Goal: Complete application form: Complete application form

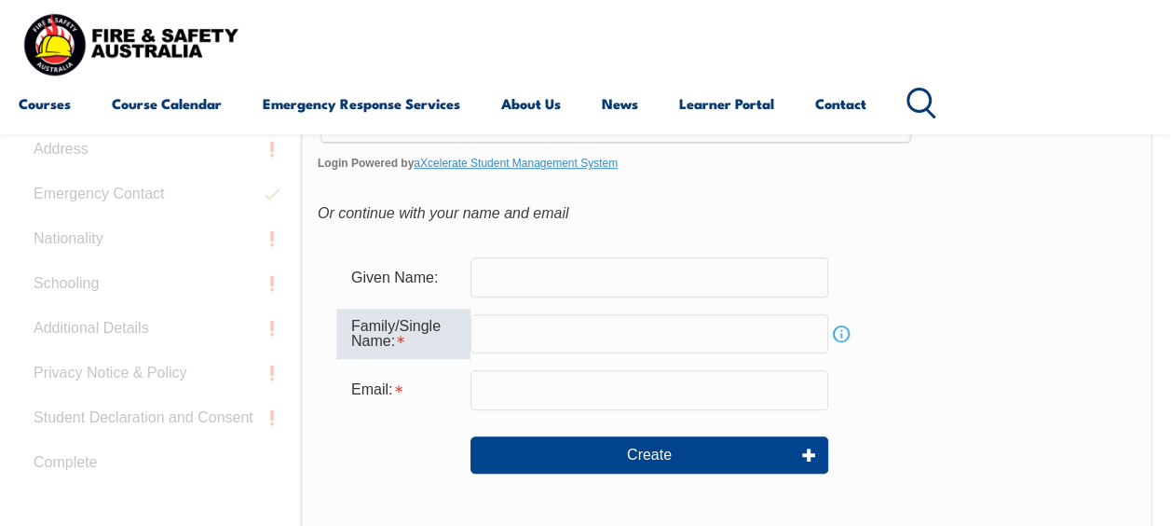
scroll to position [534, 0]
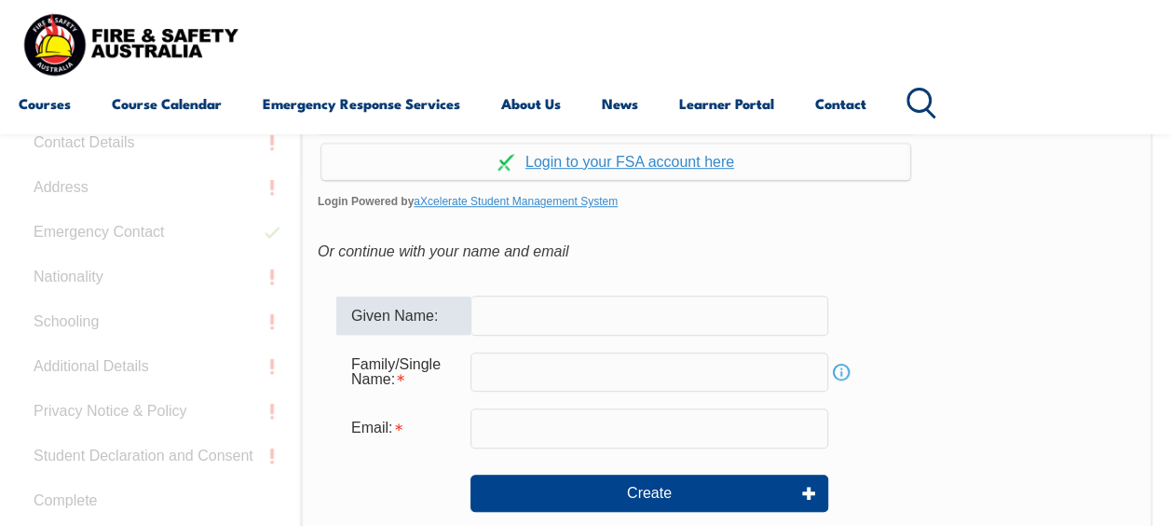
click at [537, 321] on input "text" at bounding box center [650, 314] width 358 height 39
type input "Monica"
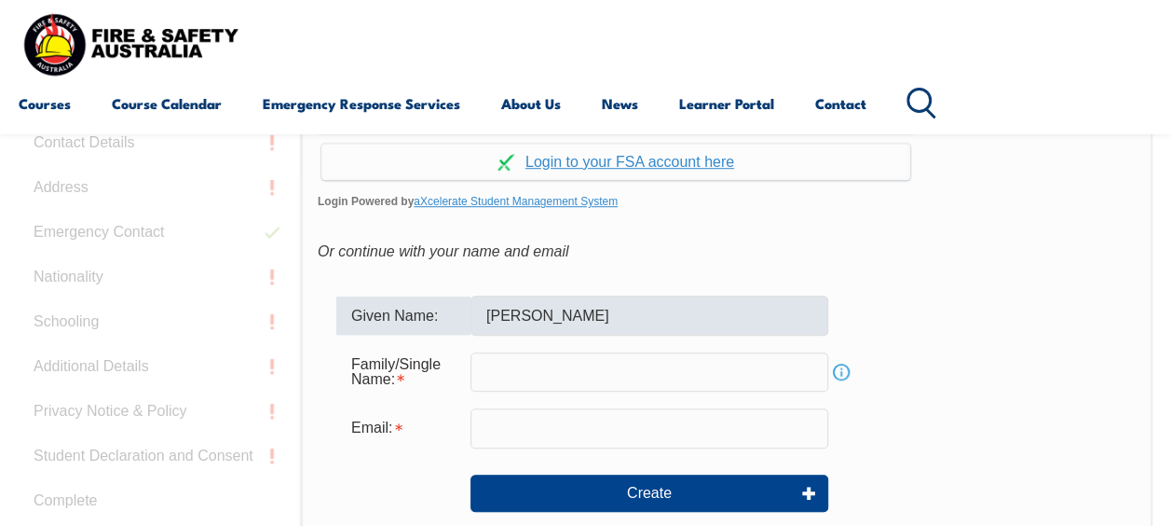
type input "Thong"
type input "monica.thong@hitachienergy.com"
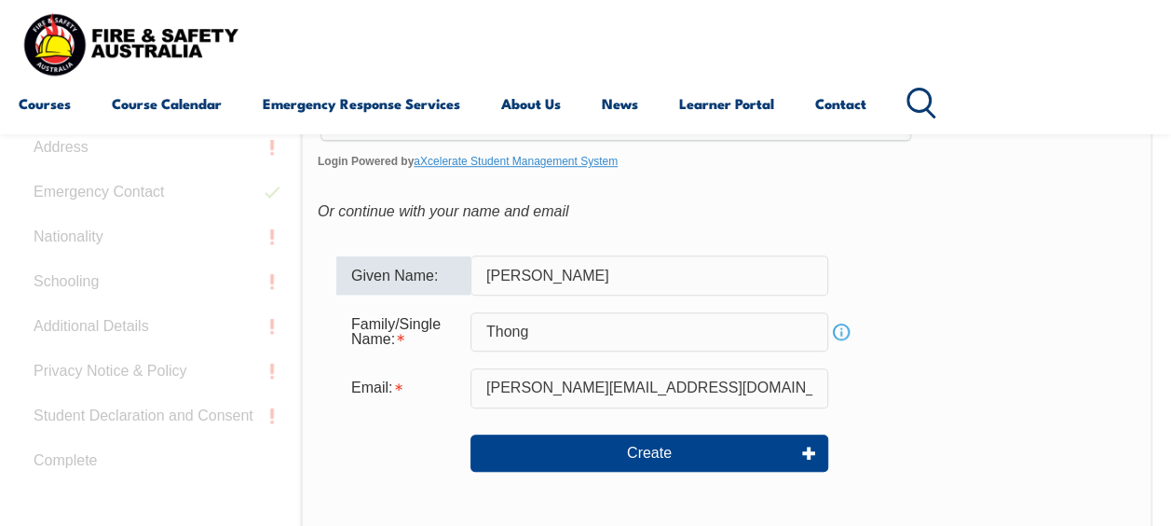
scroll to position [466, 0]
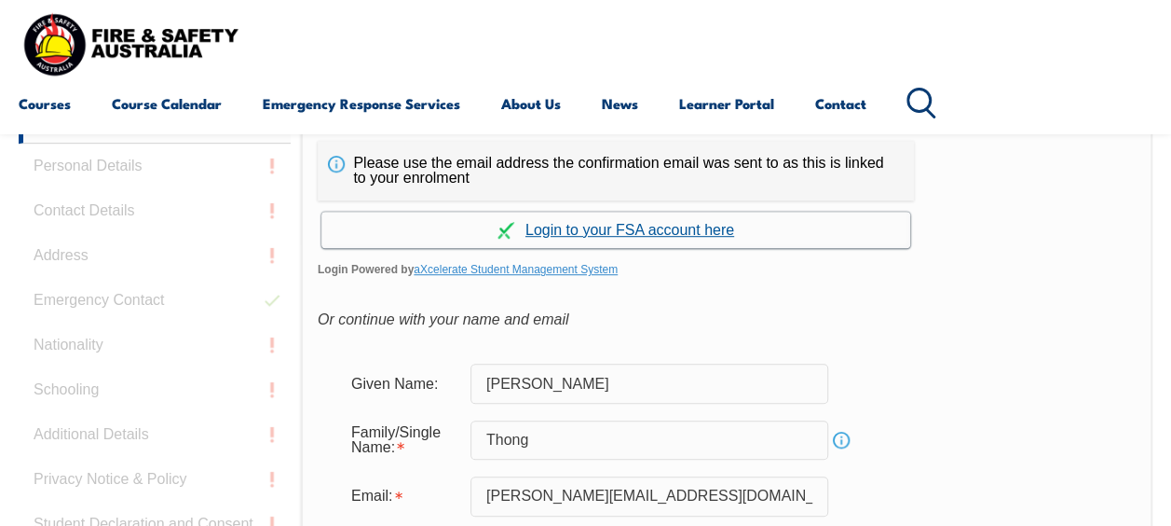
click at [609, 229] on link "Continue with aXcelerate" at bounding box center [615, 230] width 589 height 36
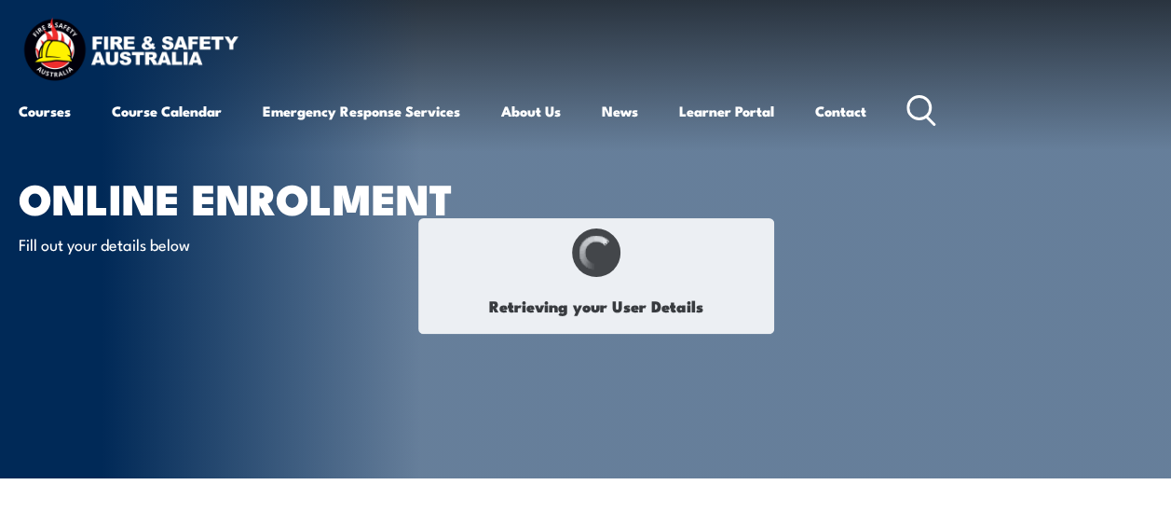
type input "Monica"
type input "Thong"
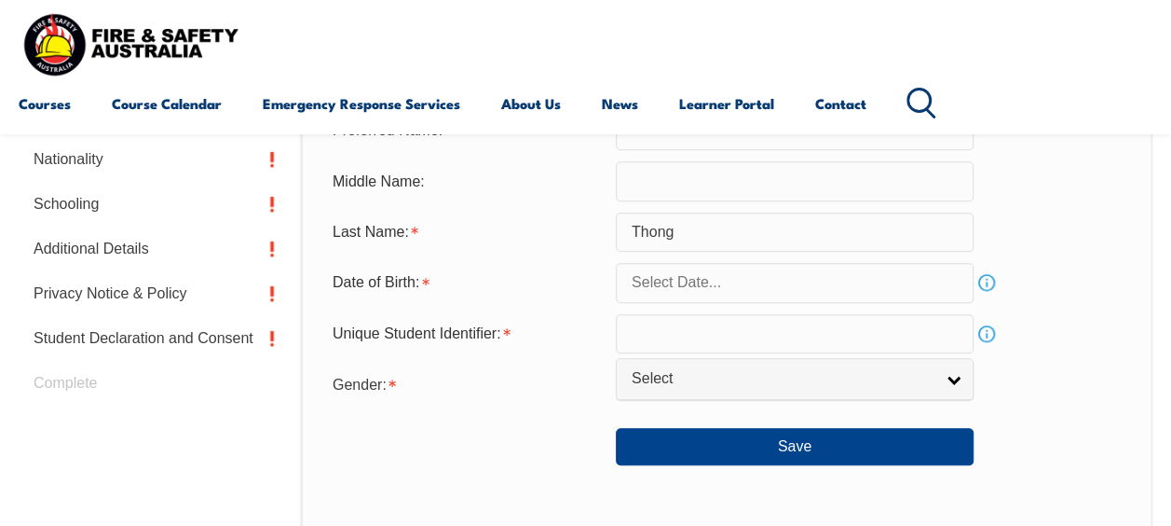
scroll to position [731, 0]
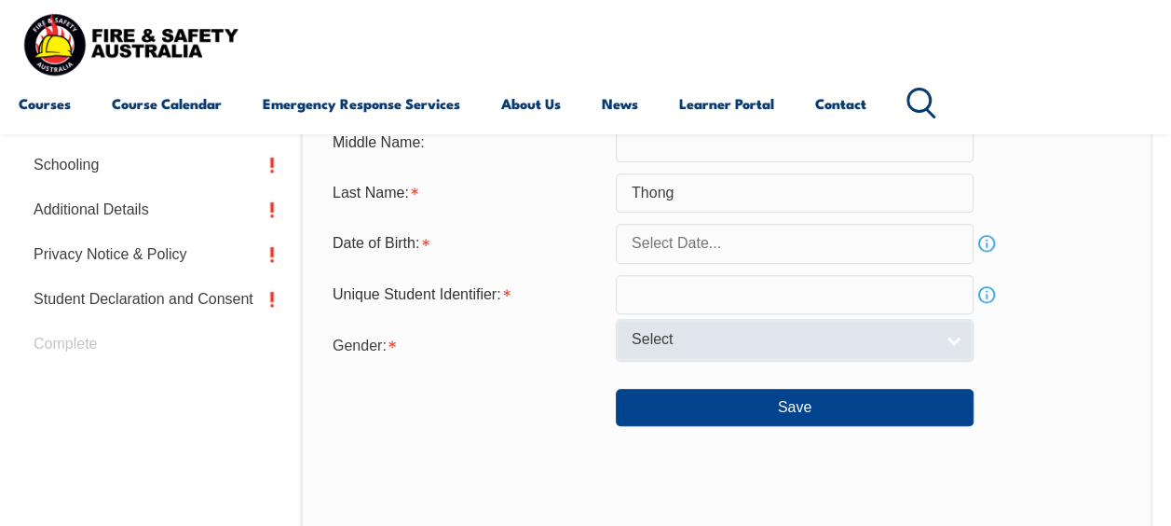
click at [945, 340] on link "Select" at bounding box center [795, 340] width 358 height 42
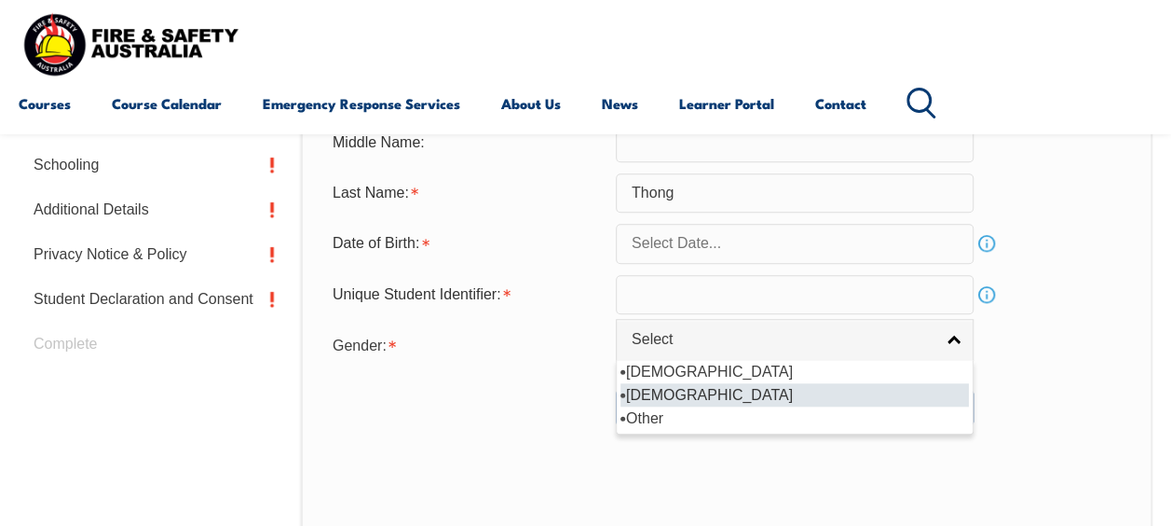
click at [677, 389] on li "Female" at bounding box center [795, 394] width 348 height 23
select select "F"
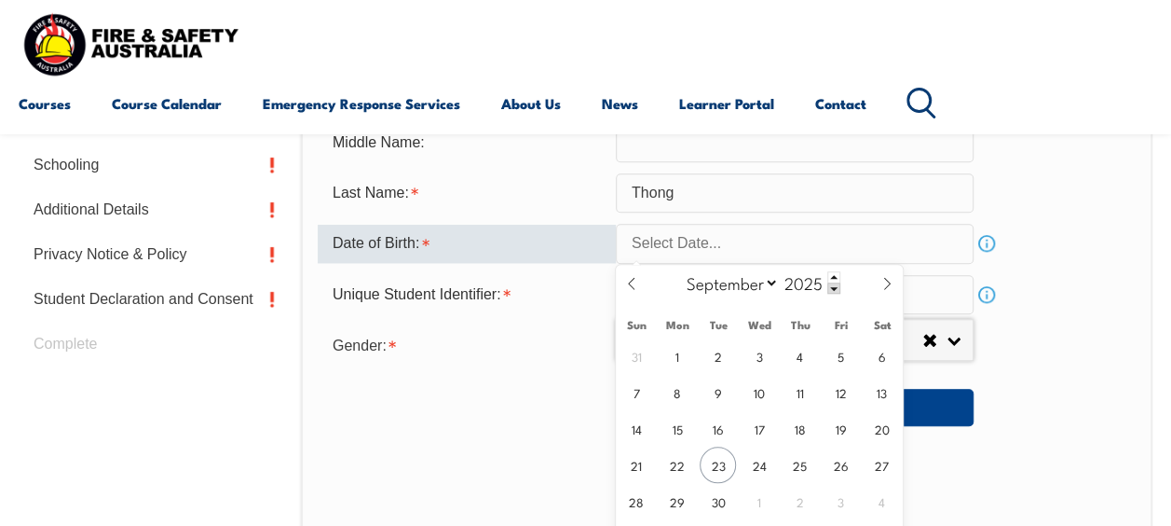
click at [770, 247] on input "text" at bounding box center [795, 243] width 358 height 39
click at [767, 423] on span "17" at bounding box center [759, 428] width 36 height 36
type input "September 17, 2025"
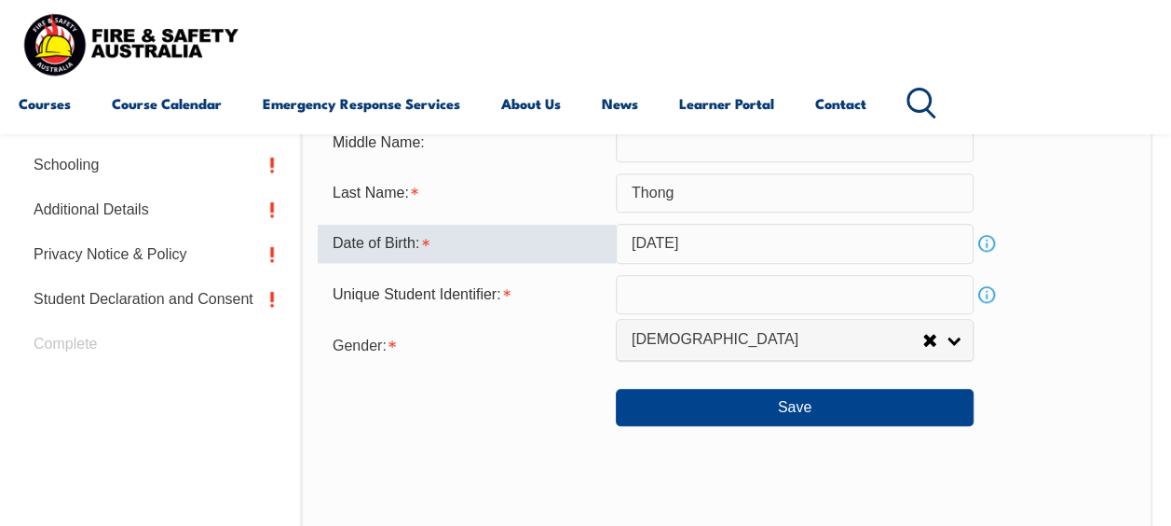
click at [833, 246] on input "September 17, 2025" at bounding box center [795, 243] width 358 height 39
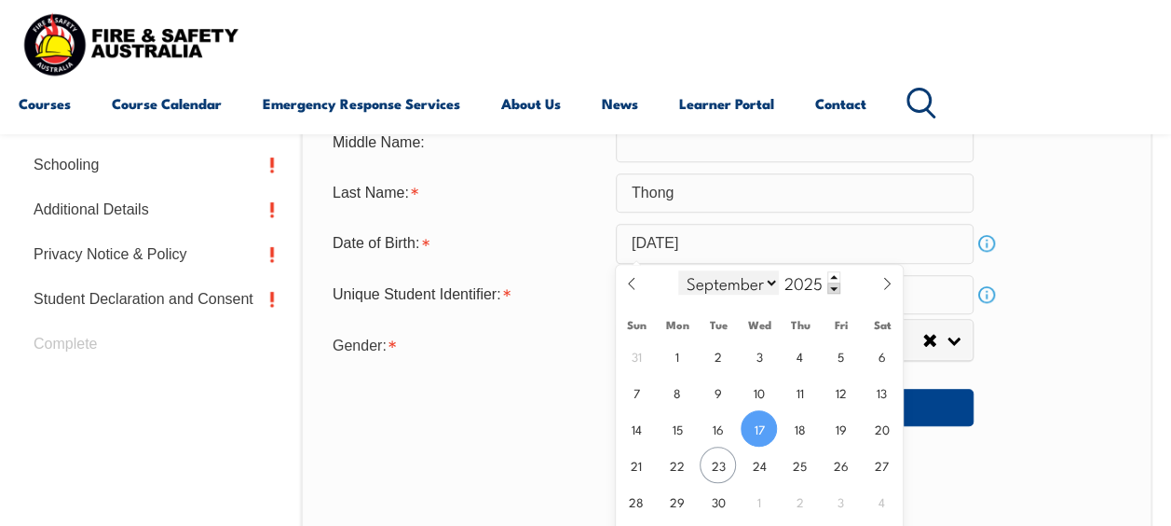
click at [777, 283] on select "January February March April May June July August September October November De…" at bounding box center [729, 282] width 102 height 24
select select "3"
click at [678, 270] on select "January February March April May June July August September October November De…" at bounding box center [729, 282] width 102 height 24
click at [837, 286] on span at bounding box center [833, 287] width 13 height 11
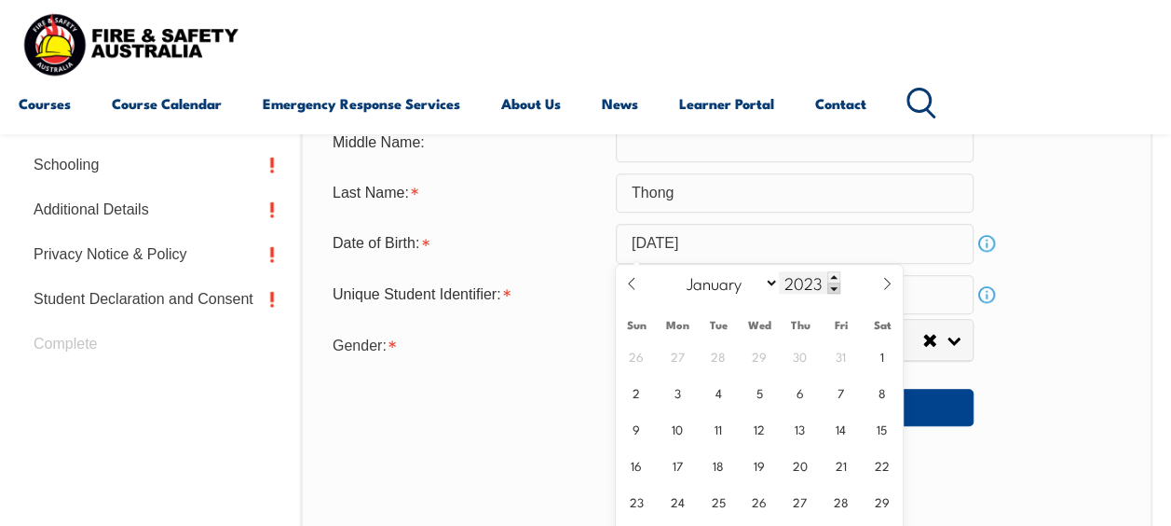
click at [837, 286] on span at bounding box center [833, 287] width 13 height 11
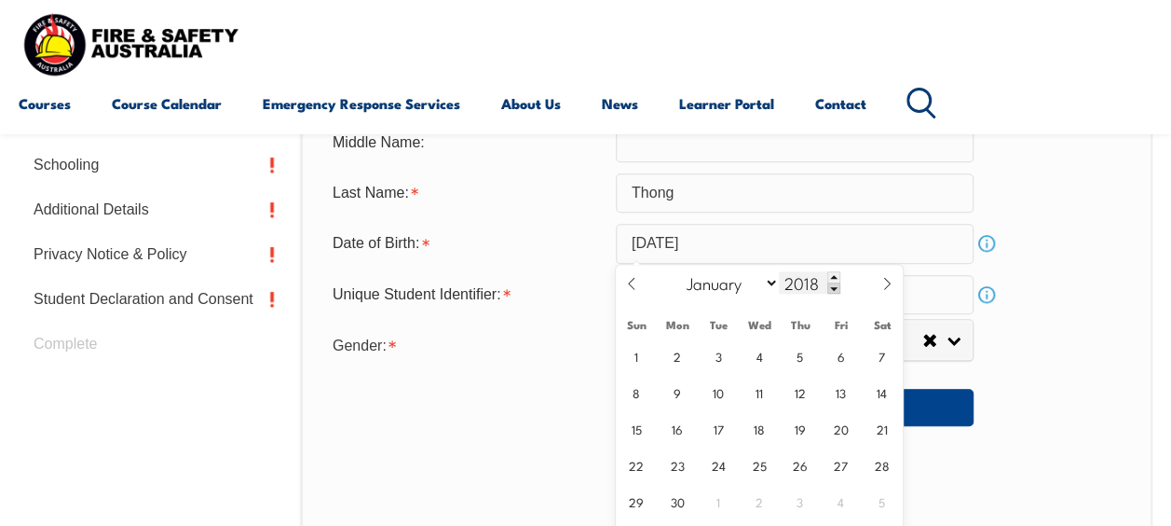
click at [837, 286] on span at bounding box center [833, 287] width 13 height 11
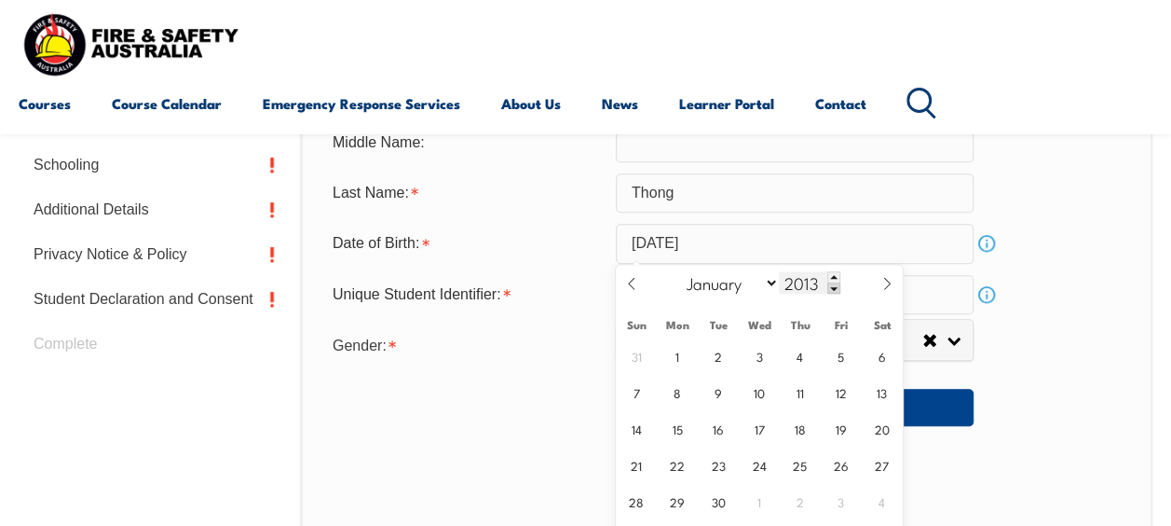
click at [837, 286] on span at bounding box center [833, 287] width 13 height 11
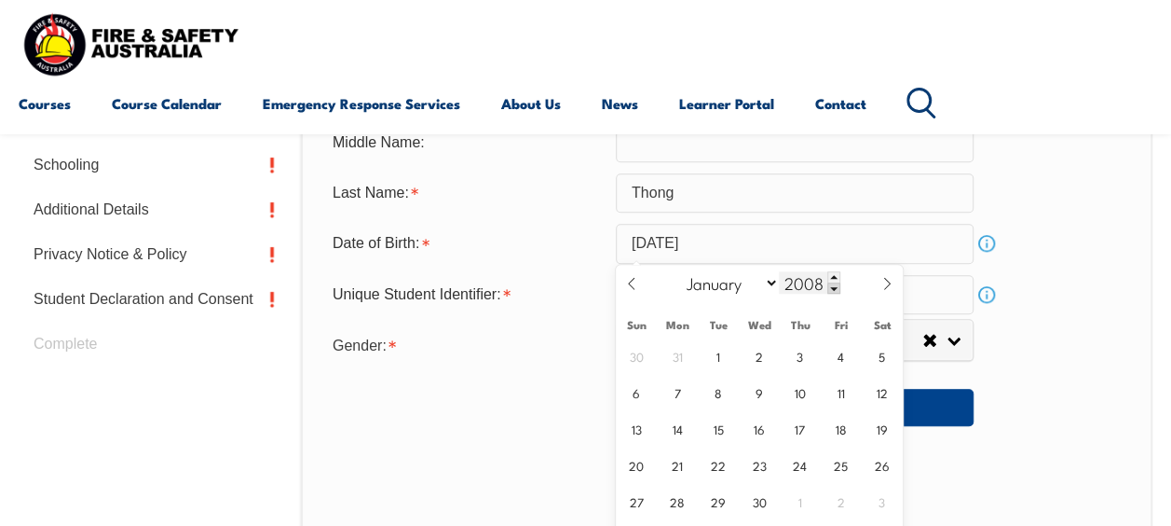
click at [837, 286] on span at bounding box center [833, 287] width 13 height 11
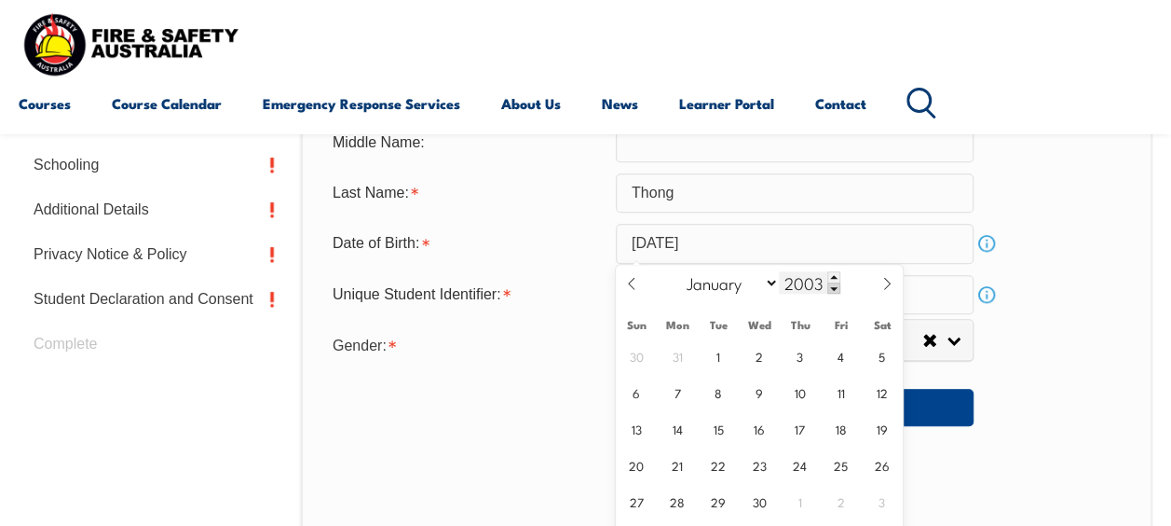
click at [837, 286] on span at bounding box center [833, 287] width 13 height 11
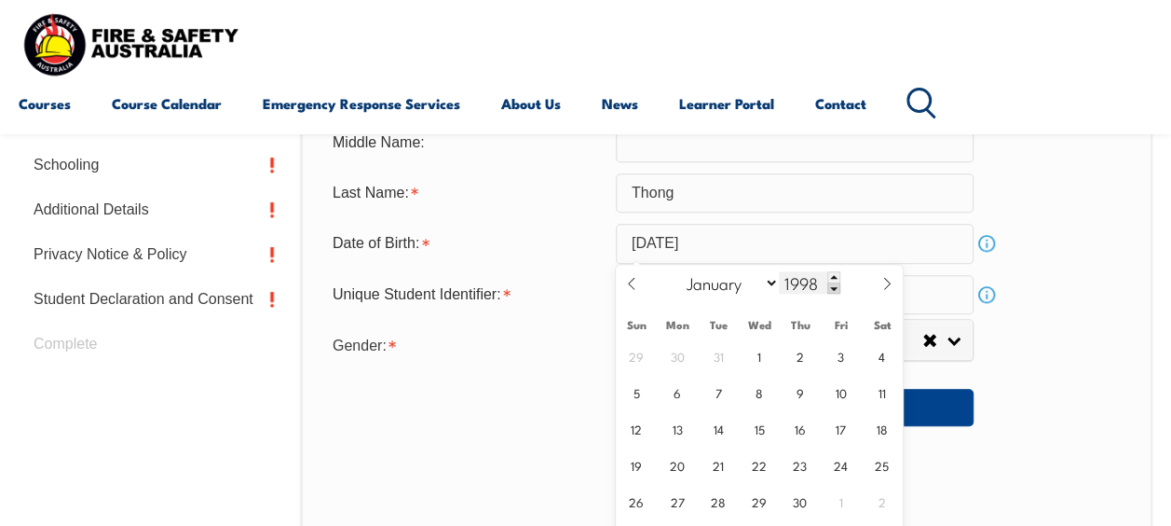
click at [837, 286] on span at bounding box center [833, 287] width 13 height 11
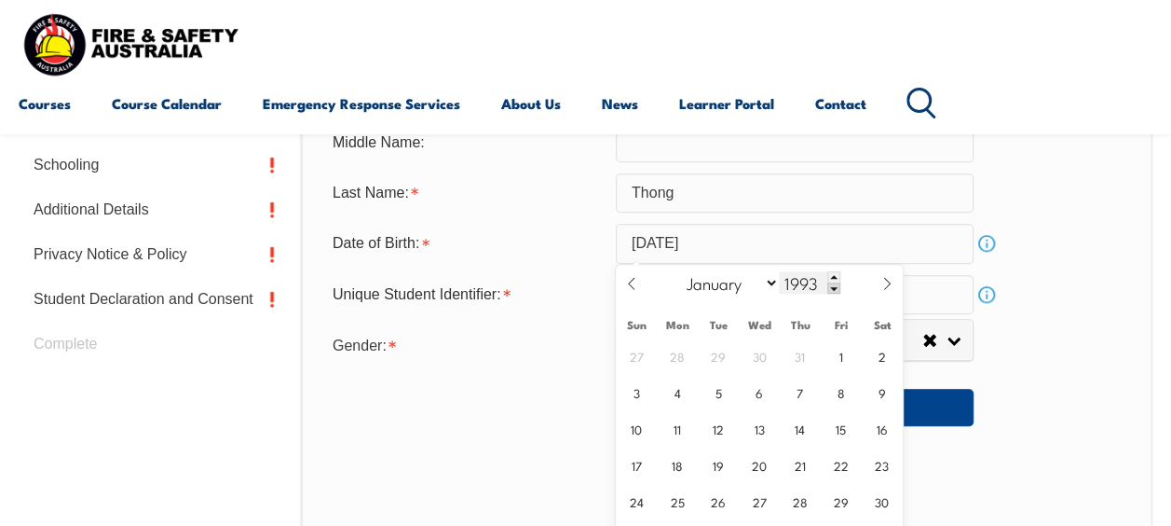
click at [837, 286] on span at bounding box center [833, 287] width 13 height 11
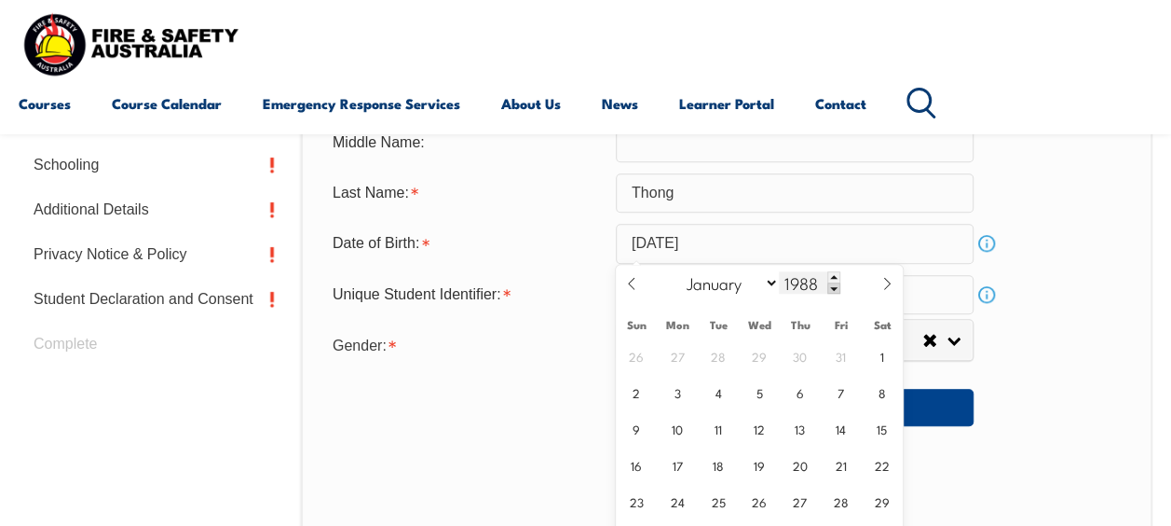
click at [837, 286] on span at bounding box center [833, 287] width 13 height 11
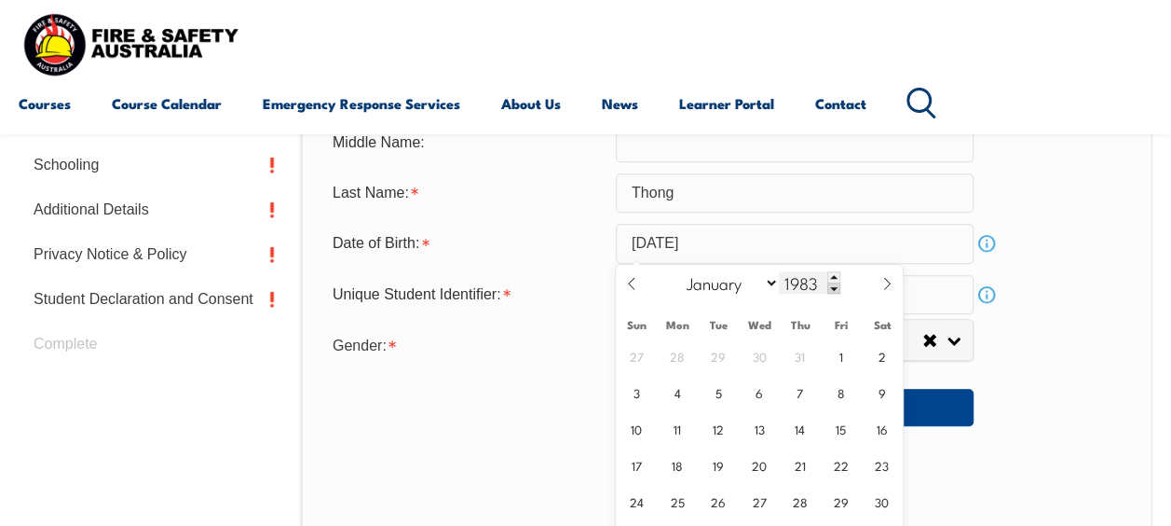
click at [837, 286] on span at bounding box center [833, 287] width 13 height 11
type input "1980"
click at [806, 422] on span "17" at bounding box center [800, 428] width 36 height 36
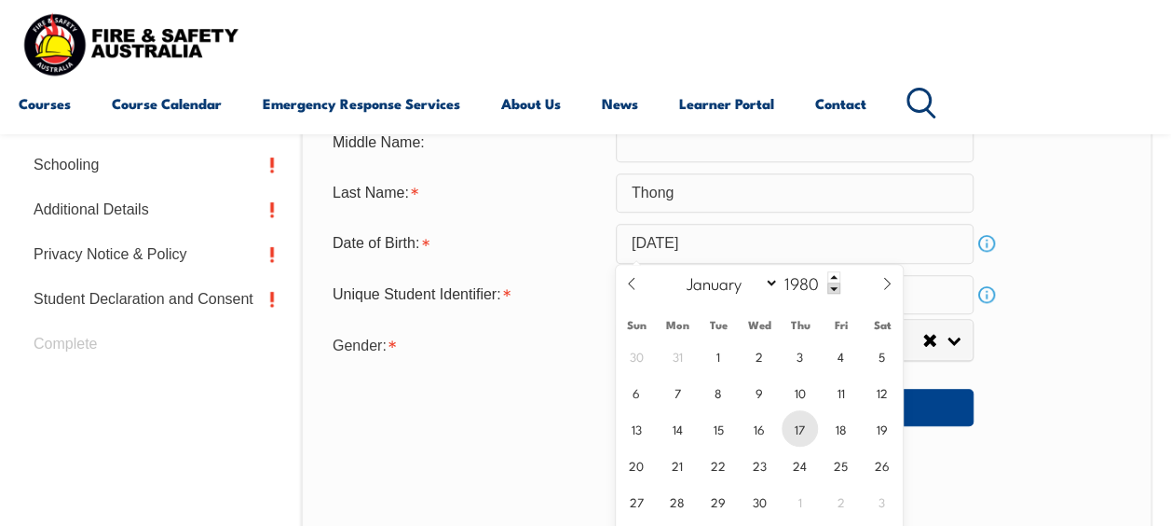
type input "April 17, 1980"
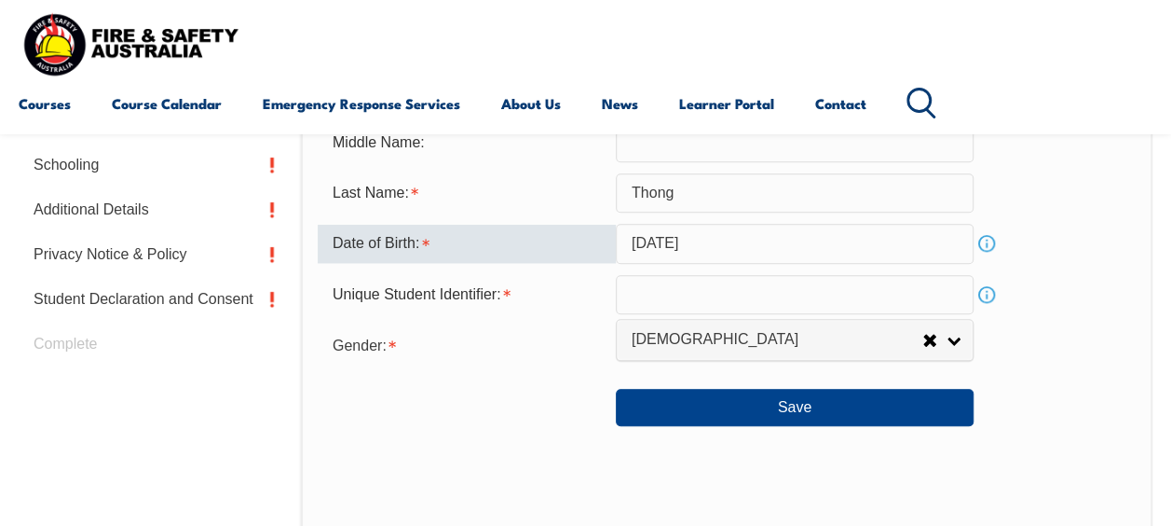
click at [705, 298] on input "text" at bounding box center [795, 294] width 358 height 39
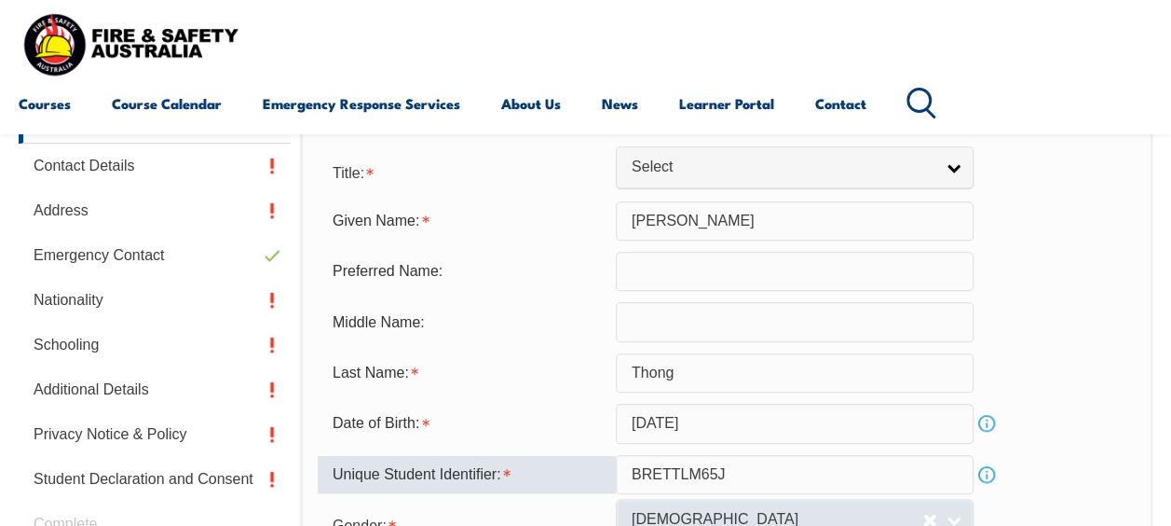
scroll to position [545, 0]
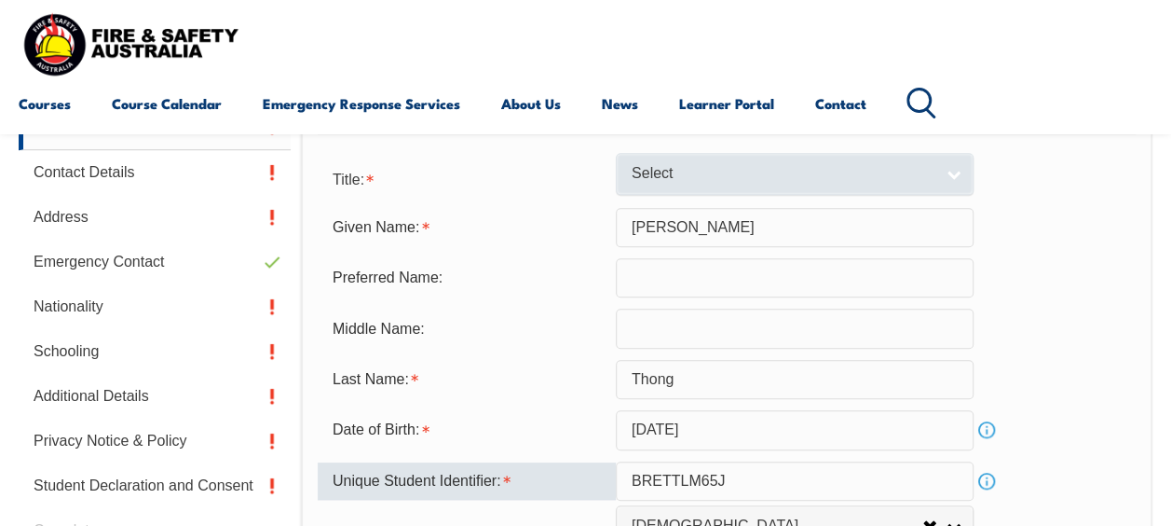
type input "BRETTLM65J"
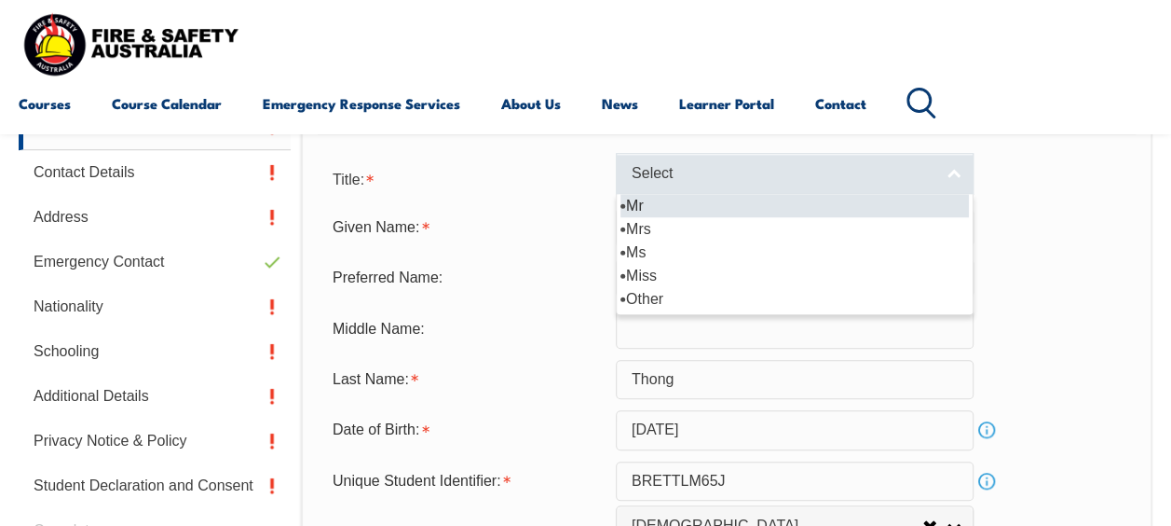
click at [942, 176] on link "Select" at bounding box center [795, 174] width 358 height 42
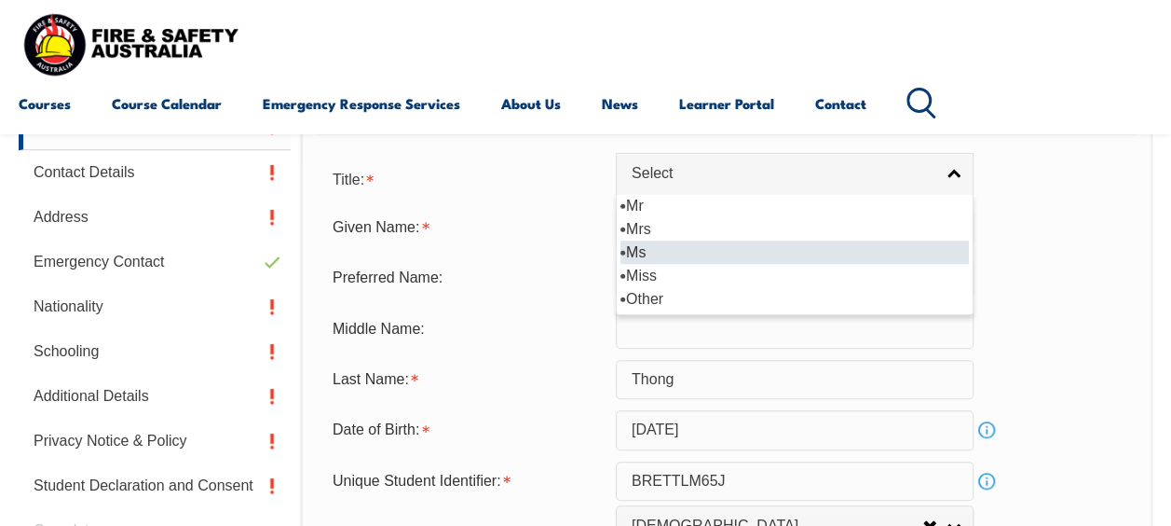
click at [637, 250] on li "Ms" at bounding box center [795, 251] width 348 height 23
select select "Ms"
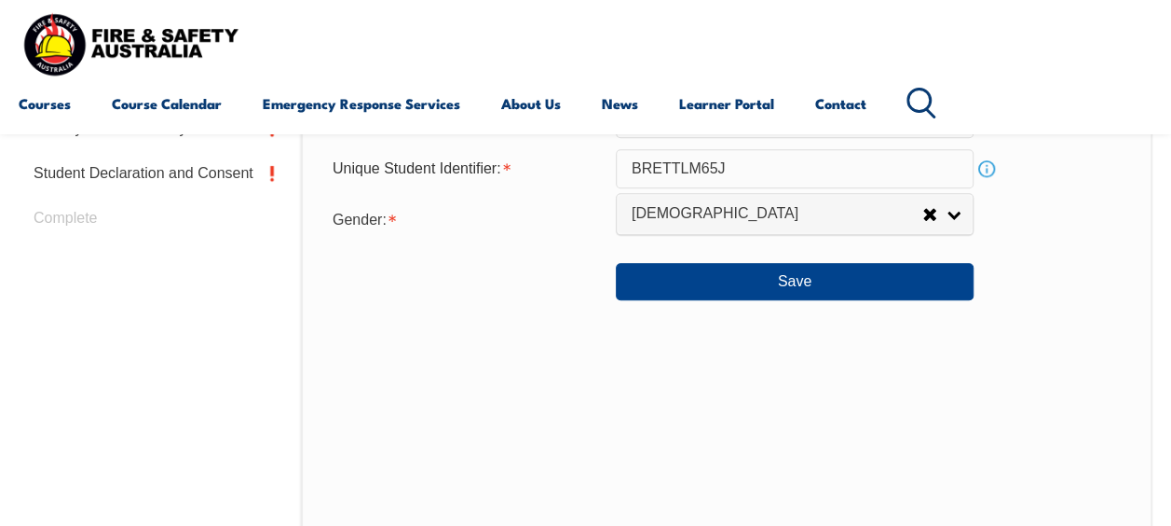
scroll to position [918, 0]
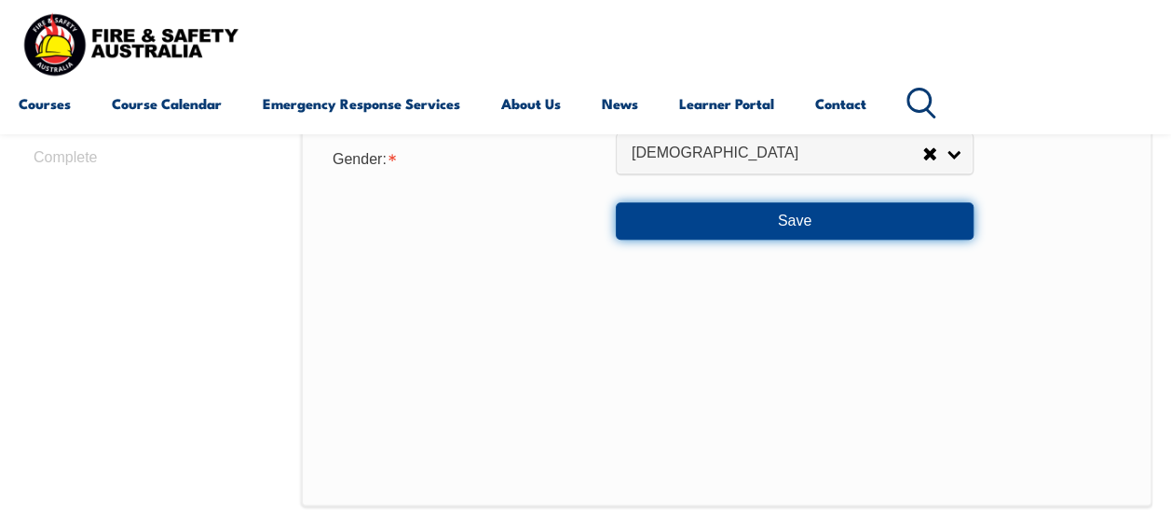
click at [795, 221] on button "Save" at bounding box center [795, 220] width 358 height 37
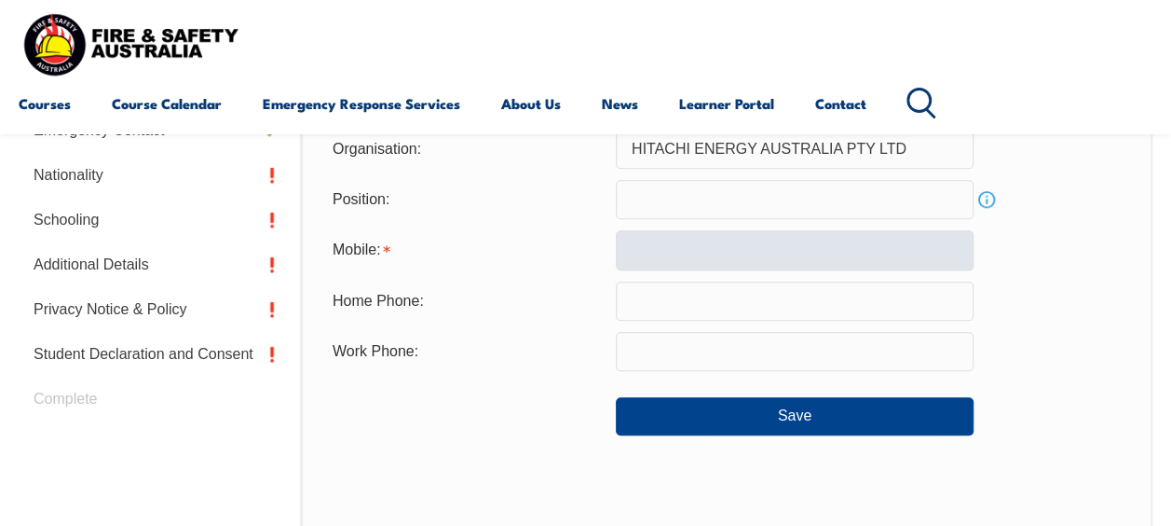
scroll to position [452, 0]
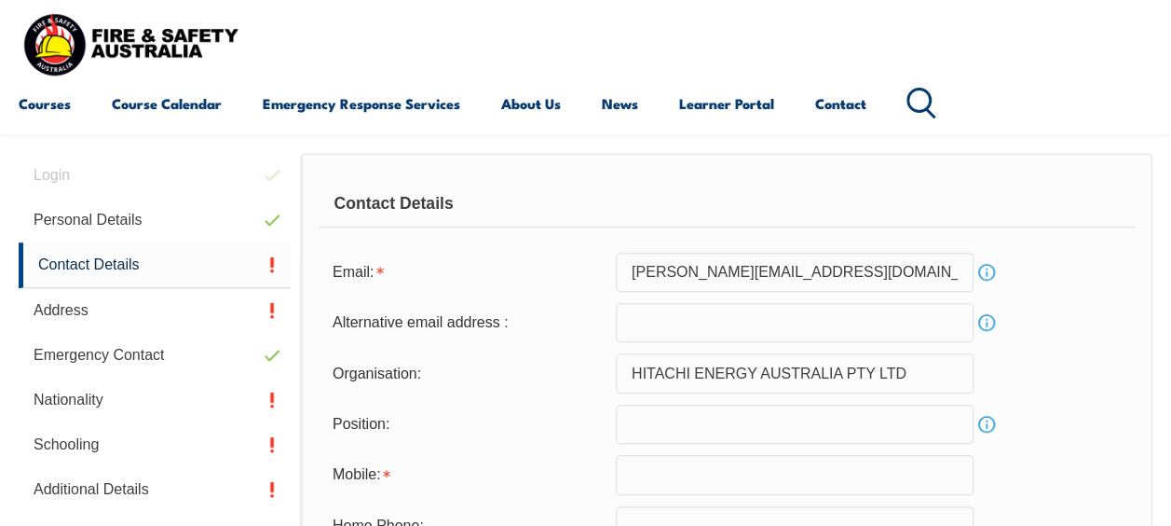
click at [880, 274] on input "monica.thong@hitachienergy.com" at bounding box center [795, 272] width 358 height 39
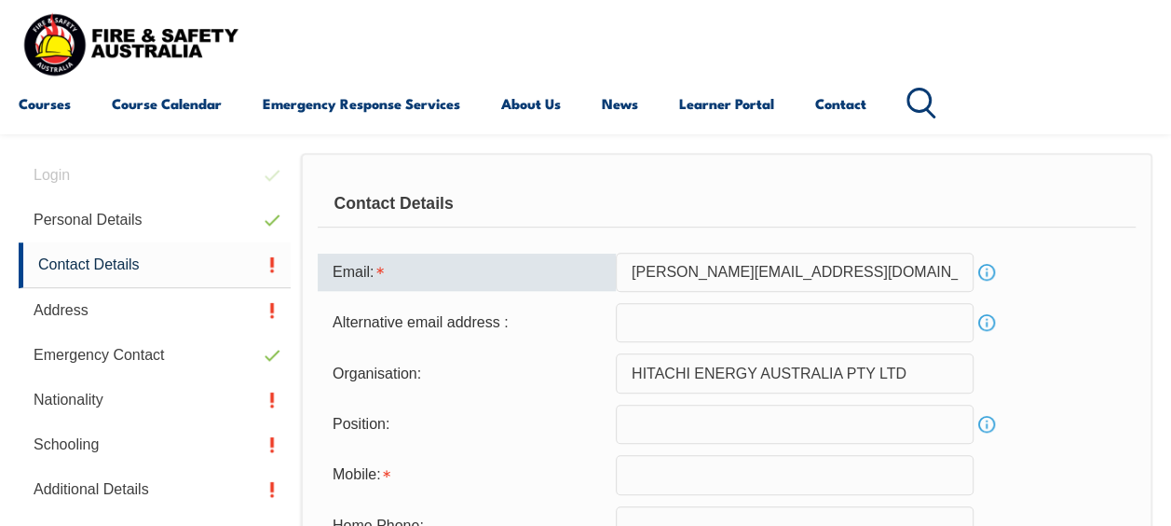
click at [716, 483] on input "text" at bounding box center [795, 474] width 358 height 39
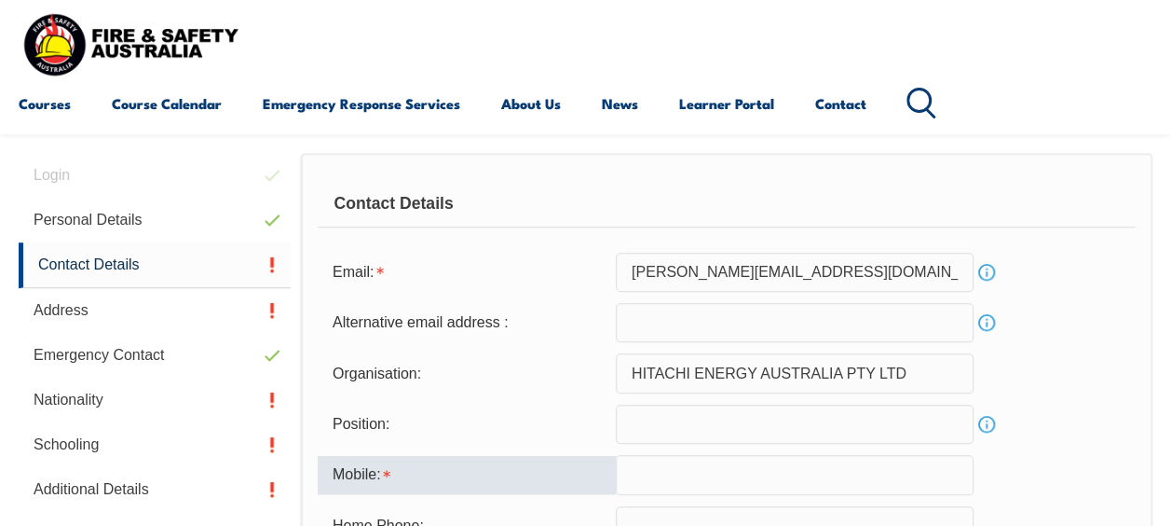
type input "0430543009"
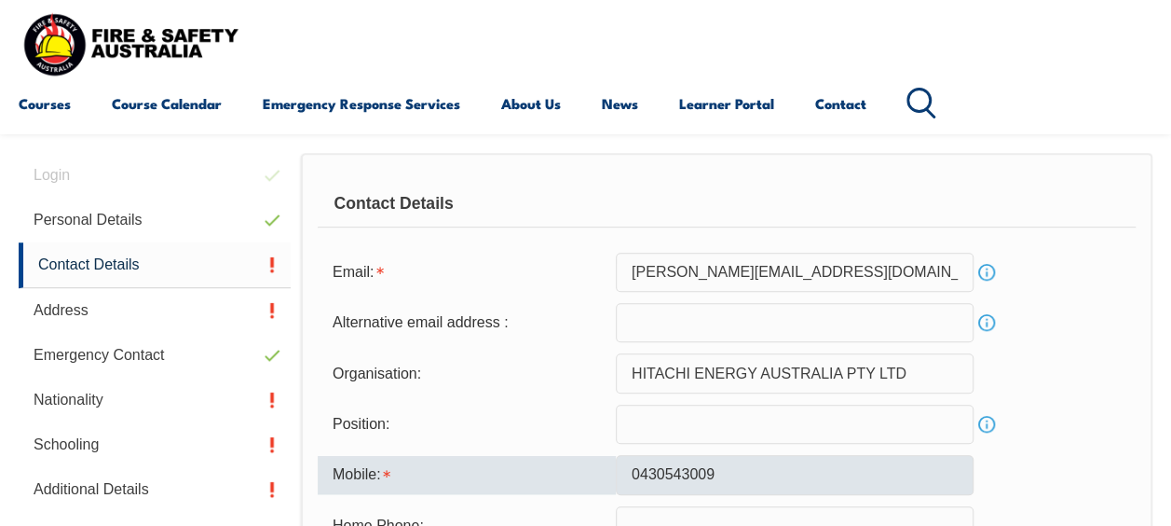
type input "monica.thong@gmail.com"
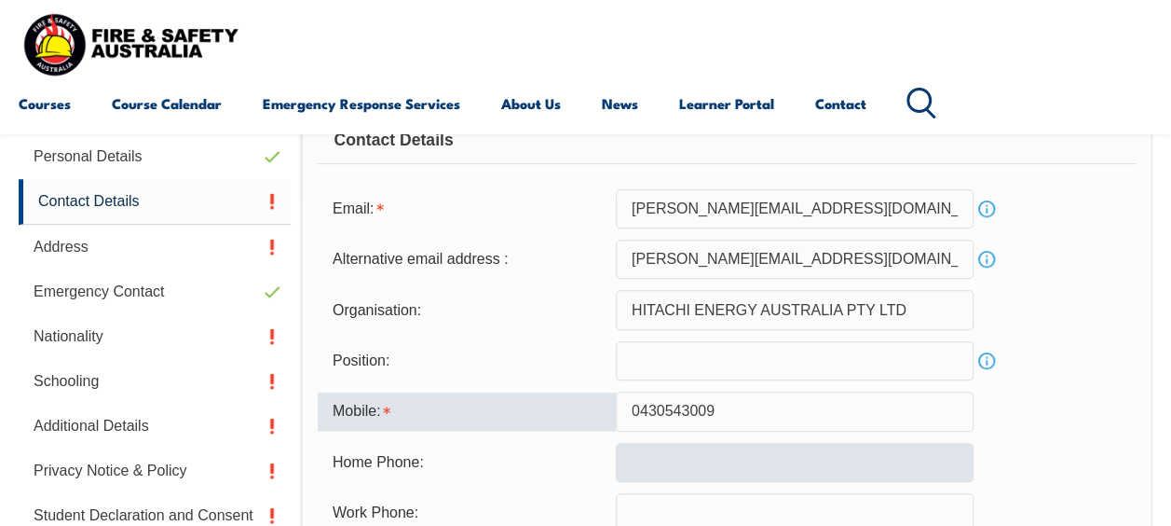
scroll to position [638, 0]
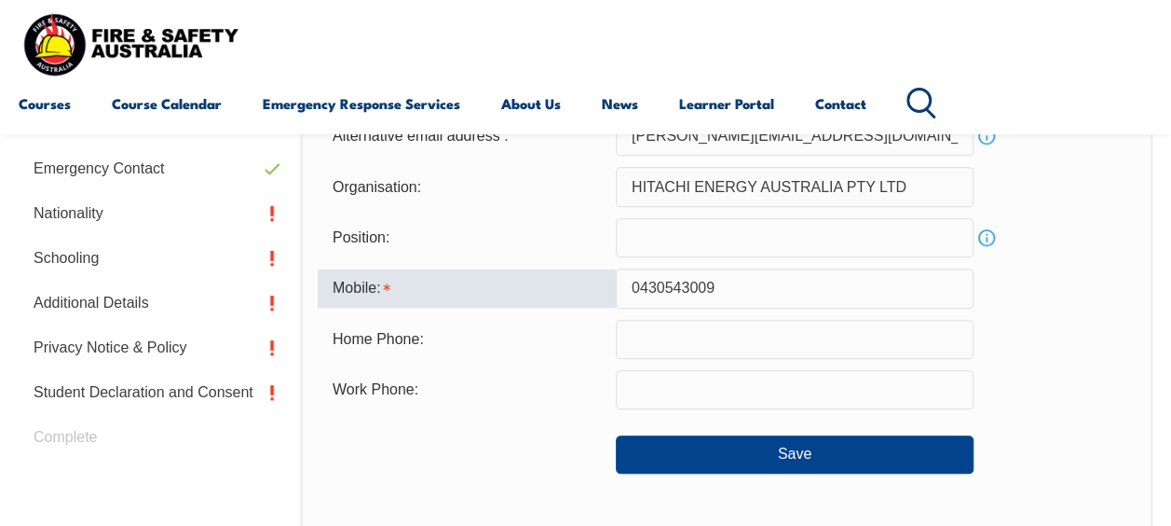
click at [733, 345] on input "text" at bounding box center [795, 339] width 358 height 39
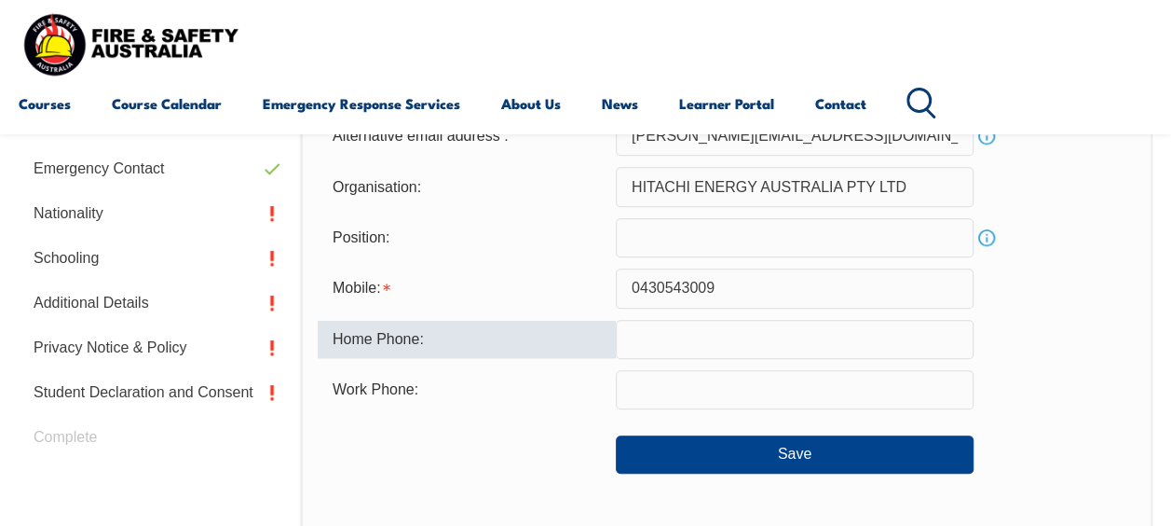
type input "0430543009"
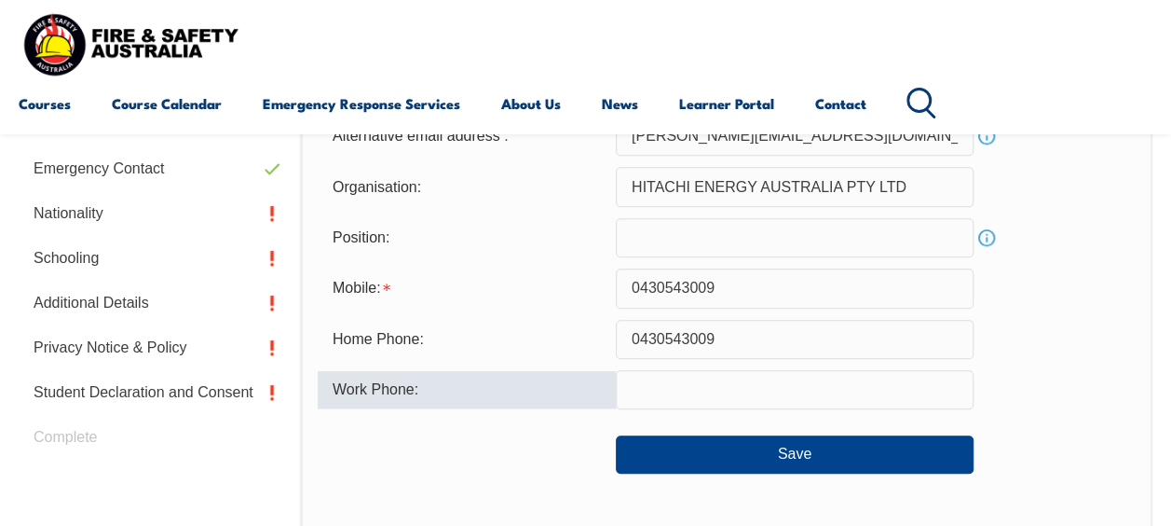
click at [659, 395] on input "text" at bounding box center [795, 389] width 358 height 39
type input "0430543009"
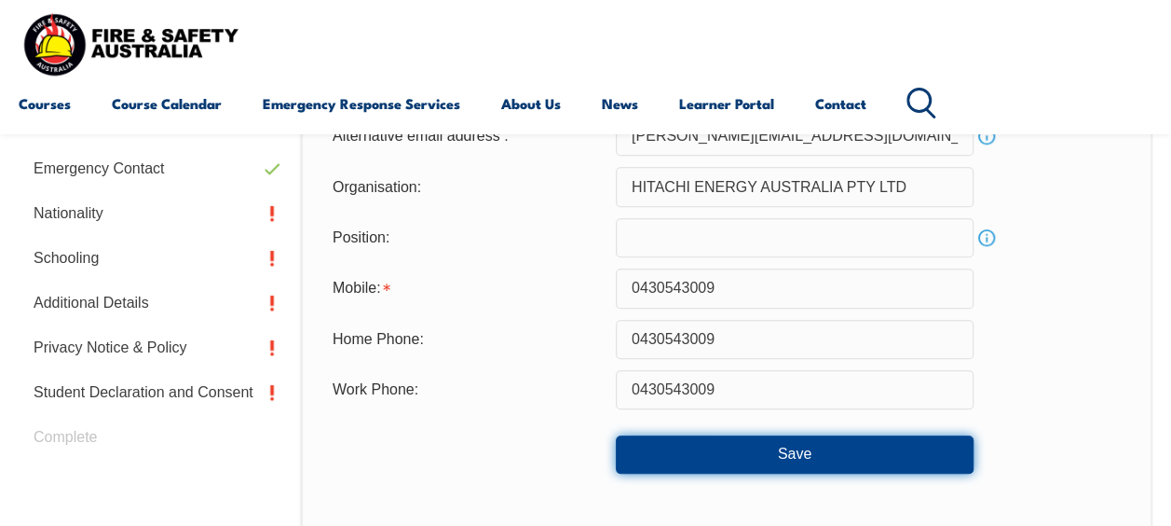
click at [768, 451] on button "Save" at bounding box center [795, 453] width 358 height 37
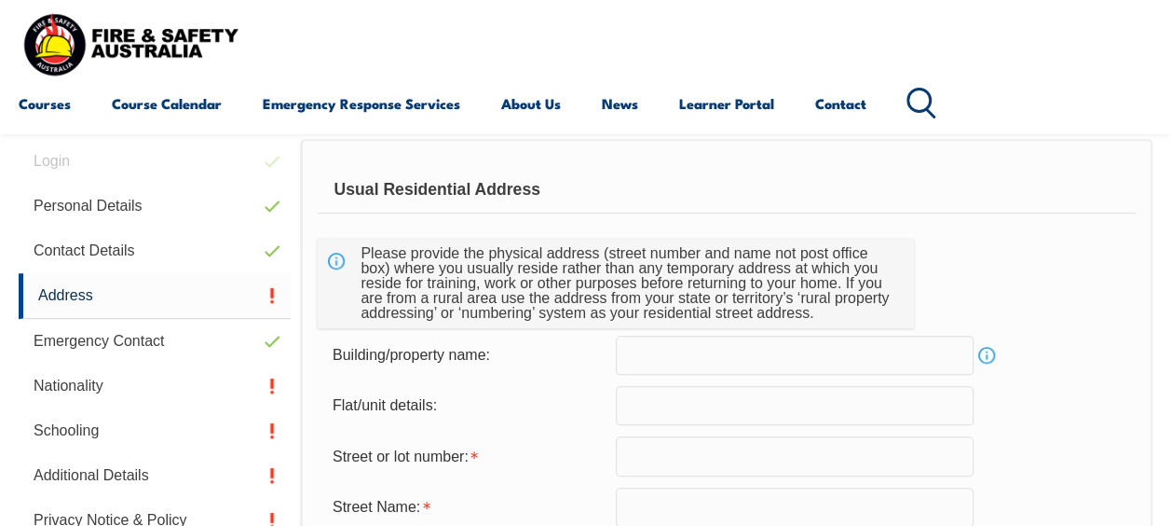
scroll to position [451, 0]
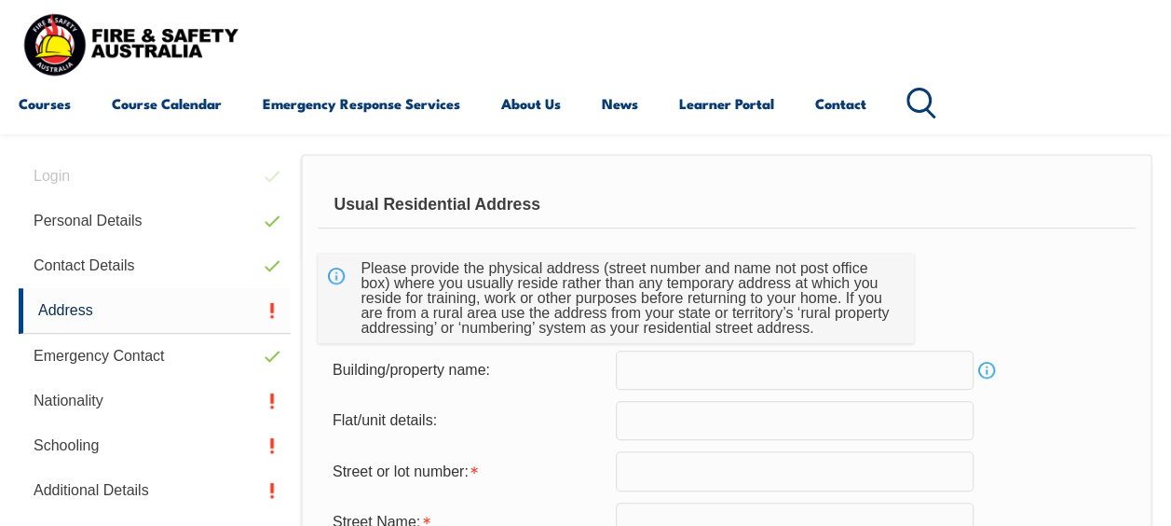
click at [881, 372] on input "text" at bounding box center [795, 369] width 358 height 39
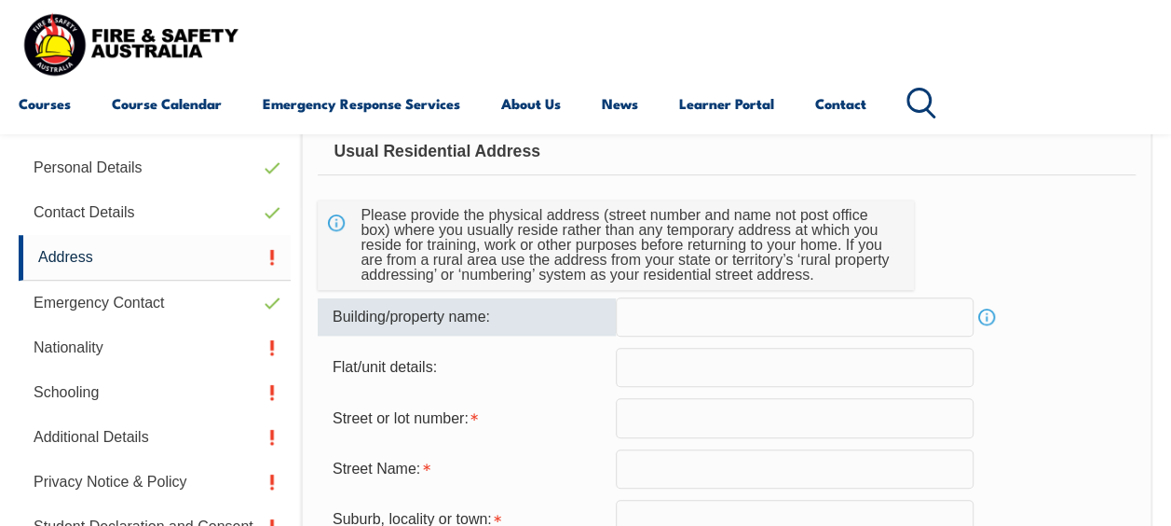
scroll to position [544, 0]
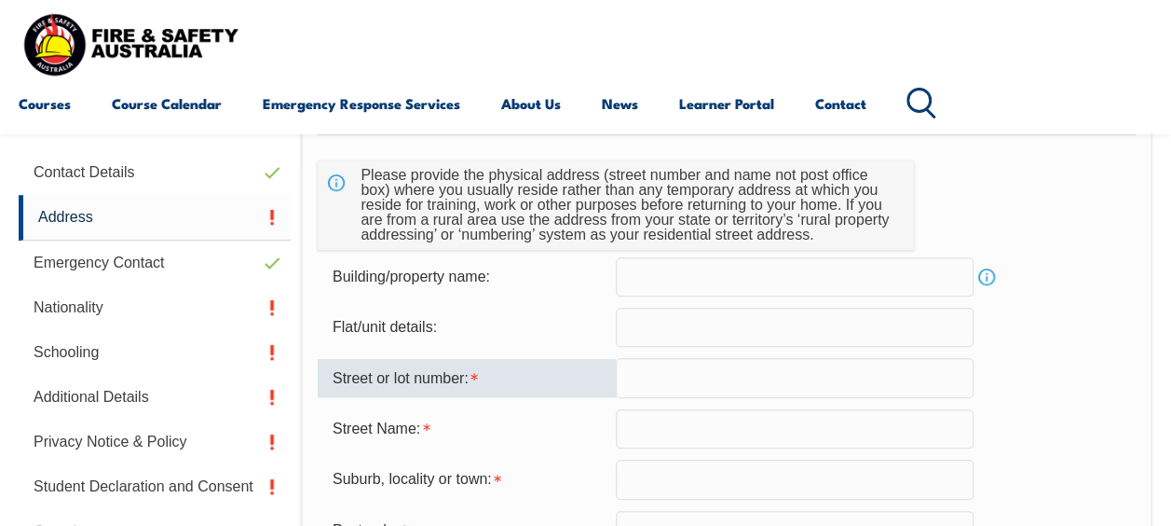
click at [739, 379] on input "text" at bounding box center [795, 377] width 358 height 39
type input "3 Grassbird Str"
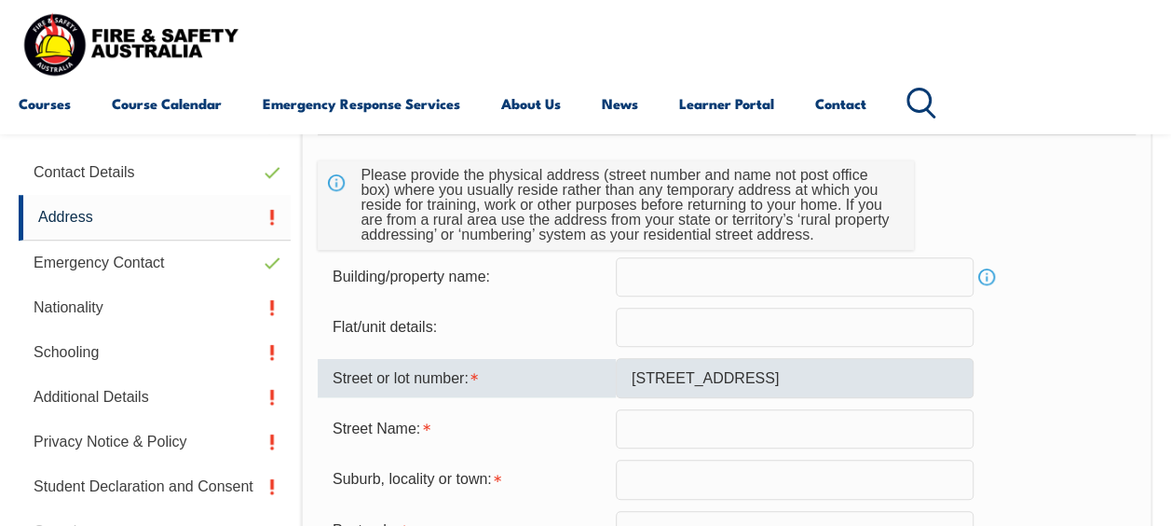
type input "Clyde North"
type input "3978"
select select "VIC"
select select "1101"
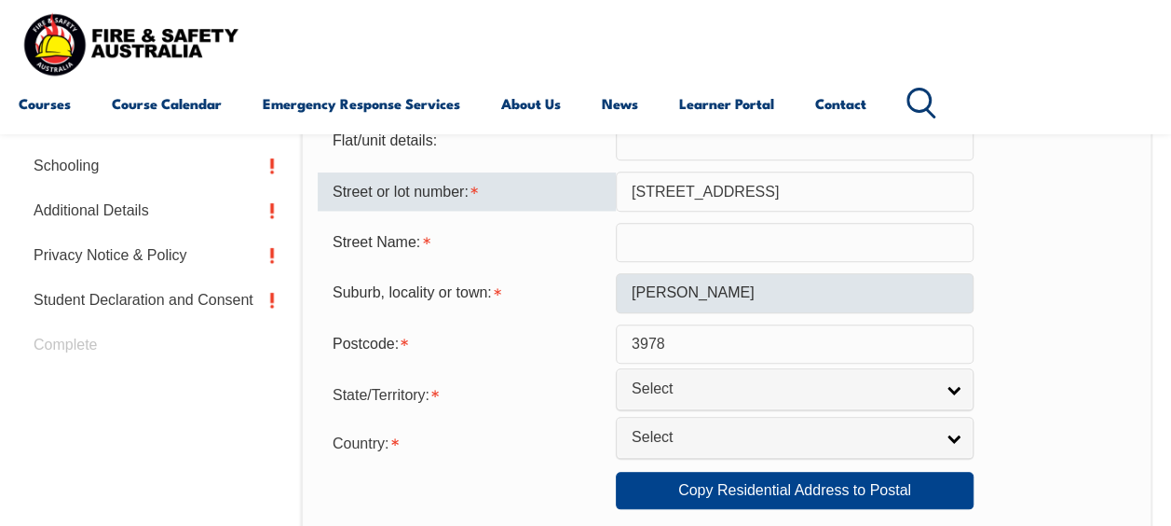
scroll to position [824, 0]
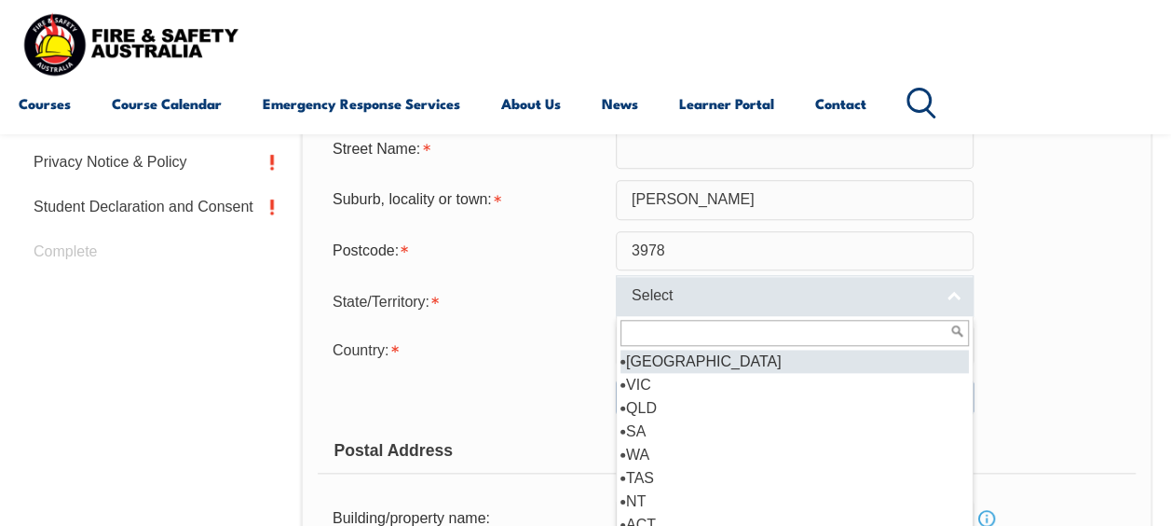
click at [939, 306] on link "Select" at bounding box center [795, 296] width 358 height 42
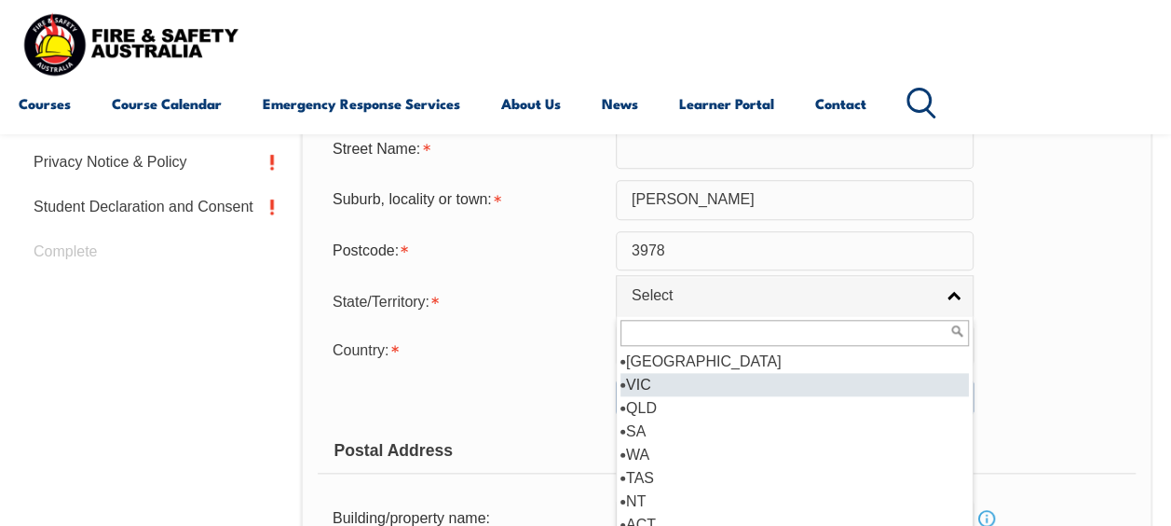
click at [714, 382] on li "VIC" at bounding box center [795, 384] width 348 height 23
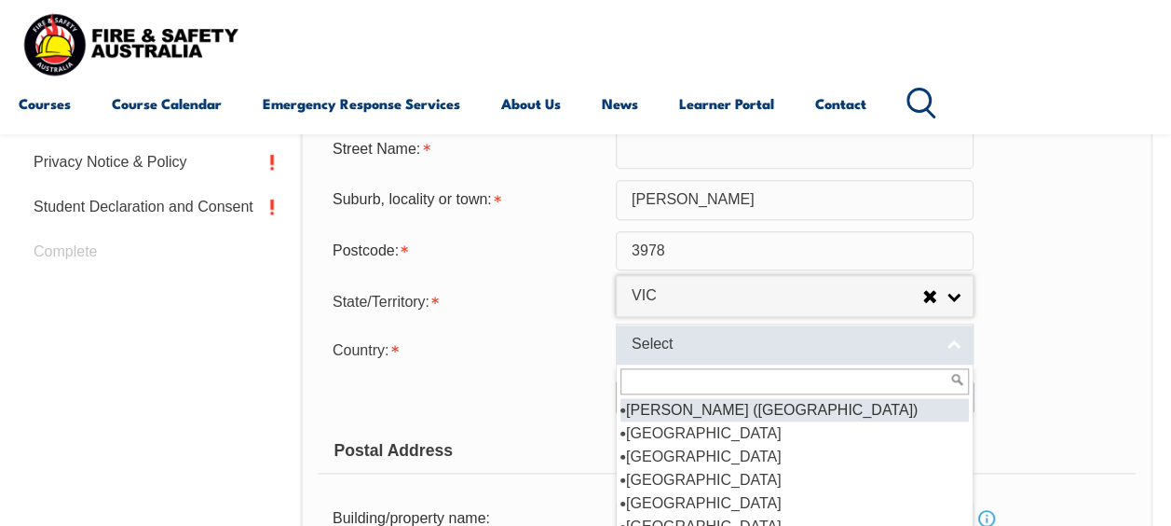
click at [860, 341] on span "Select" at bounding box center [783, 345] width 302 height 20
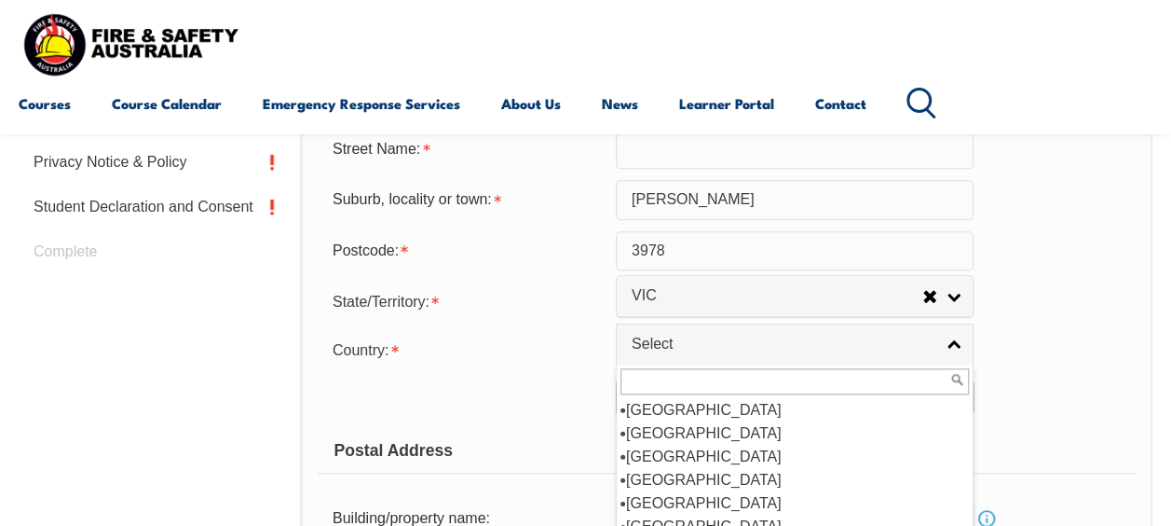
scroll to position [280, 0]
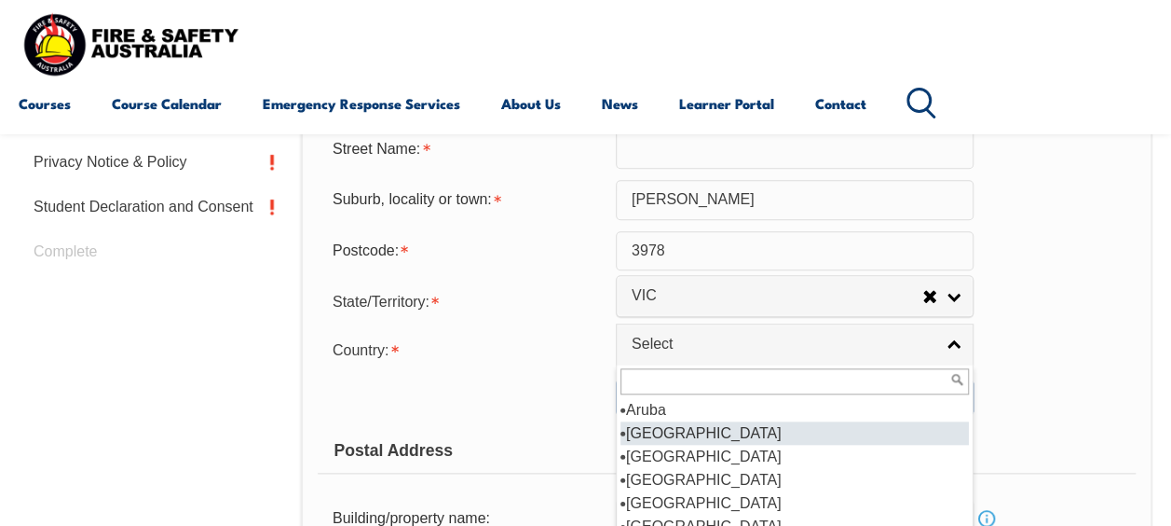
click at [697, 427] on li "Australia" at bounding box center [795, 432] width 348 height 23
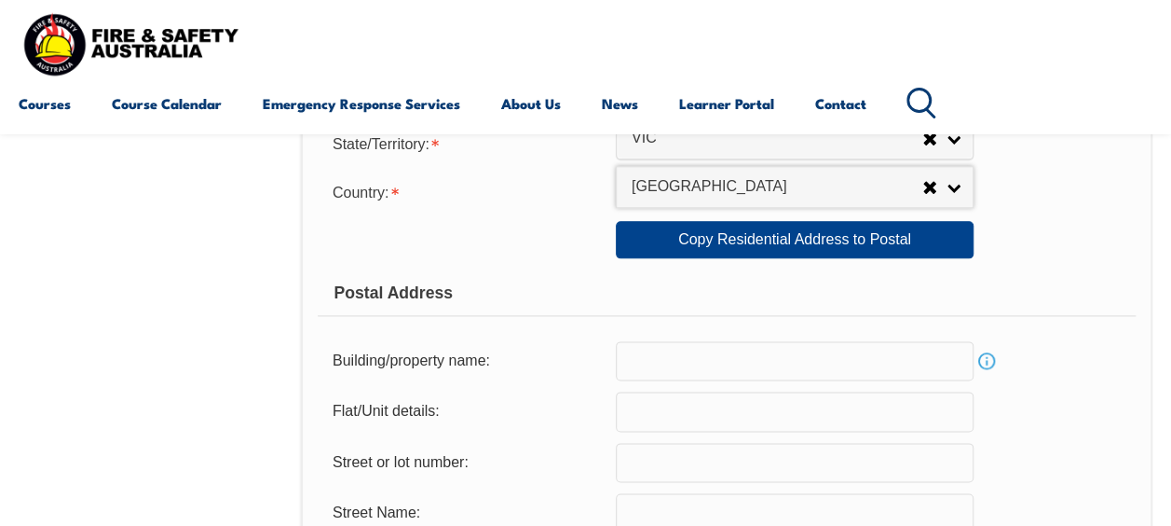
scroll to position [1010, 0]
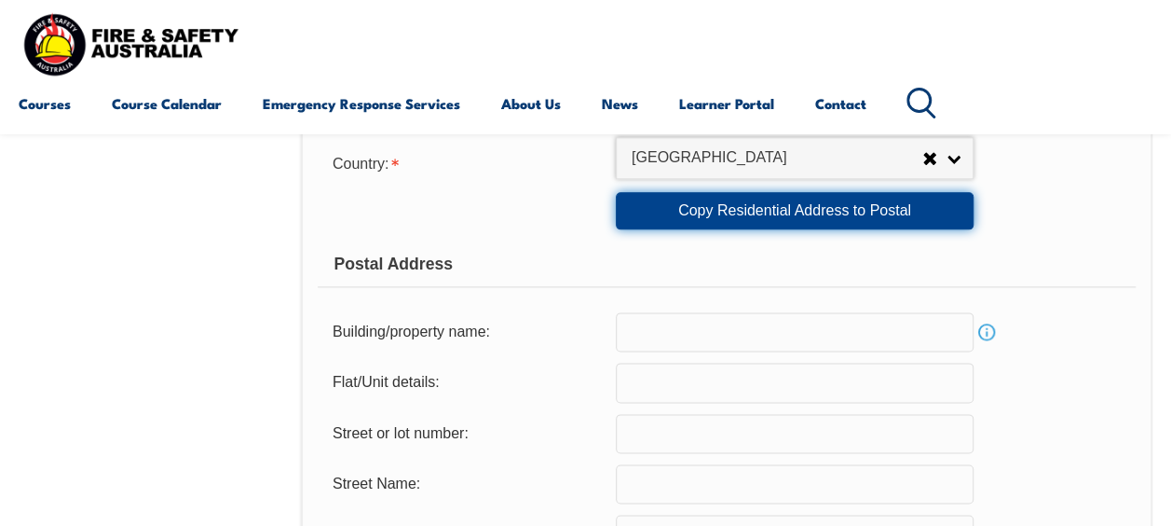
click at [777, 209] on link "Copy Residential Address to Postal" at bounding box center [795, 210] width 358 height 37
type input "3 Grassbird Str"
type input "Clyde North"
select select "VIC"
type input "3978"
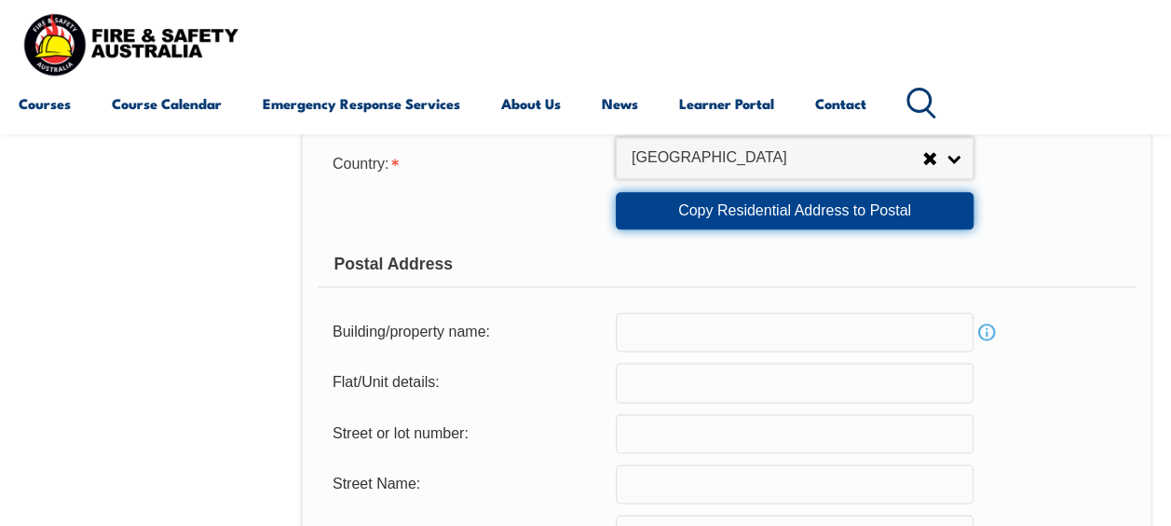
select select "1101"
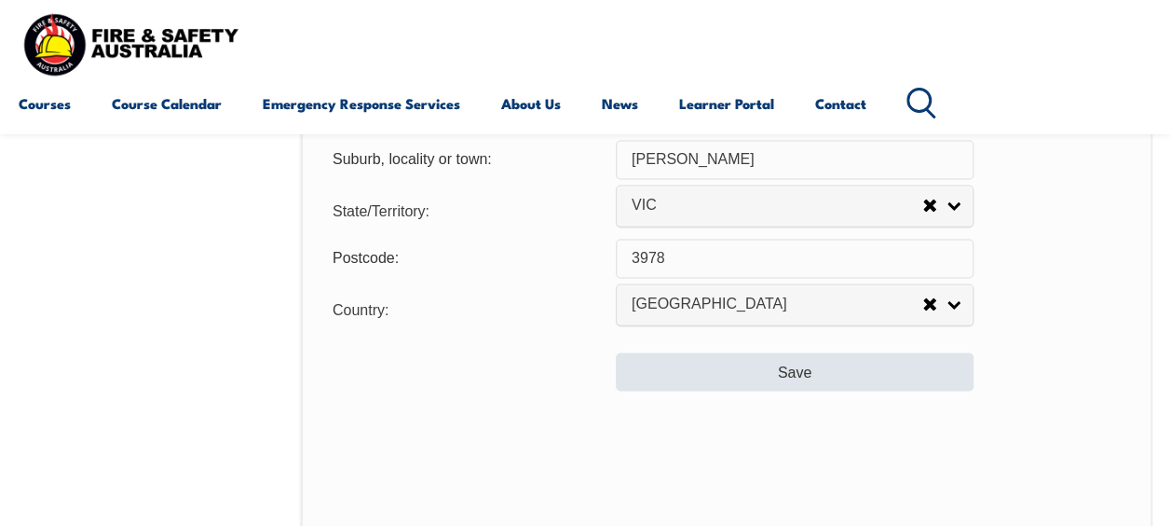
scroll to position [1476, 0]
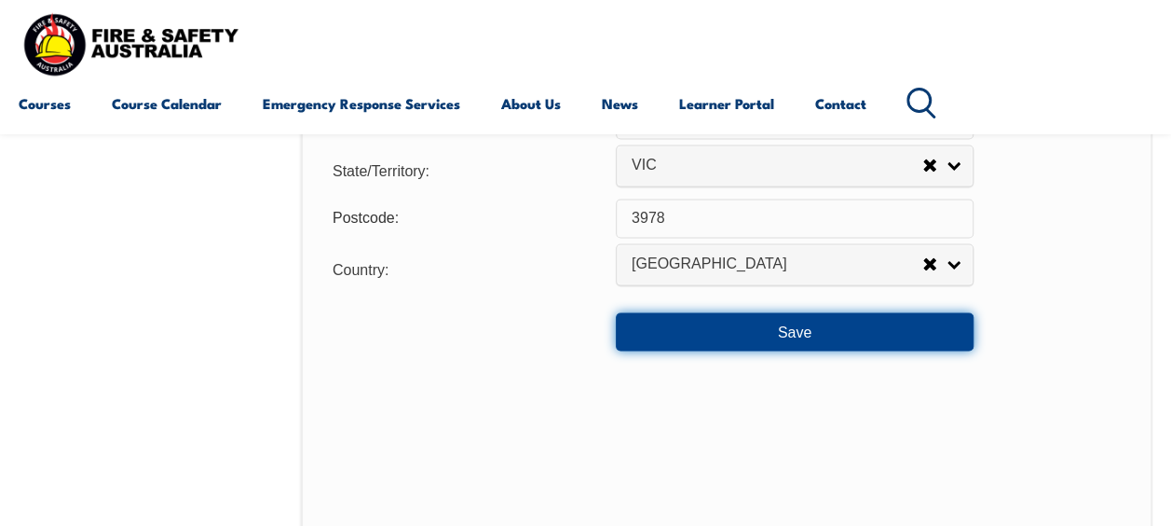
click at [786, 334] on button "Save" at bounding box center [795, 330] width 358 height 37
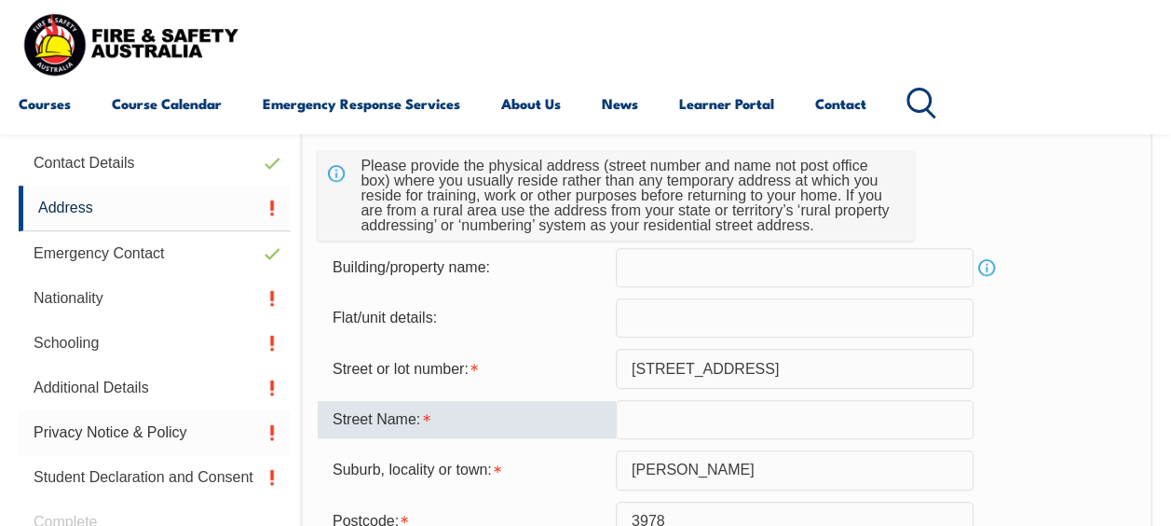
scroll to position [486, 0]
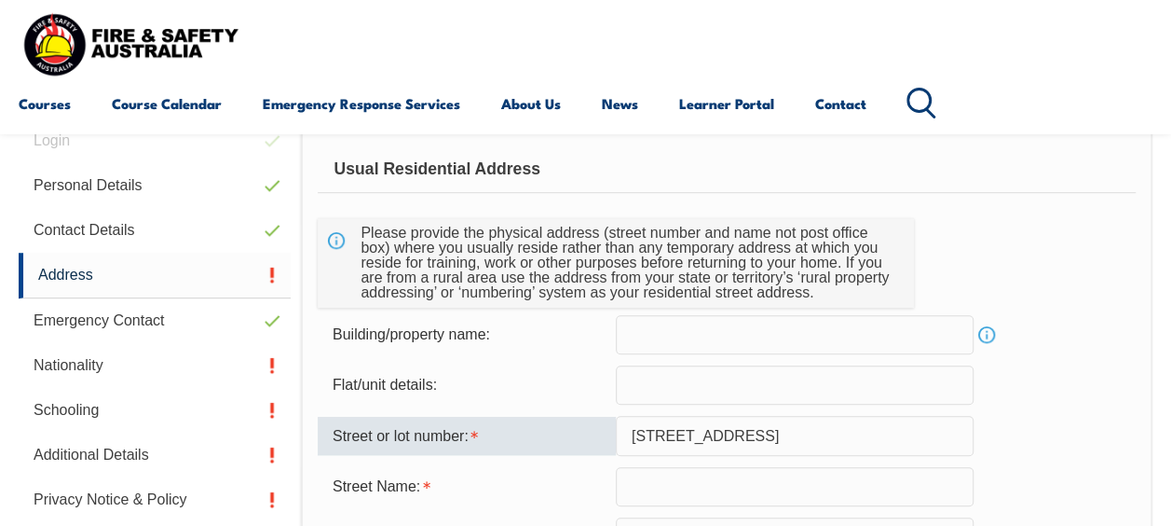
click at [744, 438] on input "3 Grassbird Str" at bounding box center [795, 435] width 358 height 39
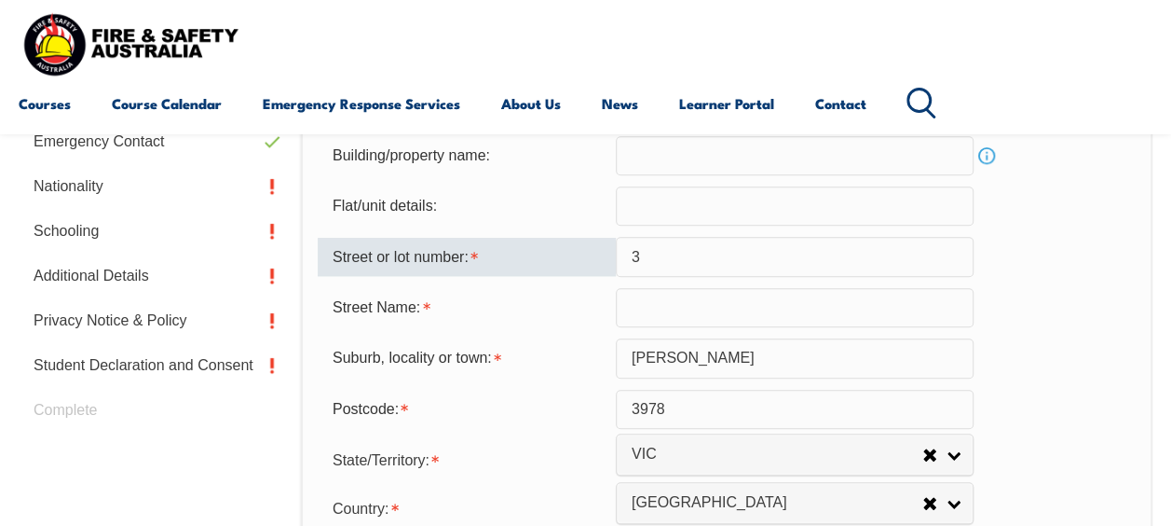
scroll to position [673, 0]
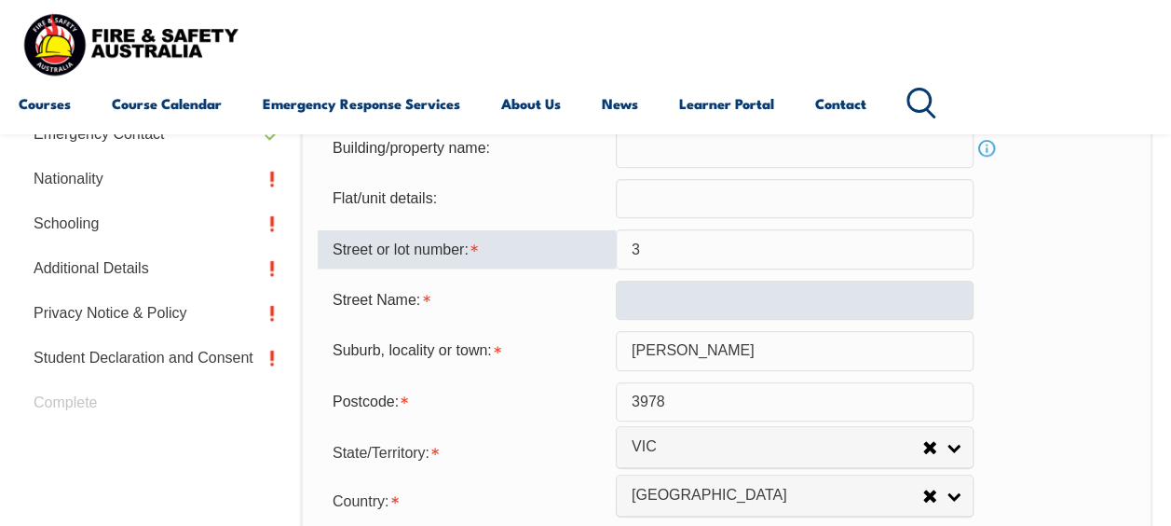
type input "3"
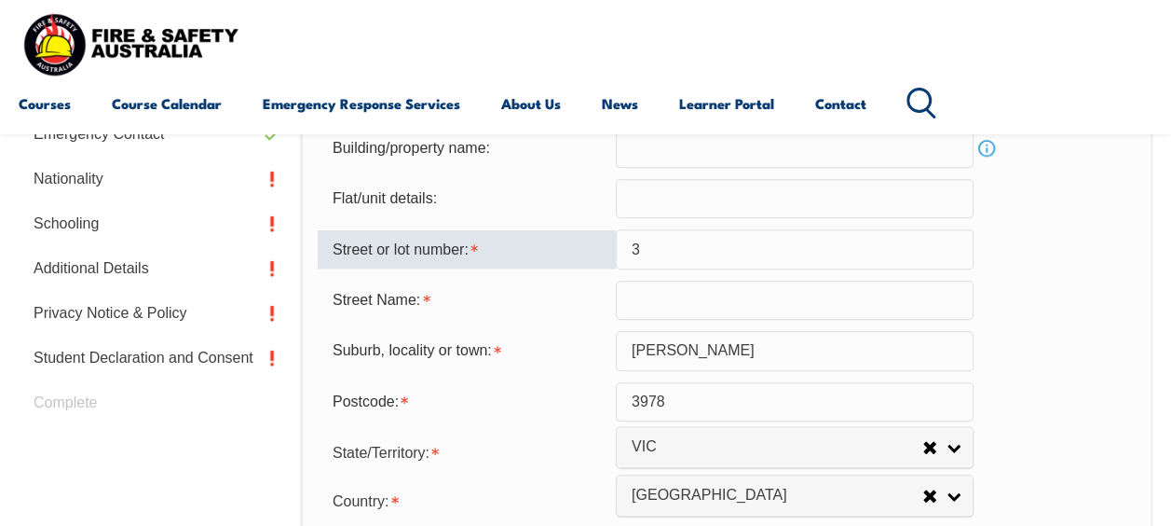
click at [684, 303] on input "text" at bounding box center [795, 299] width 358 height 39
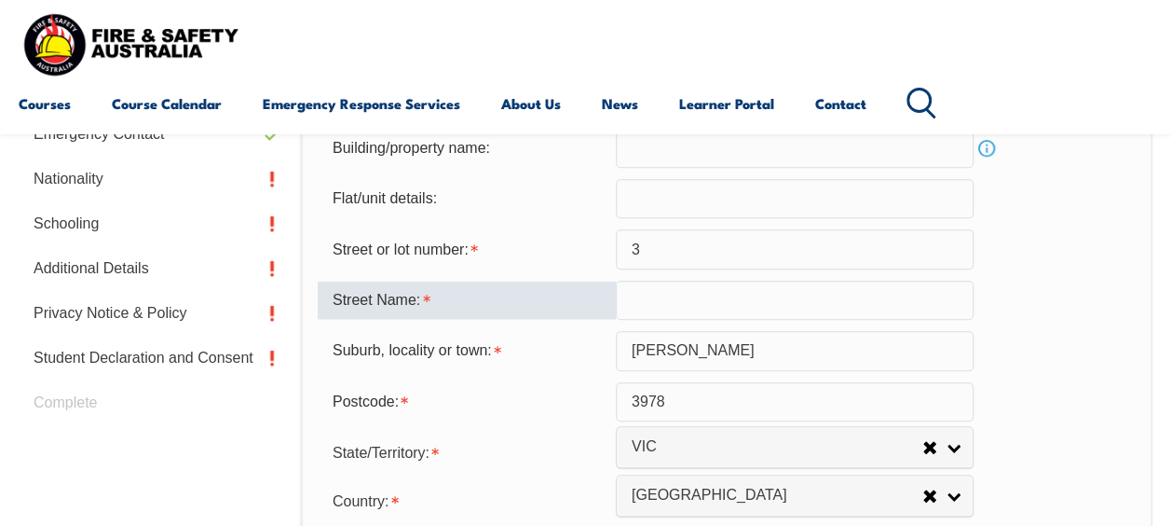
type input "g"
type input "F"
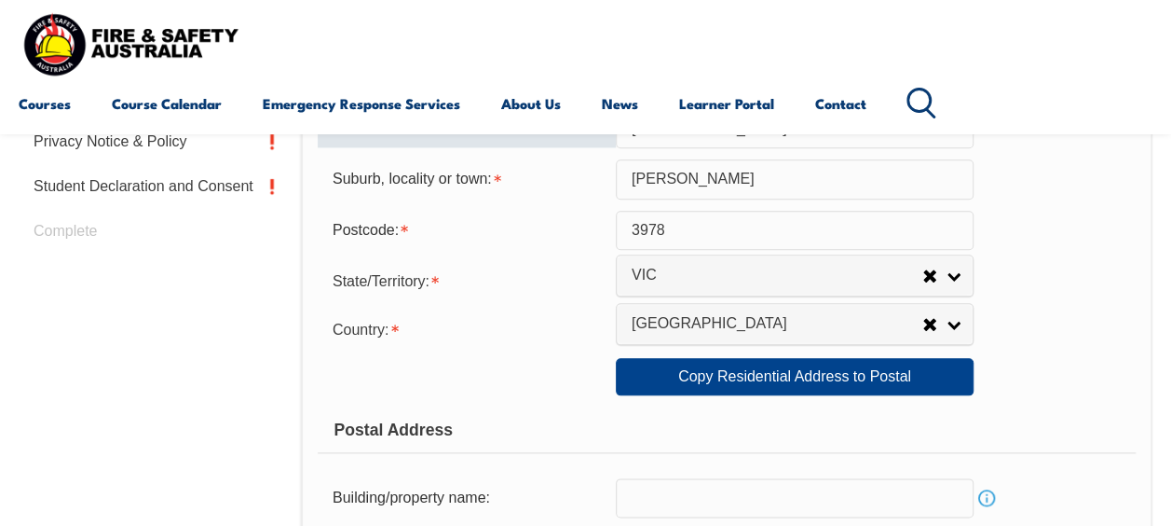
scroll to position [859, 0]
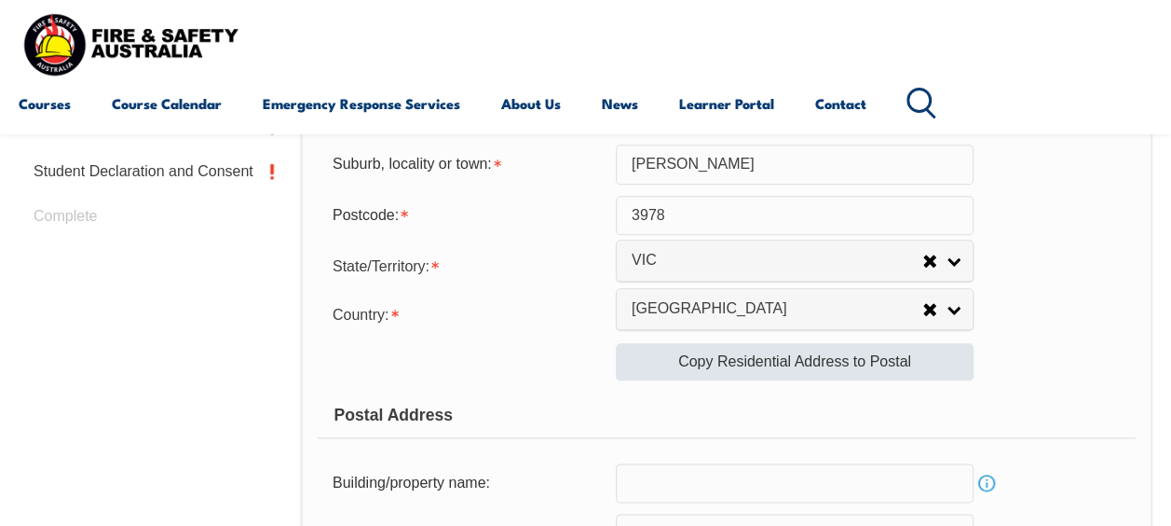
type input "Grassbird Street"
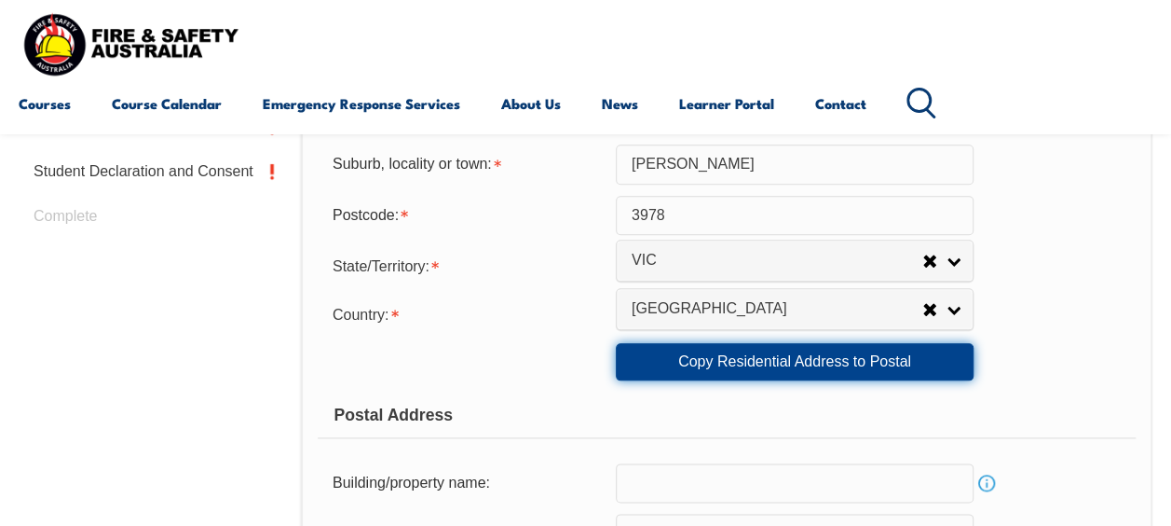
click at [762, 363] on link "Copy Residential Address to Postal" at bounding box center [795, 361] width 358 height 37
type input "3"
type input "Grassbird Street"
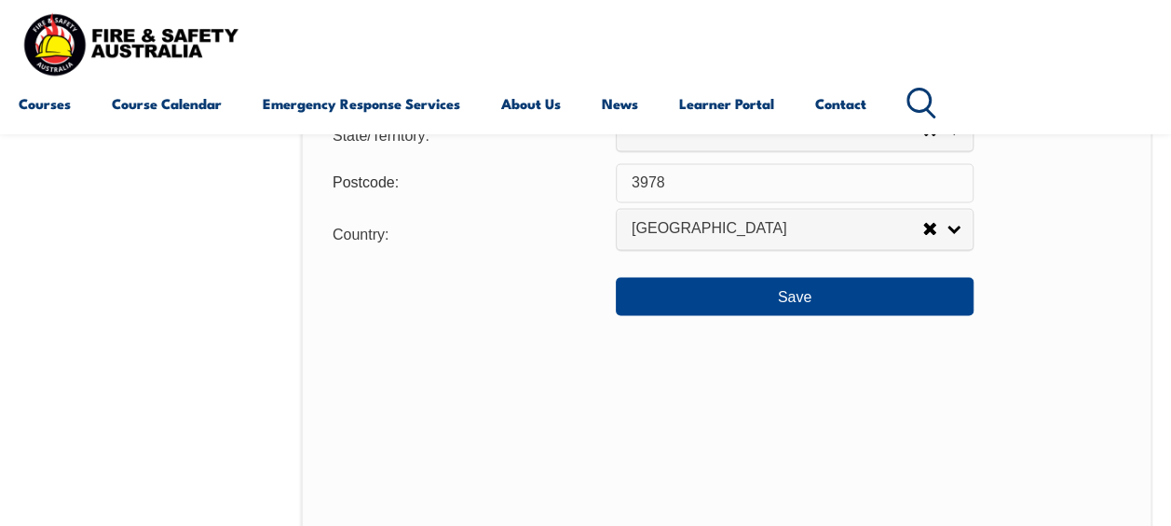
scroll to position [1511, 0]
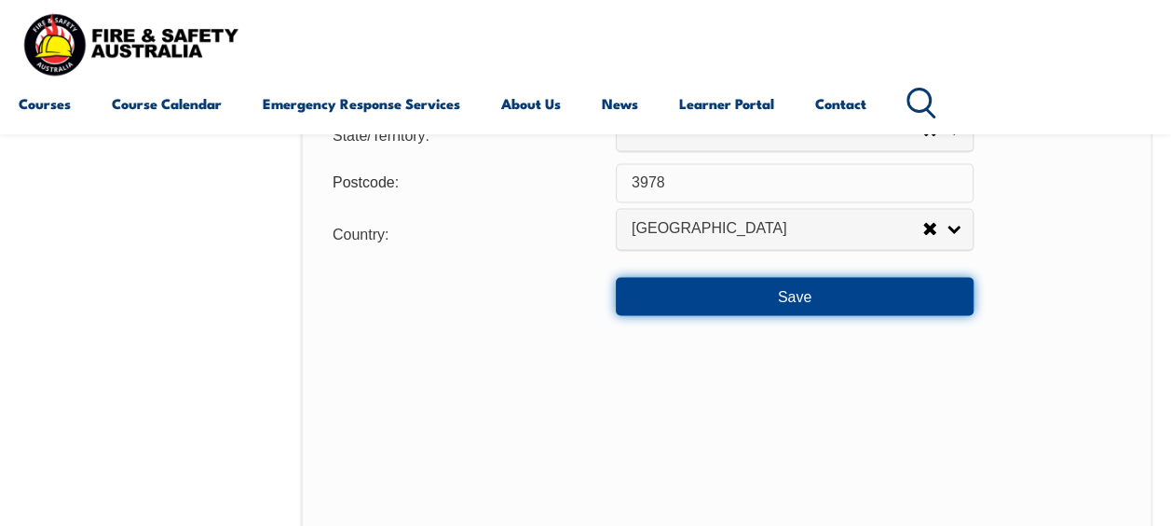
click at [802, 292] on button "Save" at bounding box center [795, 295] width 358 height 37
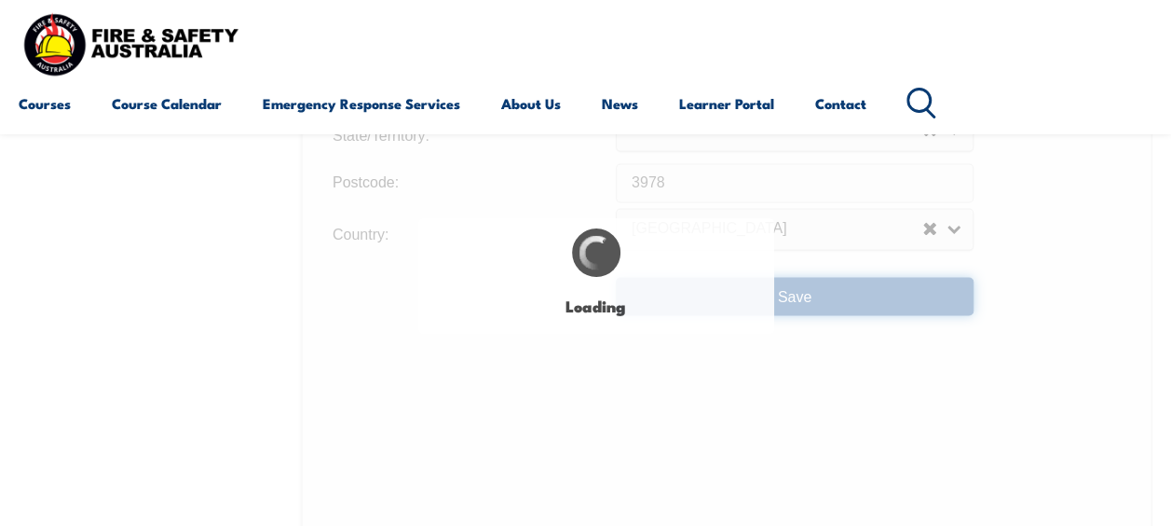
type input "3"
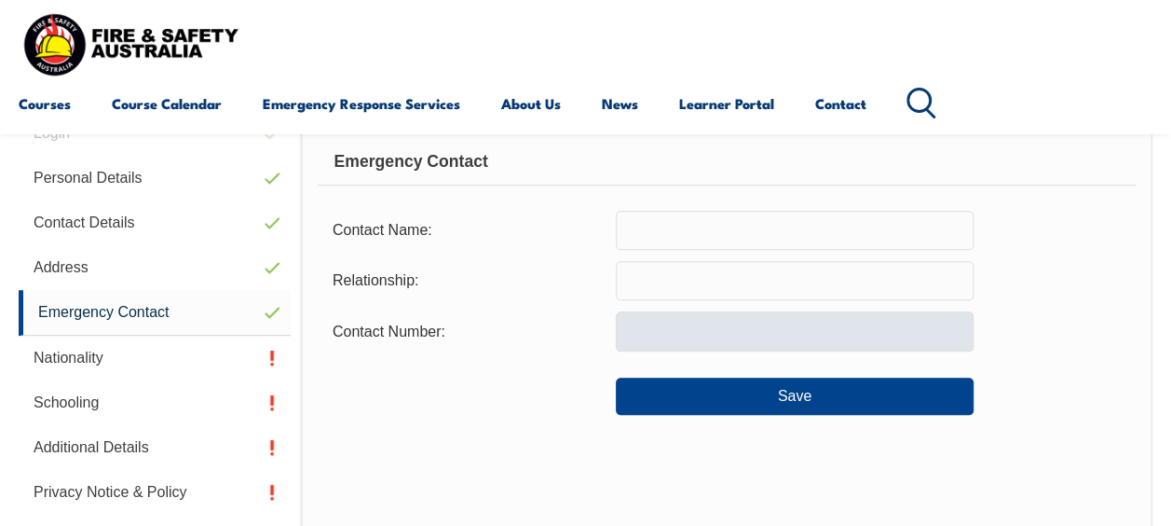
scroll to position [451, 0]
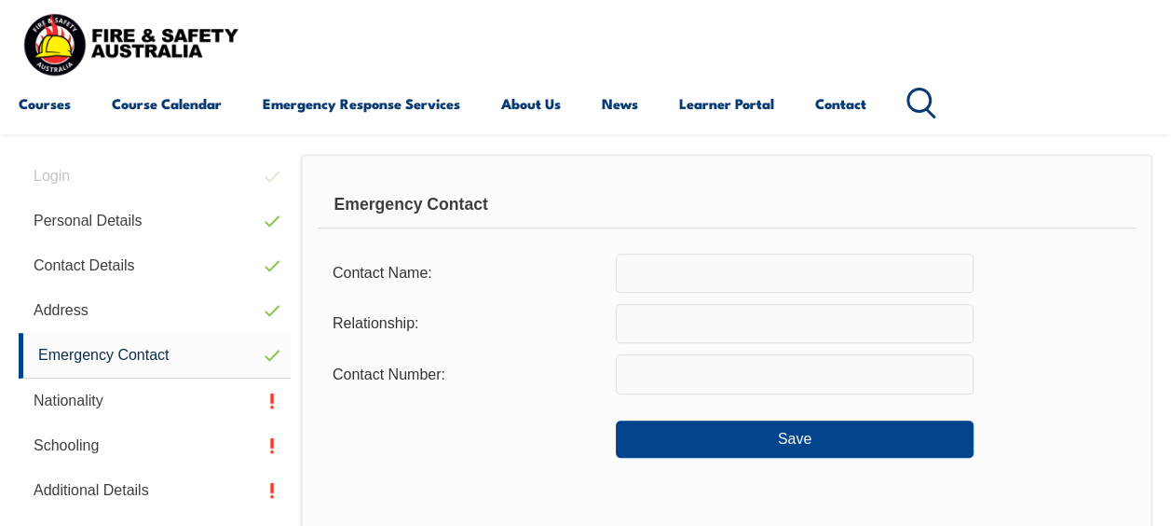
click at [711, 275] on input "text" at bounding box center [795, 272] width 358 height 39
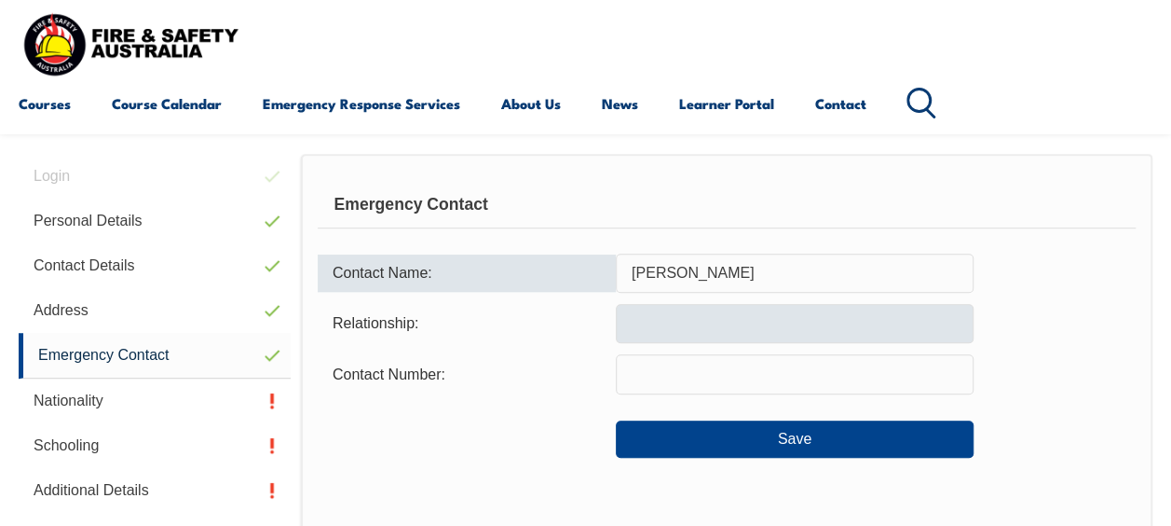
type input "David Voeung"
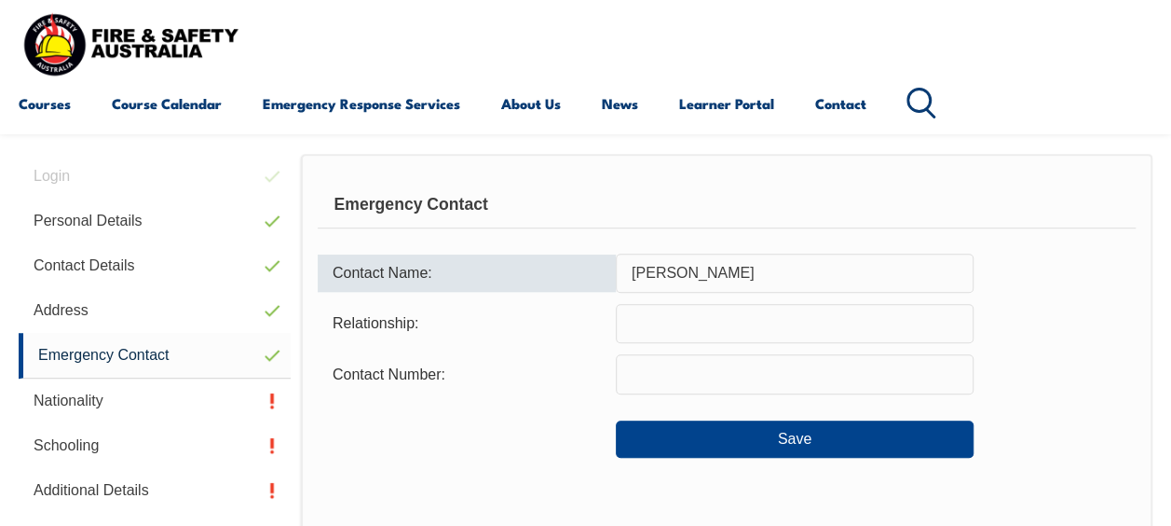
click at [659, 321] on input "text" at bounding box center [795, 323] width 358 height 39
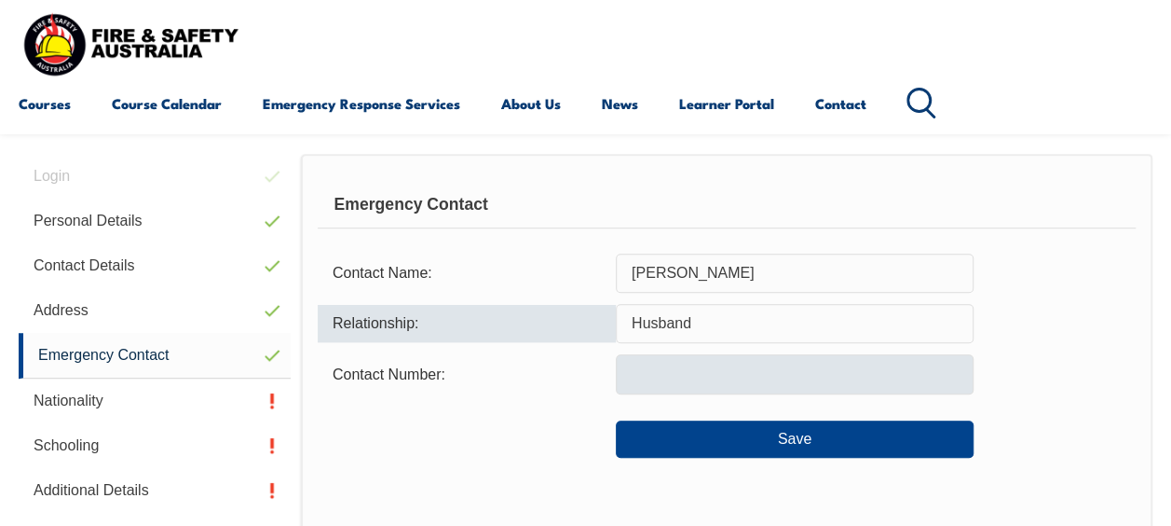
type input "Husband"
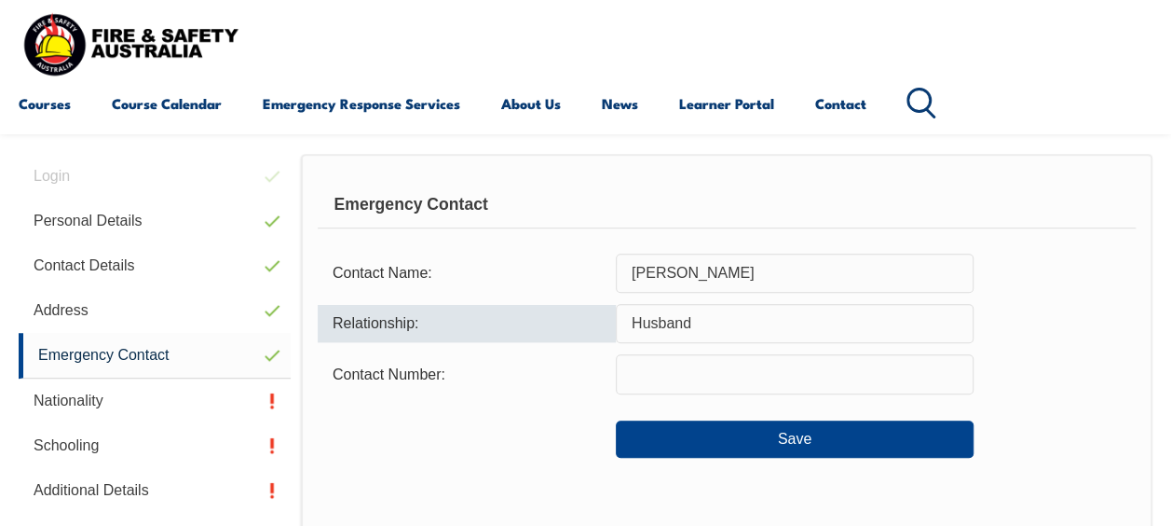
click at [652, 363] on input "text" at bounding box center [795, 373] width 358 height 39
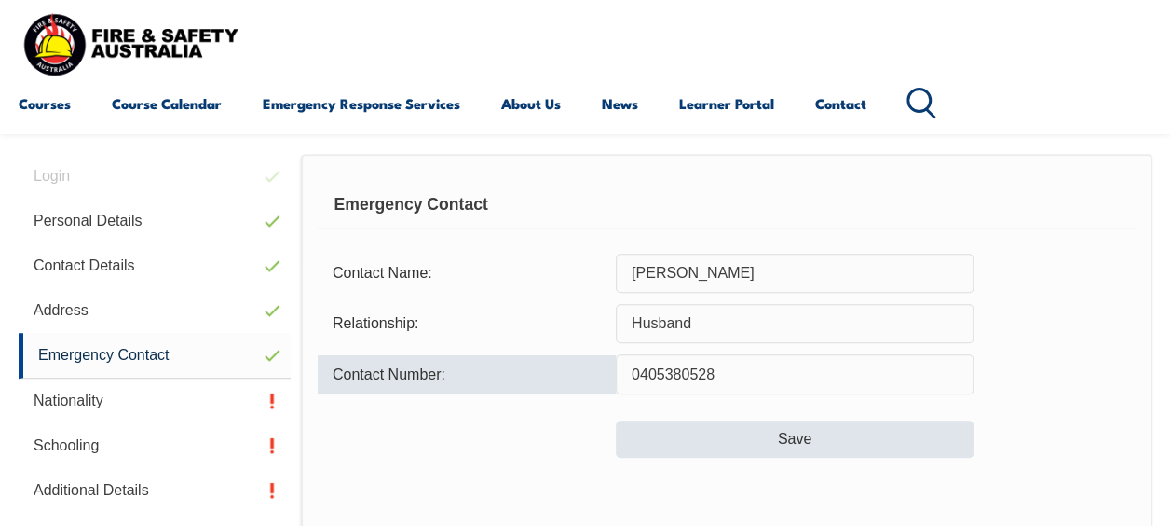
type input "0405380528"
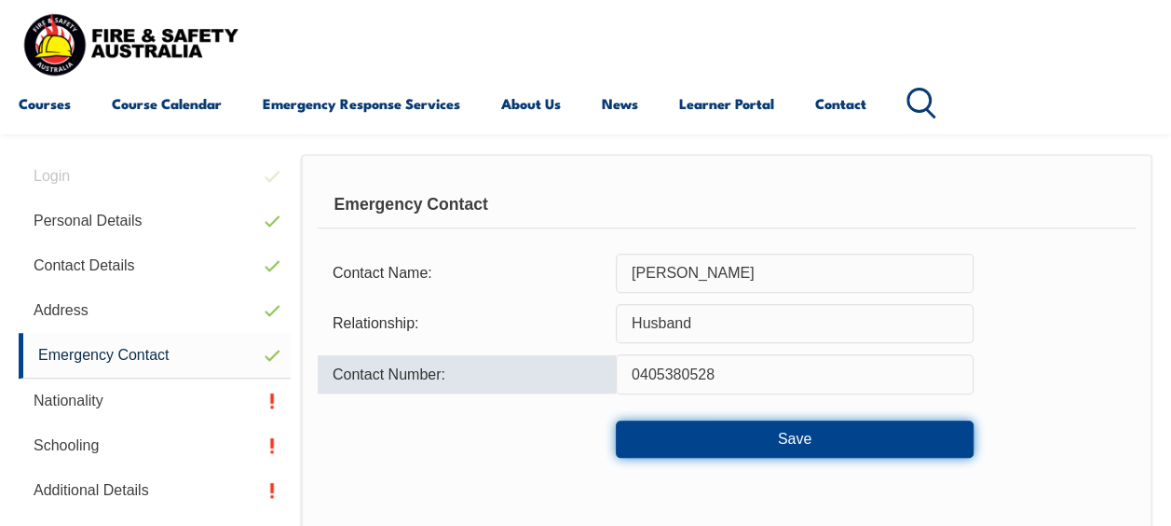
click at [751, 422] on button "Save" at bounding box center [795, 438] width 358 height 37
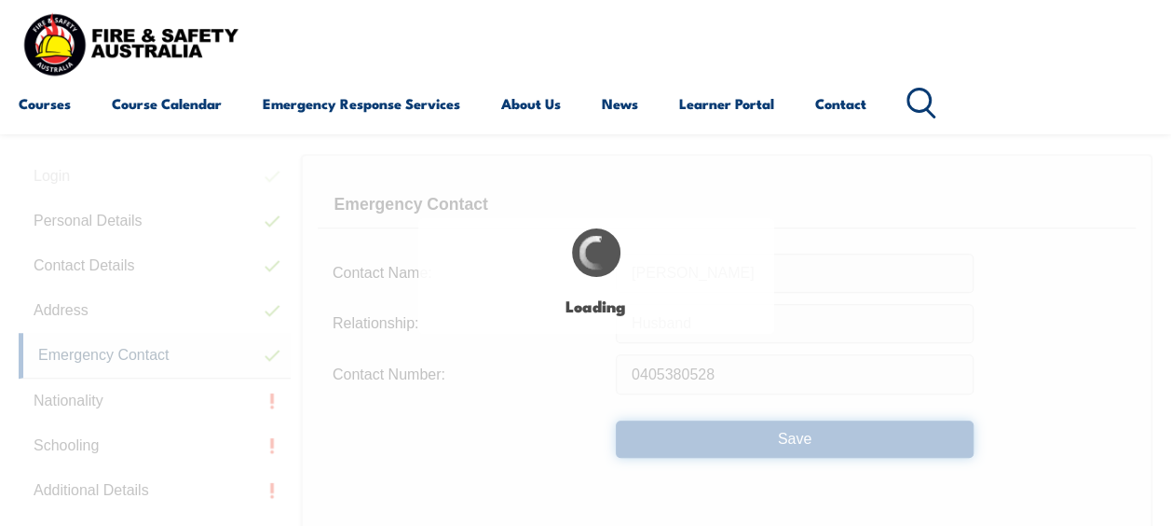
type input "David Voeung"
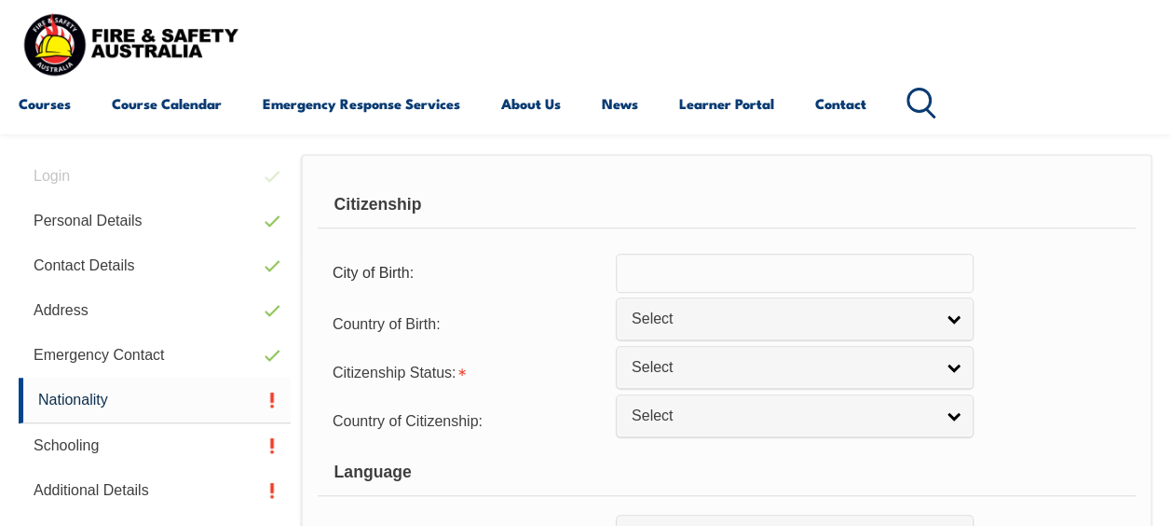
scroll to position [452, 0]
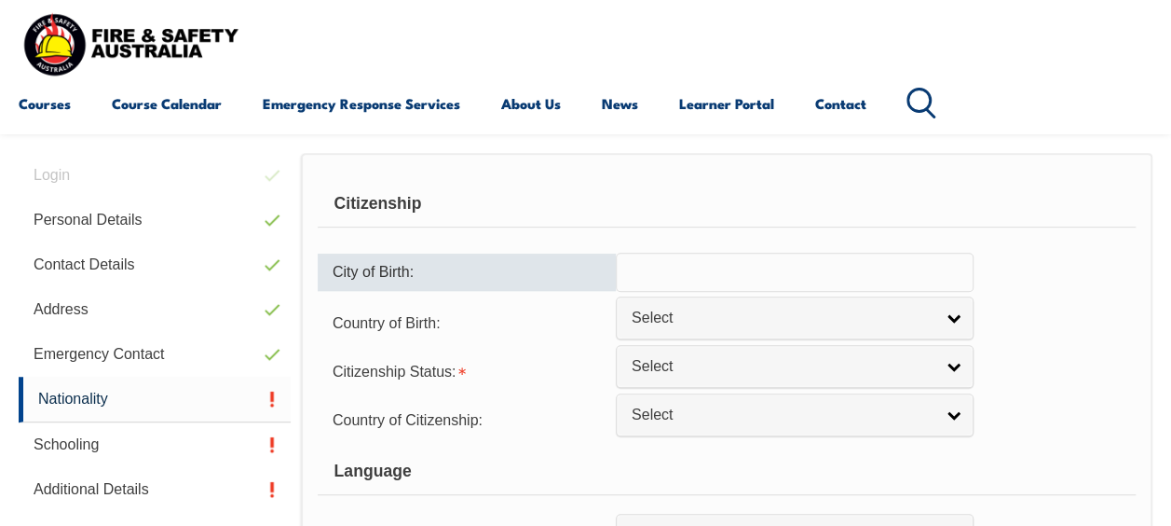
click at [658, 280] on input "text" at bounding box center [795, 272] width 358 height 39
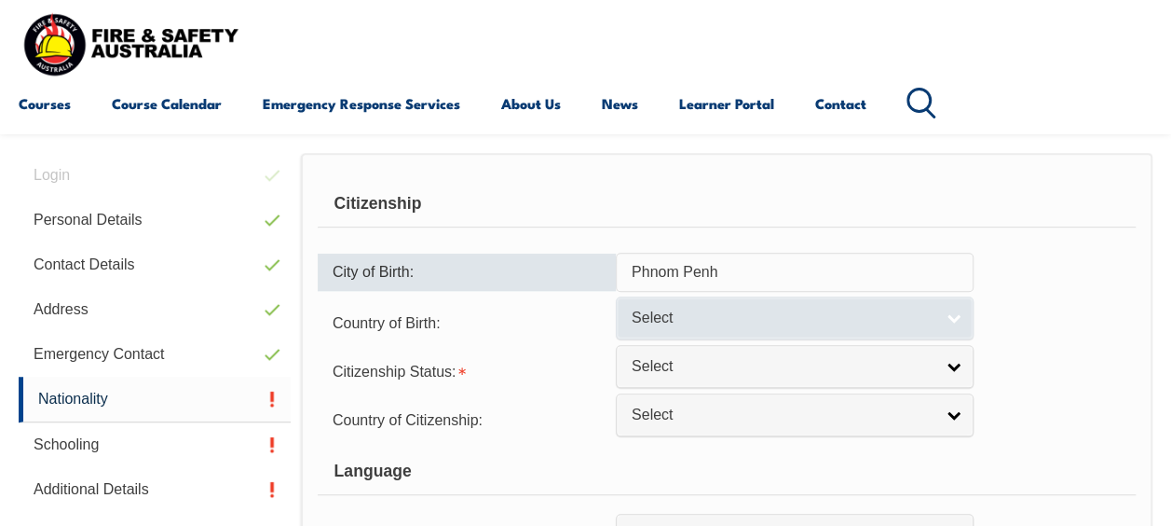
type input "Phnom Penh"
click at [788, 316] on span "Select" at bounding box center [783, 318] width 302 height 20
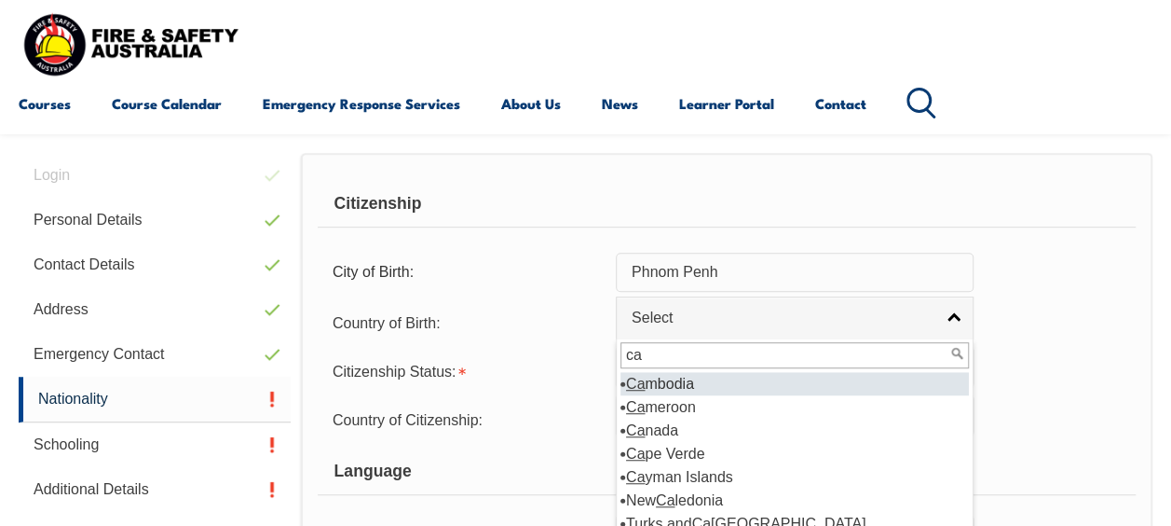
type input "ca"
click at [737, 383] on li "Ca mbodia" at bounding box center [795, 383] width 348 height 23
select select "5102"
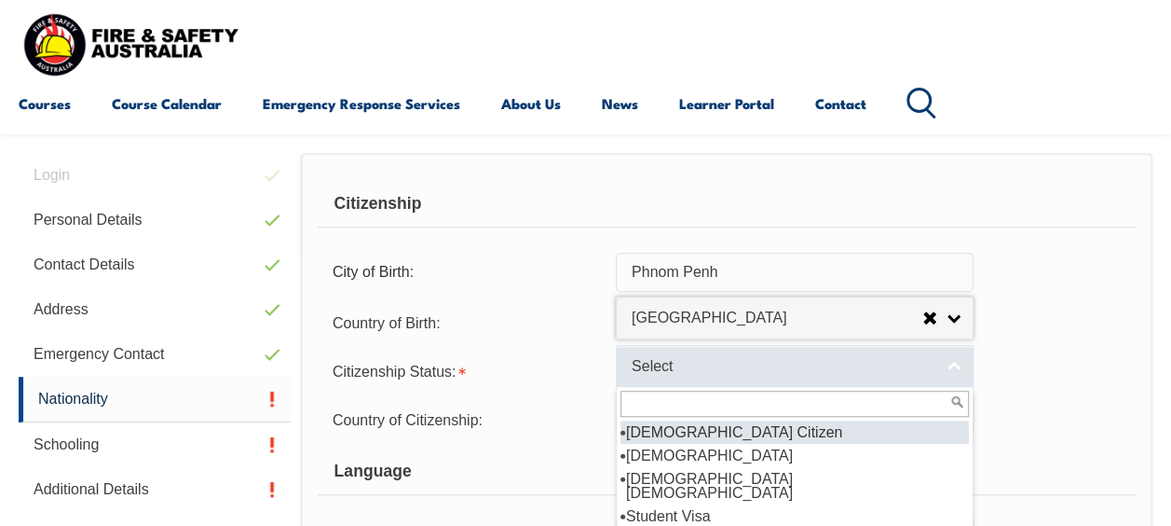
click at [741, 371] on span "Select" at bounding box center [783, 367] width 302 height 20
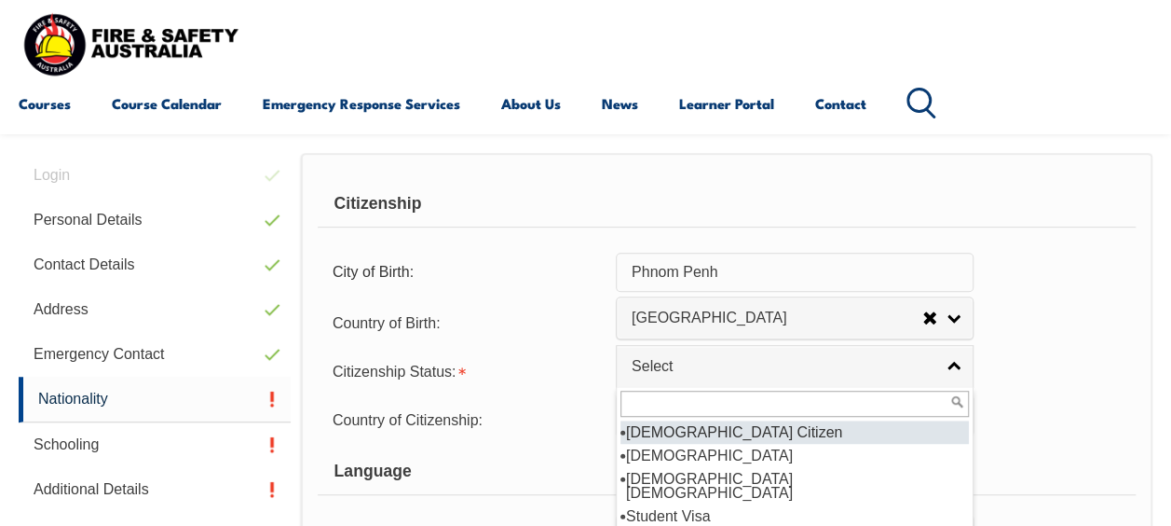
click at [737, 434] on li "Australian Citizen" at bounding box center [795, 431] width 348 height 23
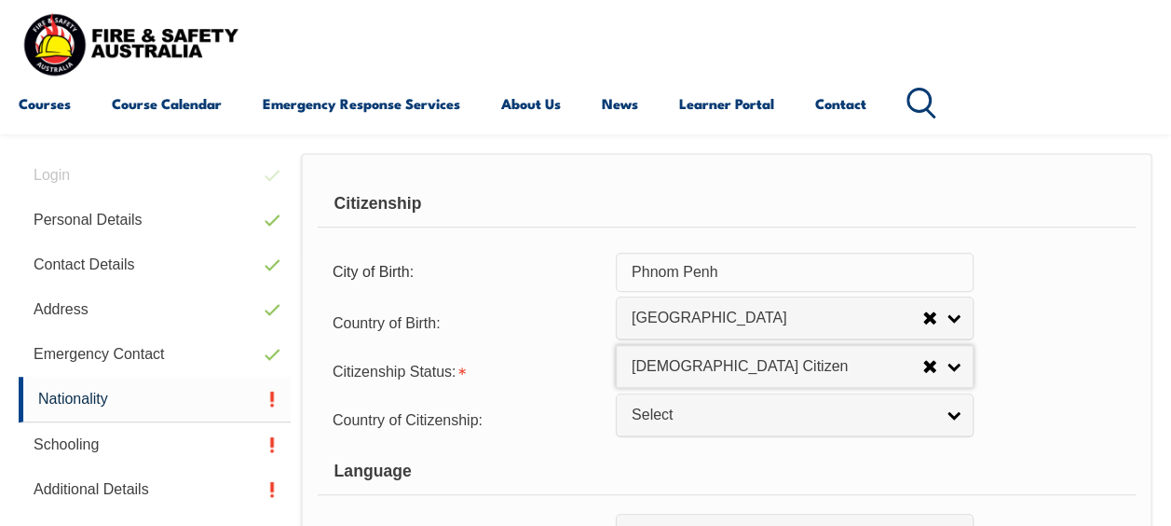
select select "1"
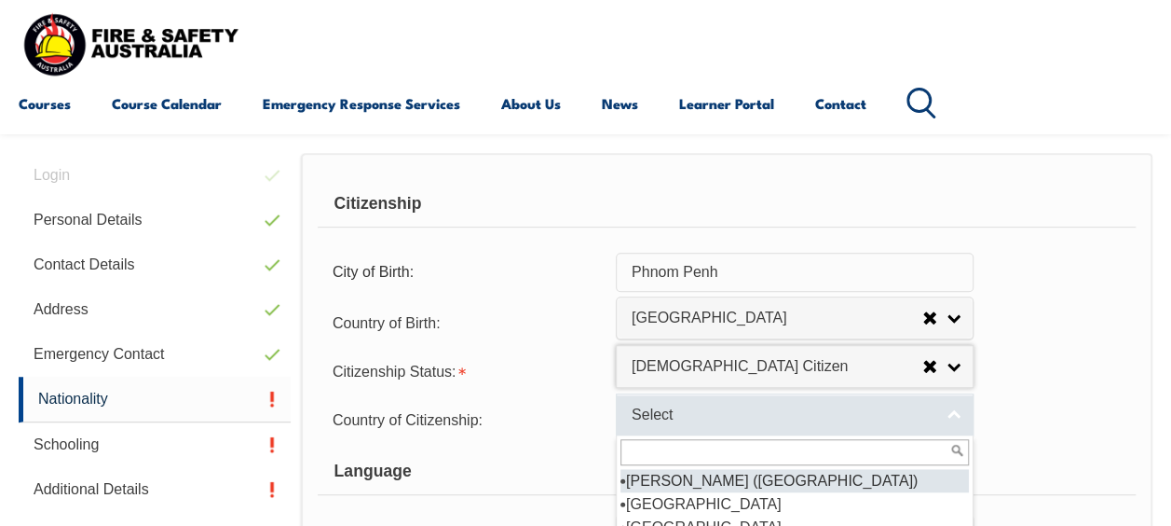
click at [741, 415] on span "Select" at bounding box center [783, 415] width 302 height 20
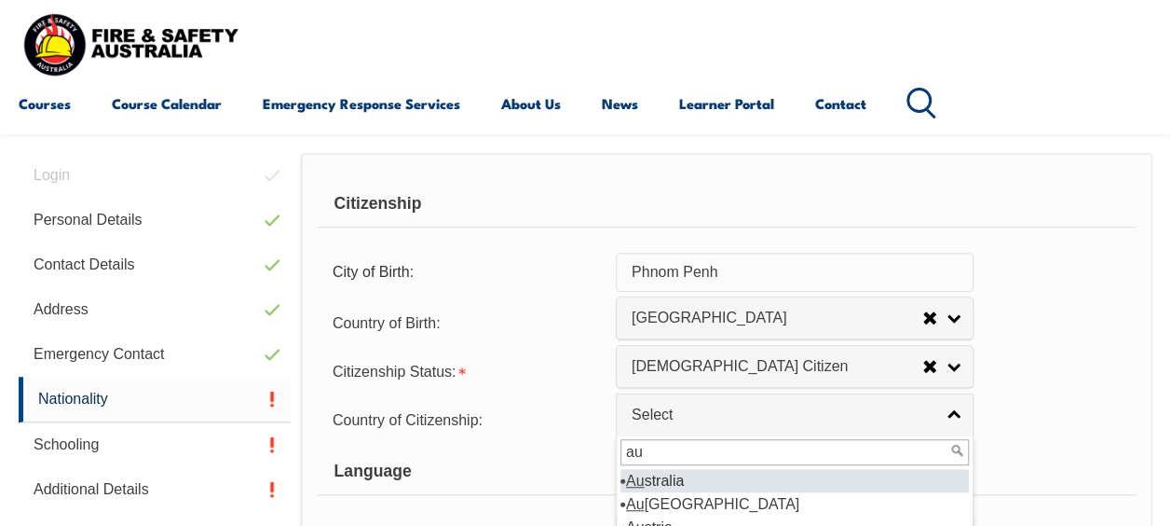
type input "au"
click at [711, 482] on li "Au stralia" at bounding box center [795, 480] width 348 height 23
select select "1101"
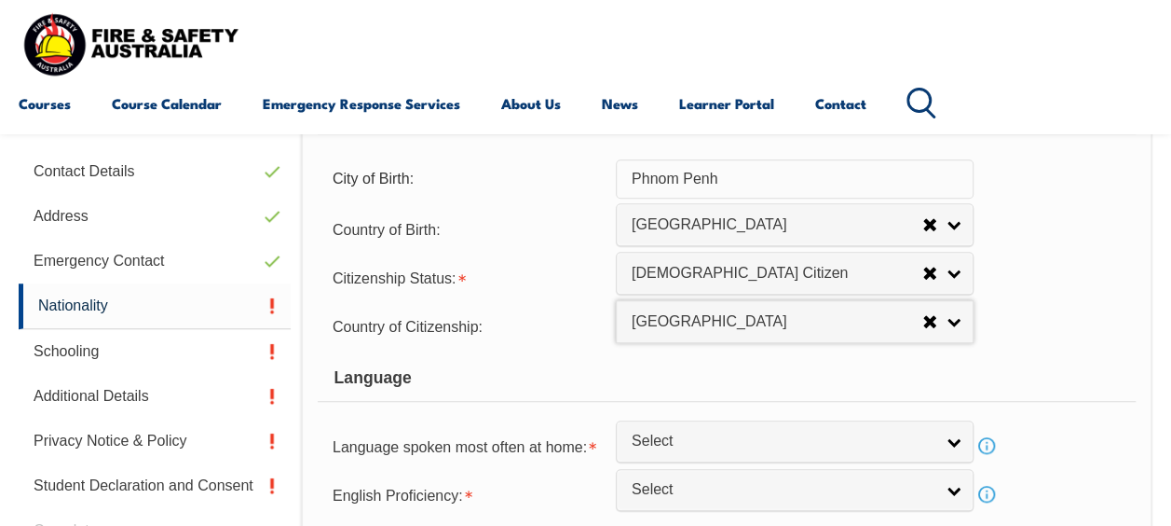
scroll to position [638, 0]
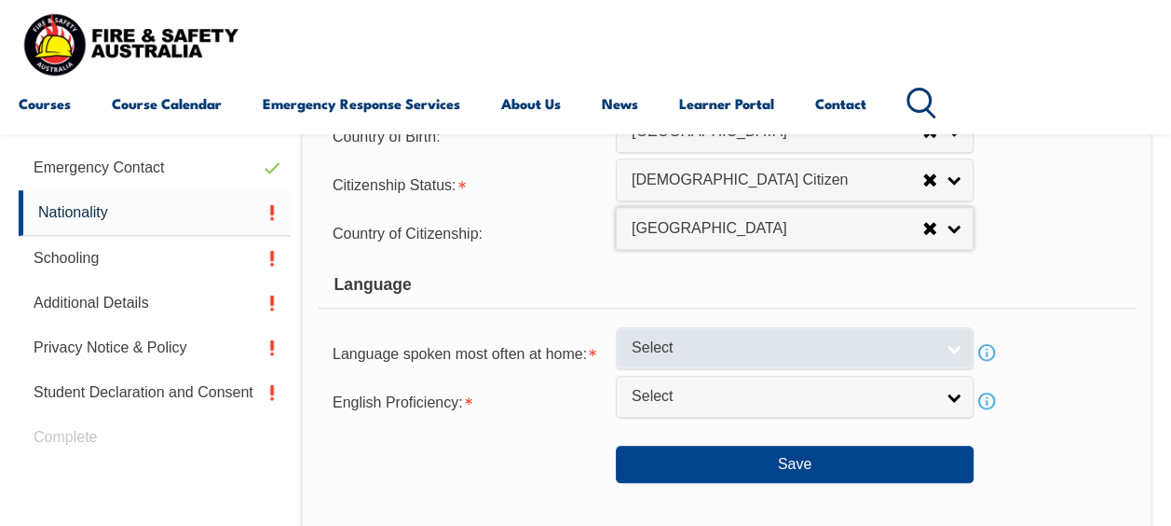
click at [955, 360] on link "Select" at bounding box center [795, 348] width 358 height 42
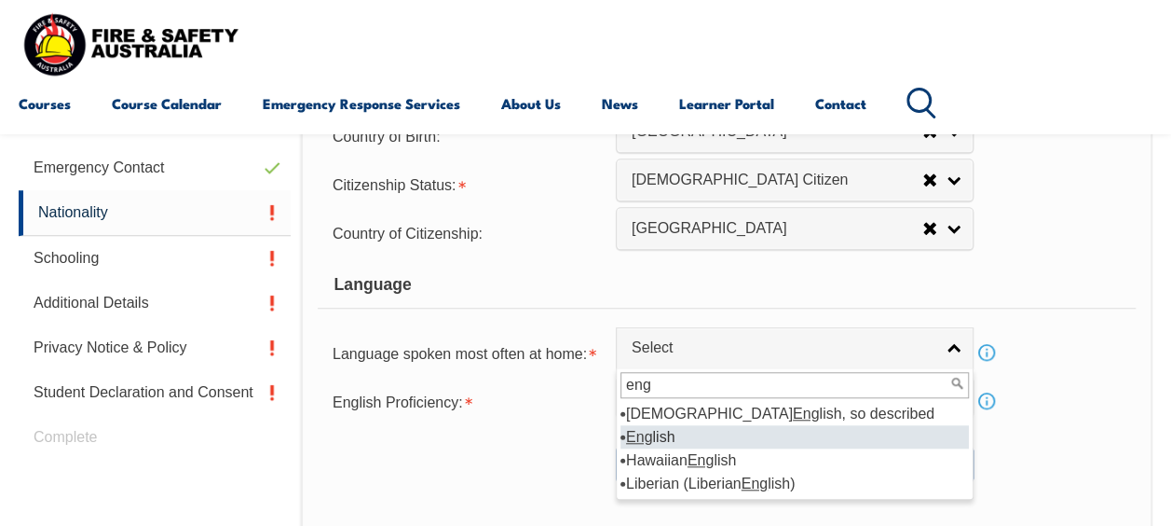
type input "eng"
click at [684, 441] on li "Eng lish" at bounding box center [795, 436] width 348 height 23
select select "1201"
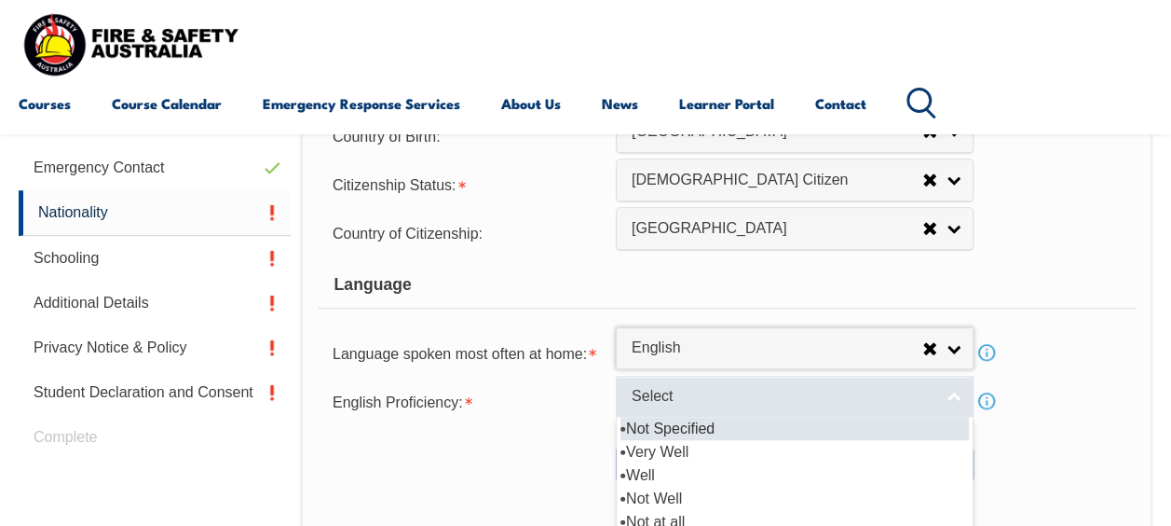
click at [945, 400] on link "Select" at bounding box center [795, 397] width 358 height 42
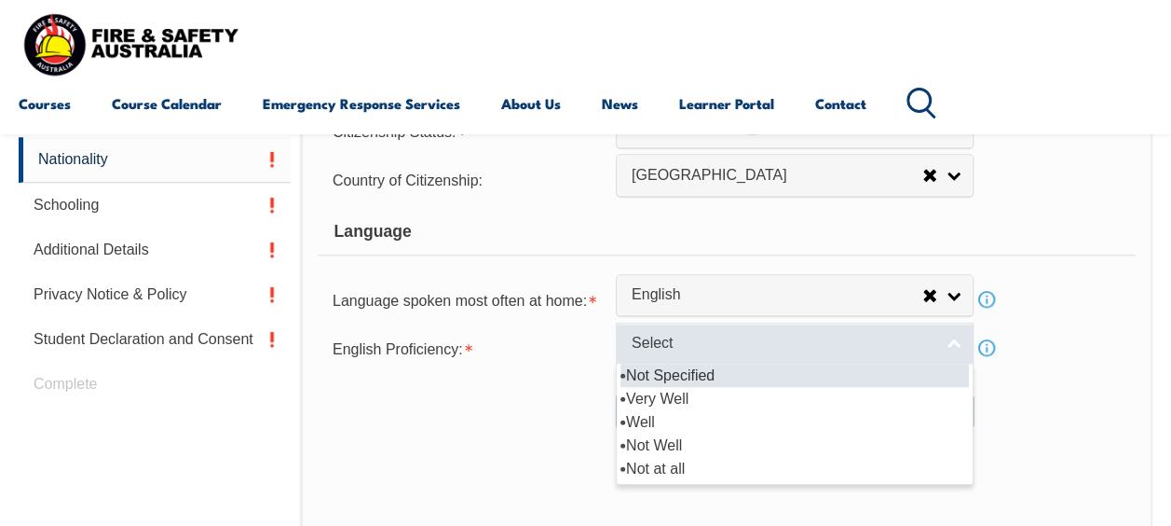
scroll to position [731, 0]
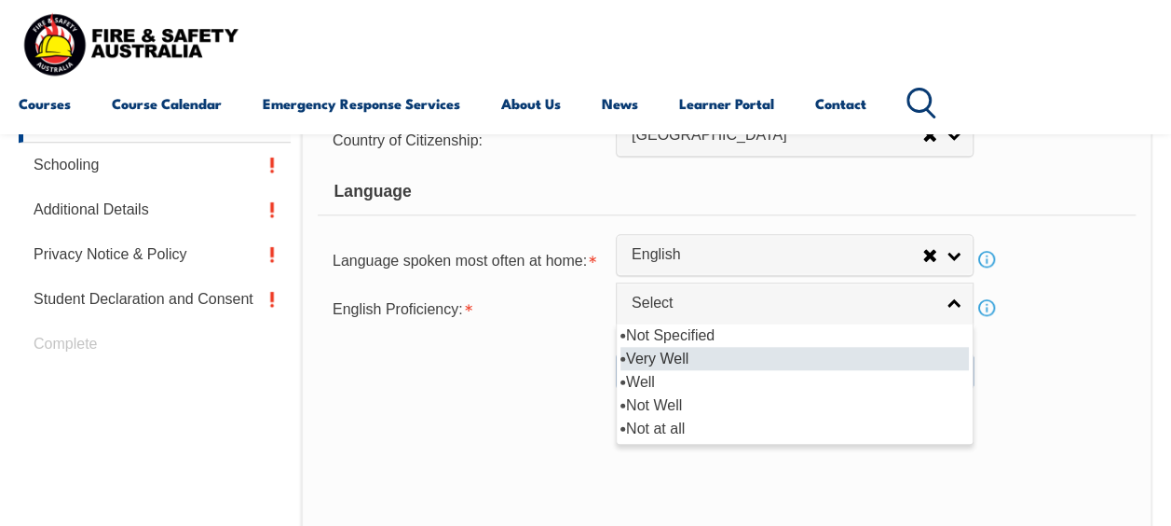
click at [682, 359] on li "Very Well" at bounding box center [795, 358] width 348 height 23
select select "1"
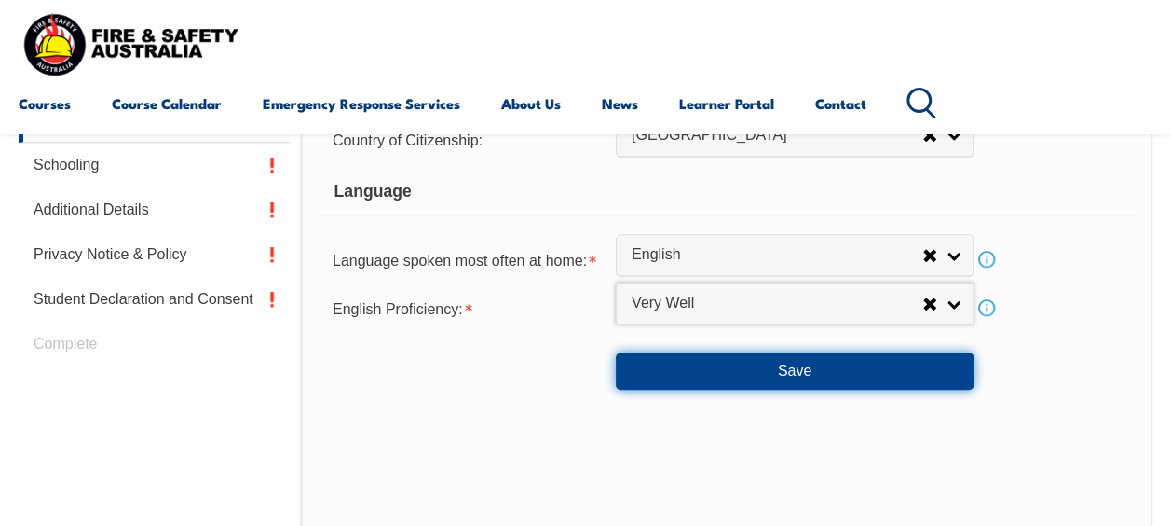
click at [800, 369] on button "Save" at bounding box center [795, 370] width 358 height 37
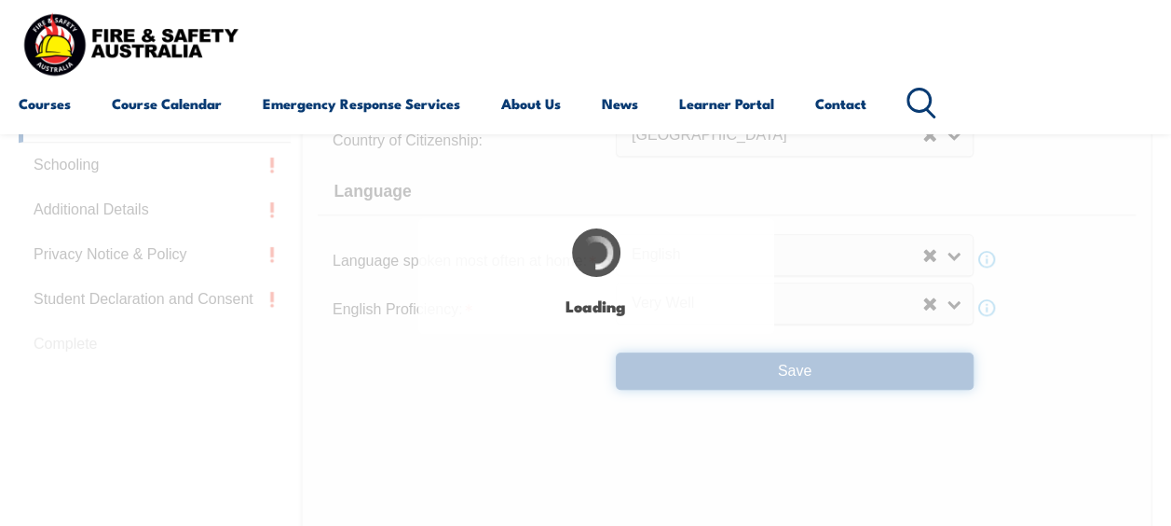
type input "Phnom Penh"
select select "false"
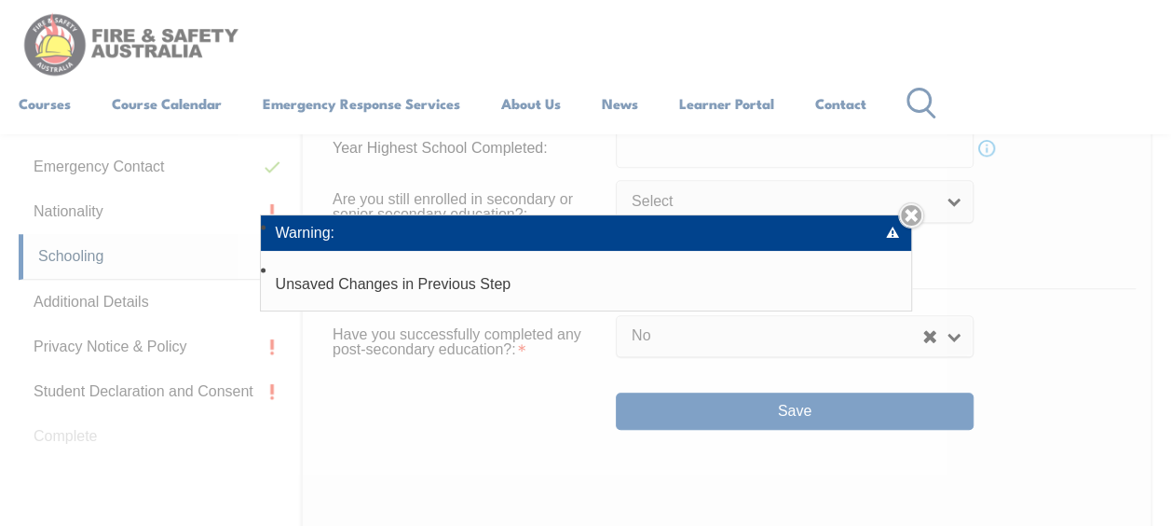
scroll to position [526, 0]
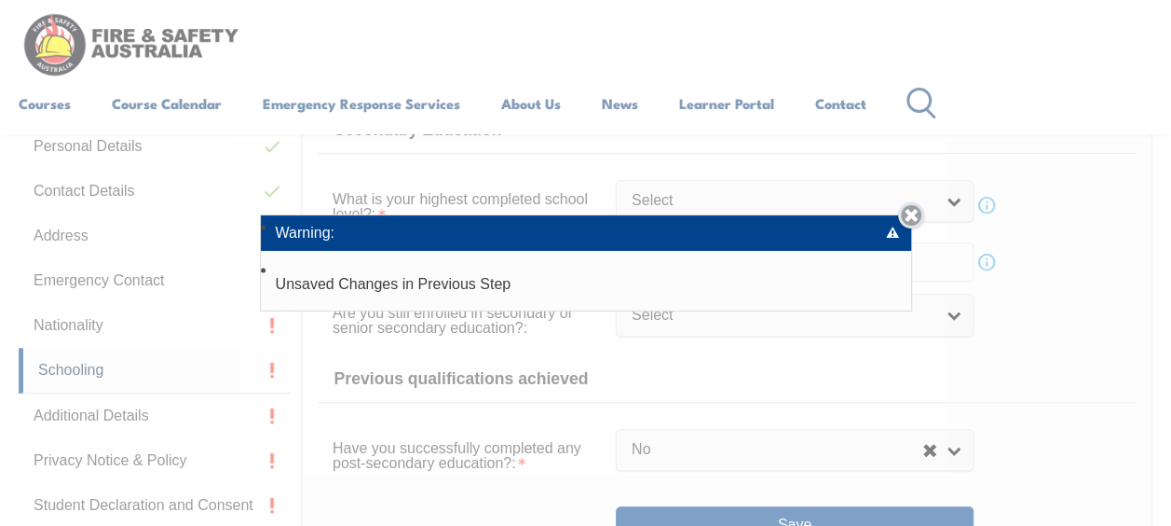
click at [917, 221] on link "Close" at bounding box center [911, 215] width 26 height 26
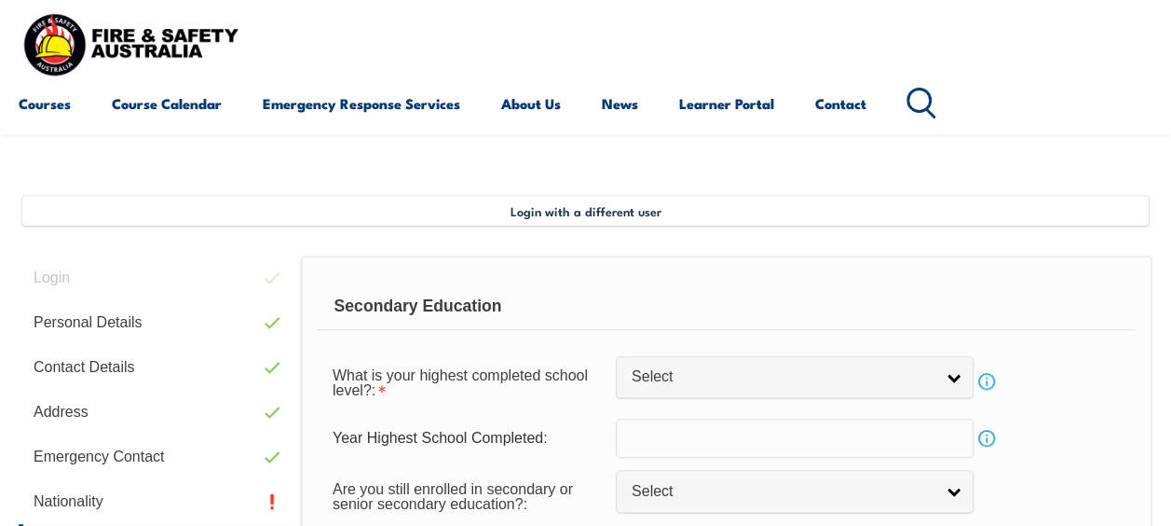
scroll to position [339, 0]
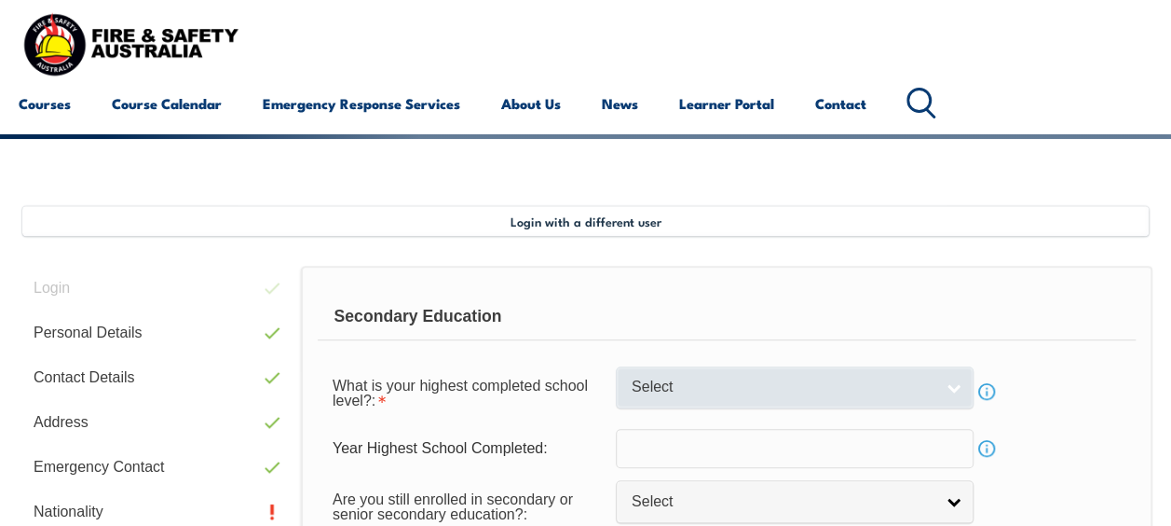
click at [960, 384] on link "Select" at bounding box center [795, 387] width 358 height 42
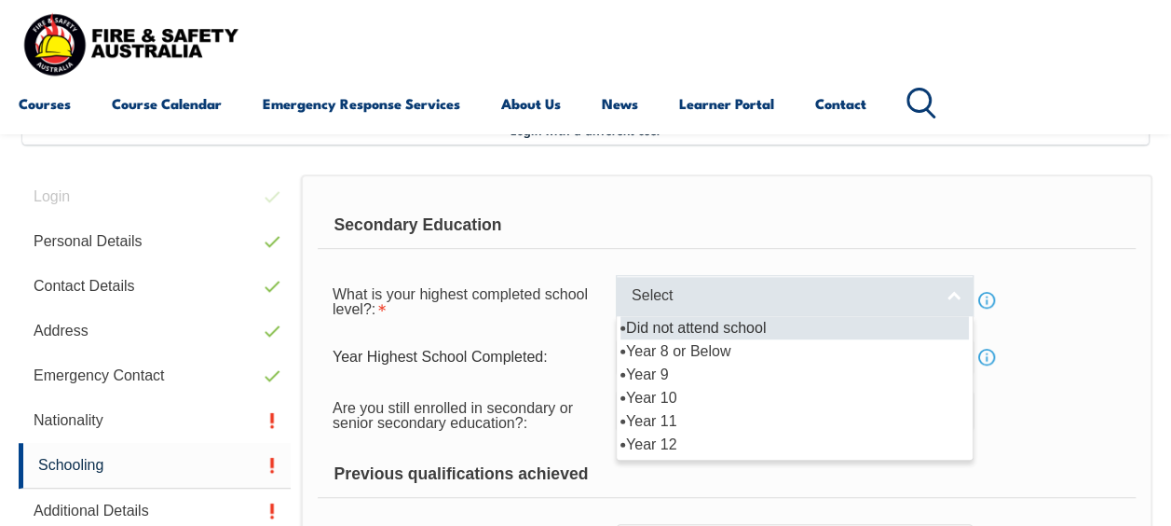
scroll to position [432, 0]
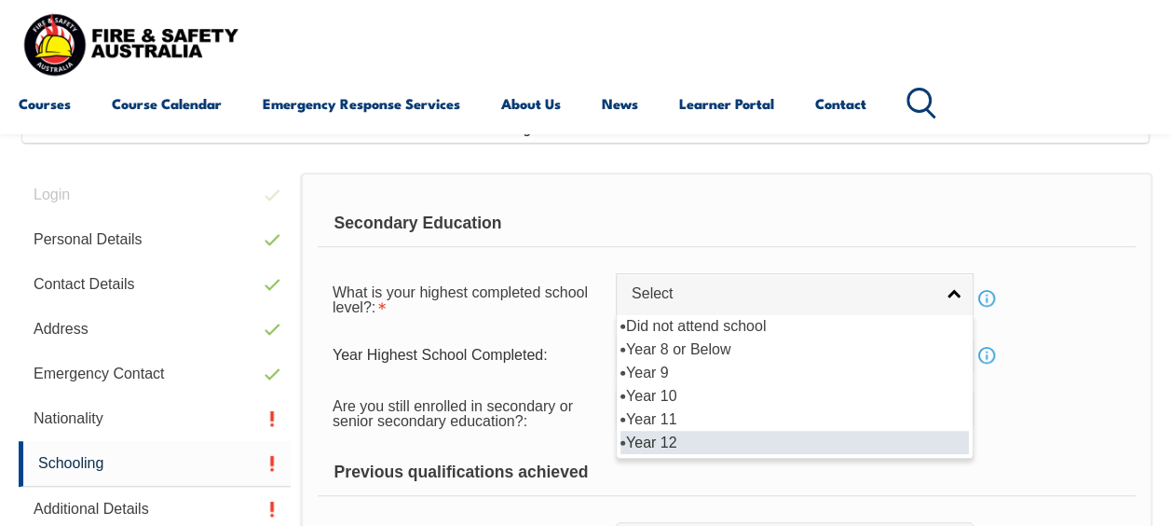
click at [681, 436] on li "Year 12" at bounding box center [795, 441] width 348 height 23
select select "12"
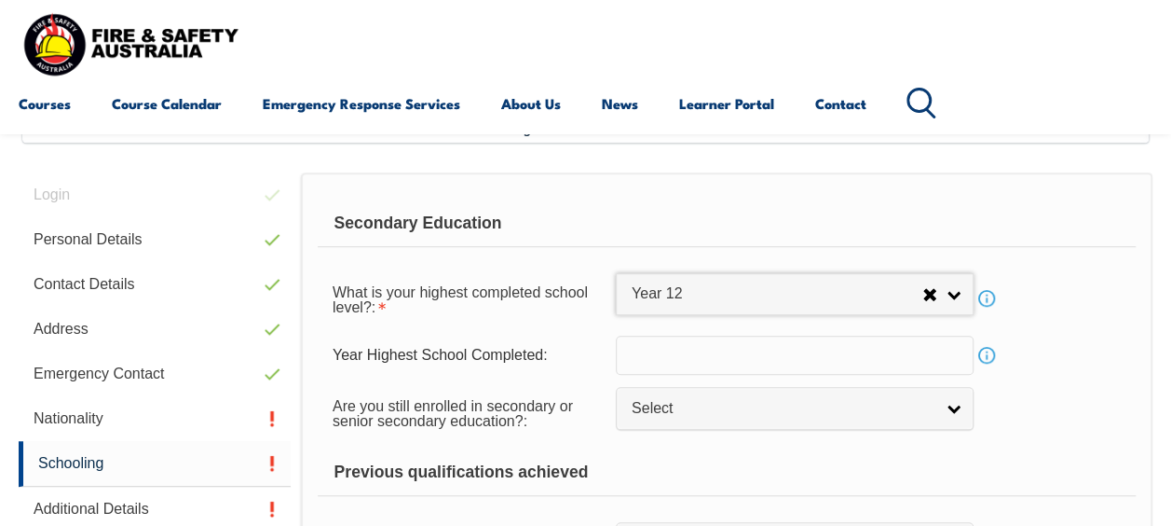
click at [892, 360] on input "text" at bounding box center [795, 354] width 358 height 39
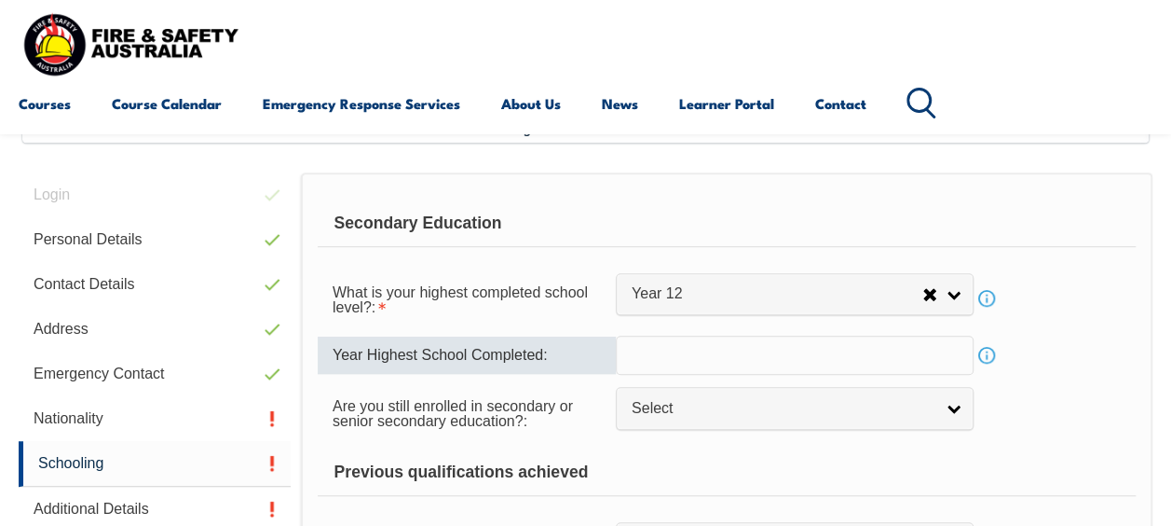
click at [988, 351] on link "Info" at bounding box center [987, 355] width 26 height 26
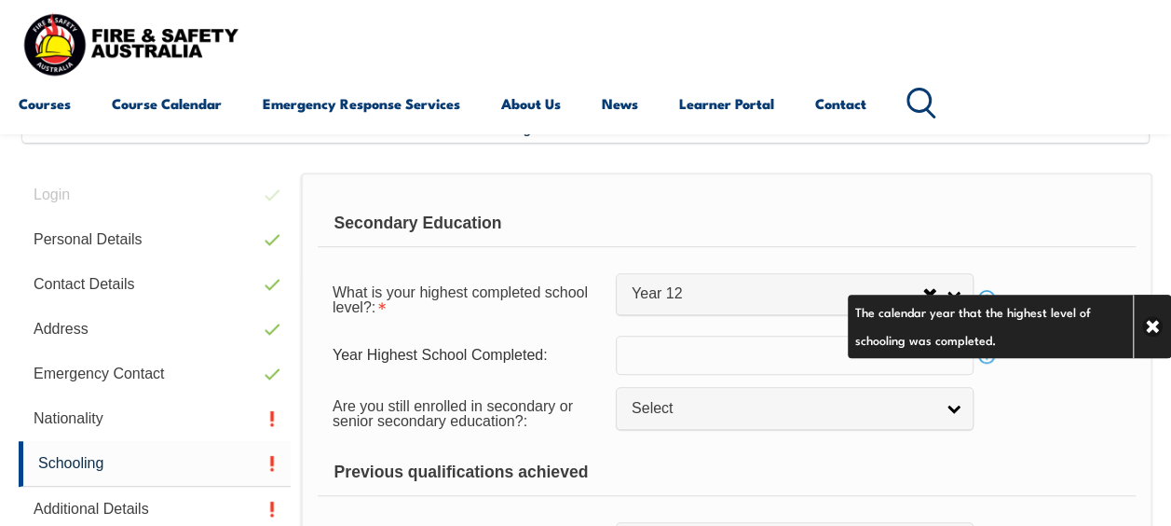
click at [1038, 401] on div "Are you still enrolled in secondary or senior secondary education?: Not Specifi…" at bounding box center [727, 412] width 818 height 52
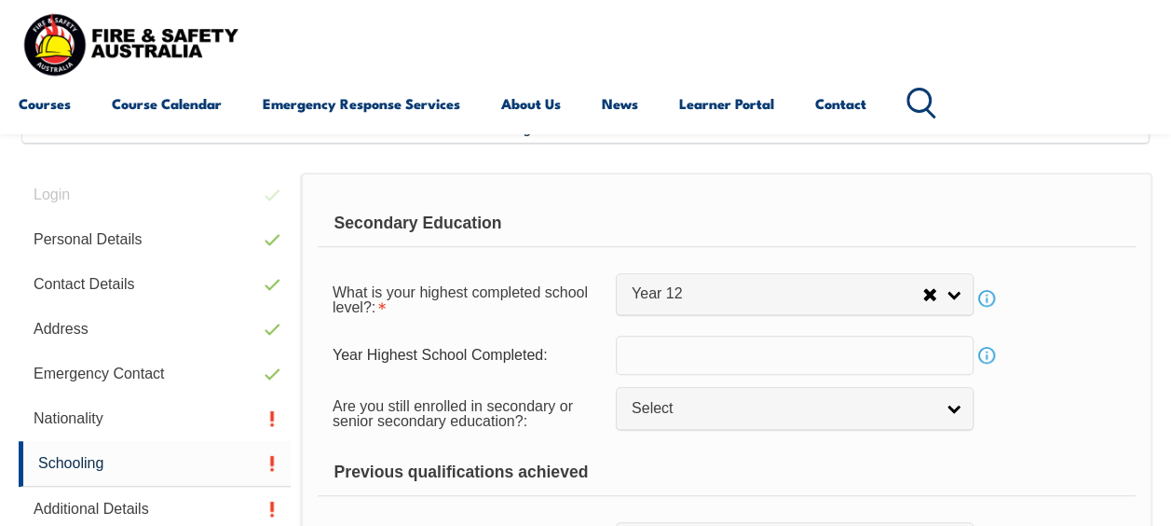
click at [984, 293] on link "Info" at bounding box center [987, 298] width 26 height 26
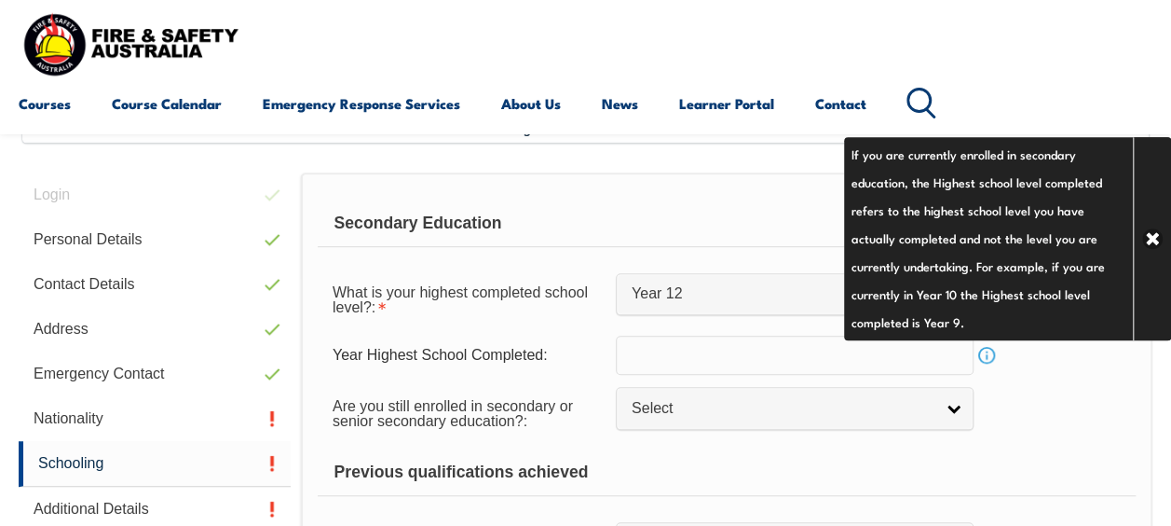
click at [1058, 408] on div "Are you still enrolled in secondary or senior secondary education?: Not Specifi…" at bounding box center [727, 412] width 818 height 52
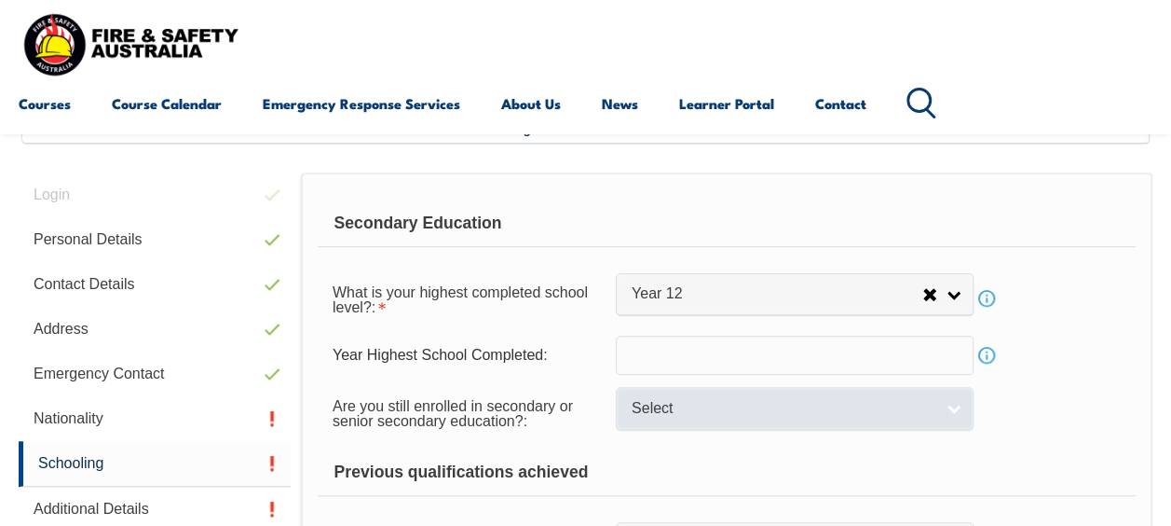
click at [967, 416] on link "Select" at bounding box center [795, 408] width 358 height 42
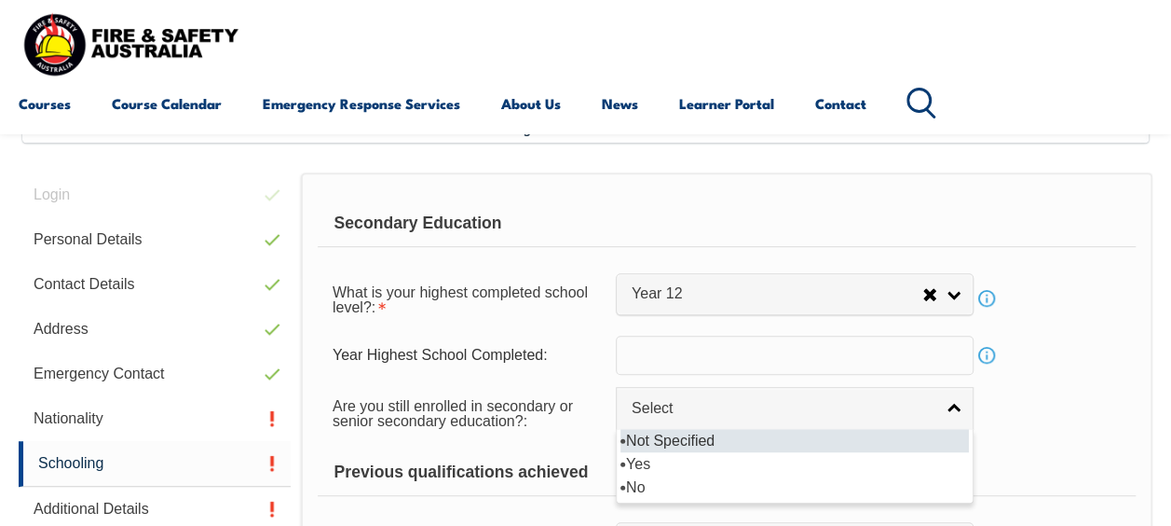
click at [1104, 404] on div "Are you still enrolled in secondary or senior secondary education?: Not Specifi…" at bounding box center [727, 412] width 818 height 52
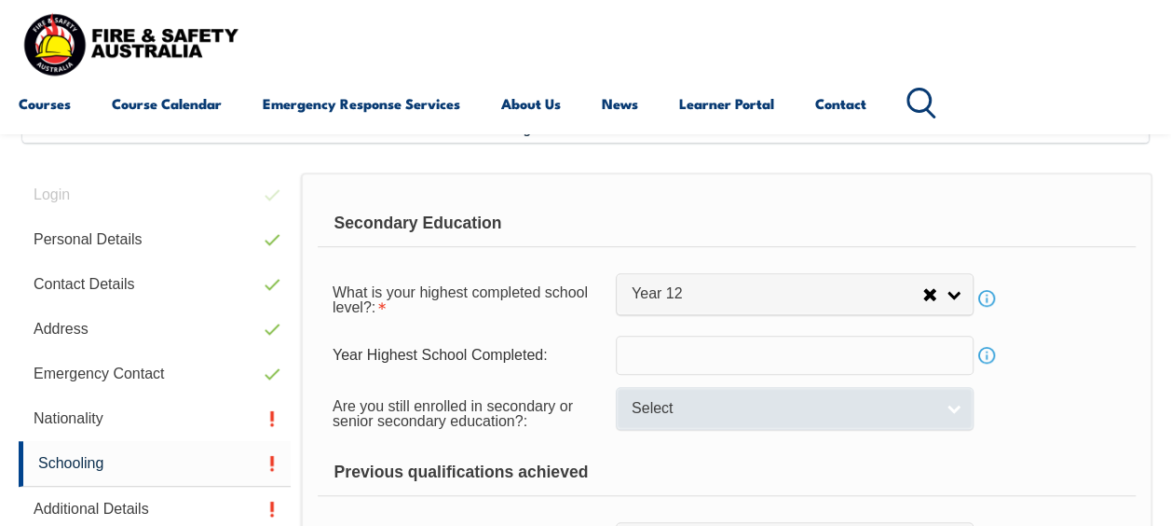
click at [953, 404] on link "Select" at bounding box center [795, 408] width 358 height 42
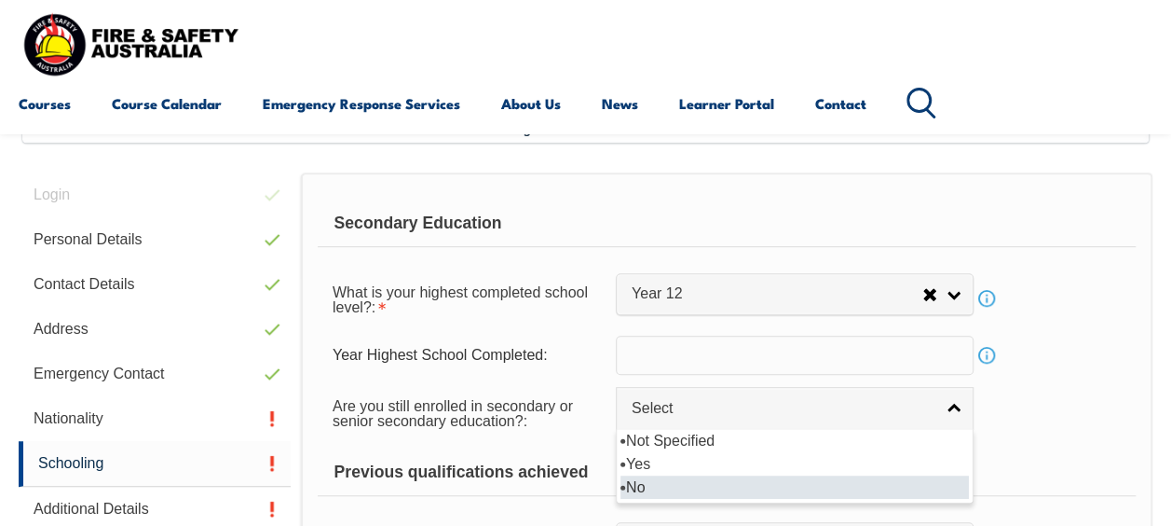
click at [661, 479] on li "No" at bounding box center [795, 486] width 348 height 23
select select "false"
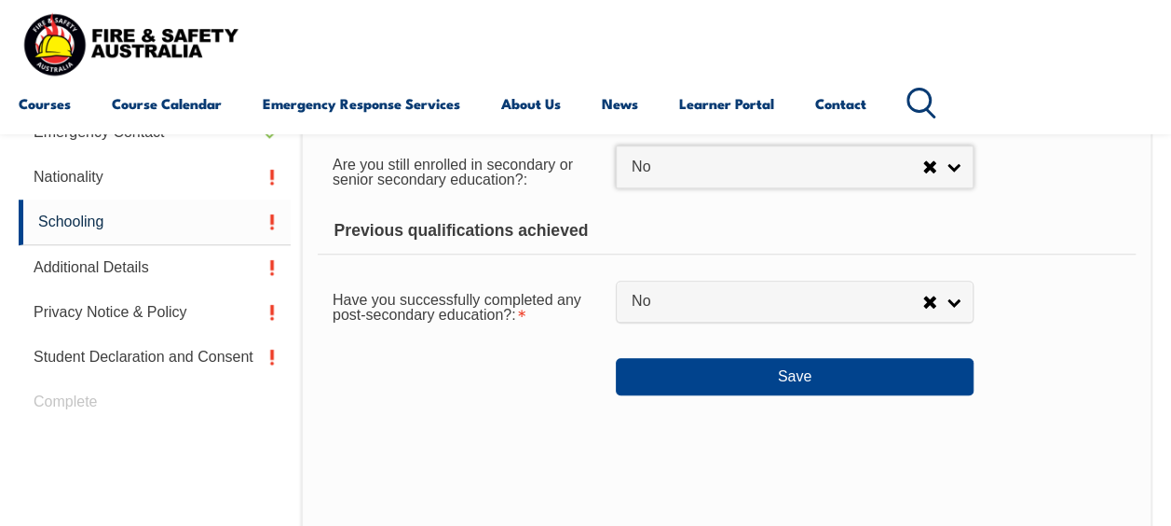
scroll to position [712, 0]
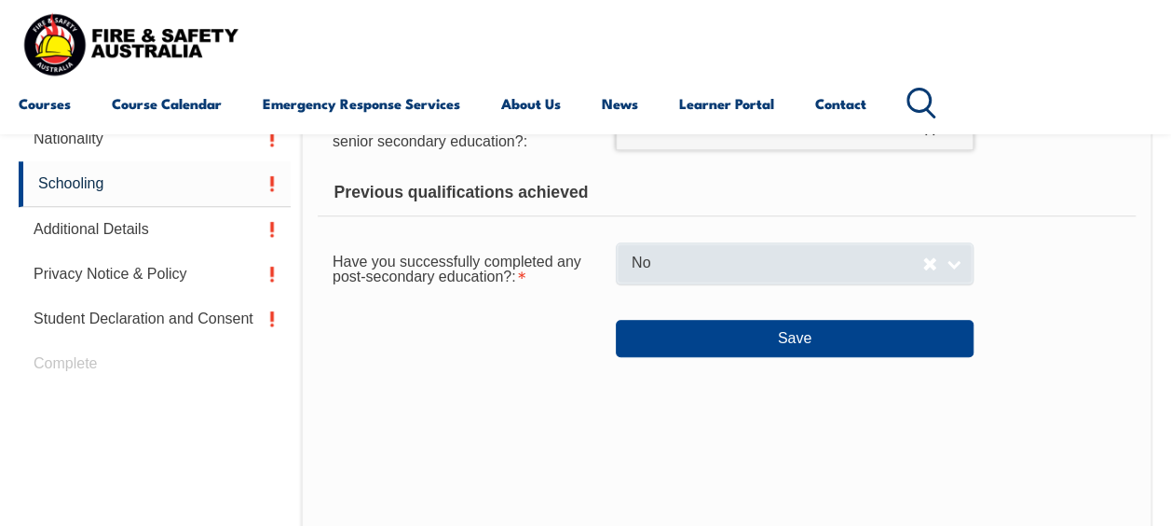
click at [960, 270] on link "No" at bounding box center [795, 263] width 358 height 42
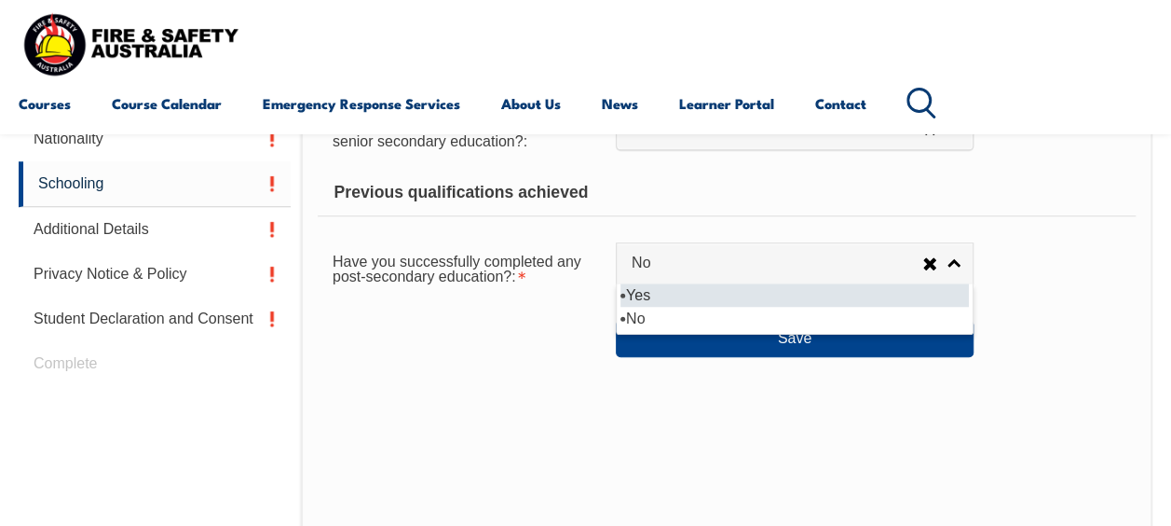
click at [710, 293] on li "Yes" at bounding box center [795, 294] width 348 height 23
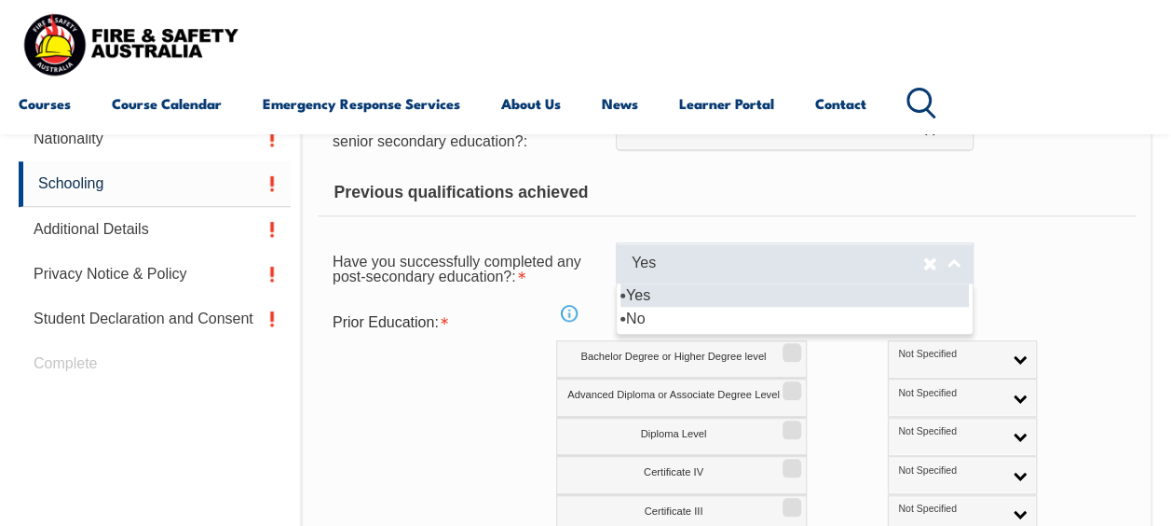
click at [960, 266] on link "Yes" at bounding box center [795, 263] width 358 height 42
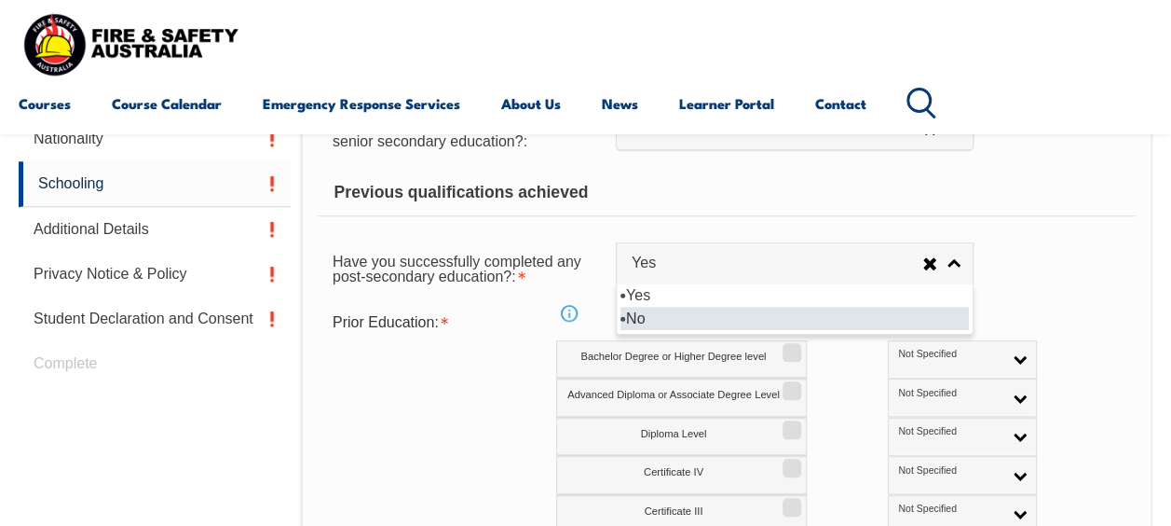
click at [692, 323] on li "No" at bounding box center [795, 318] width 348 height 23
select select "false"
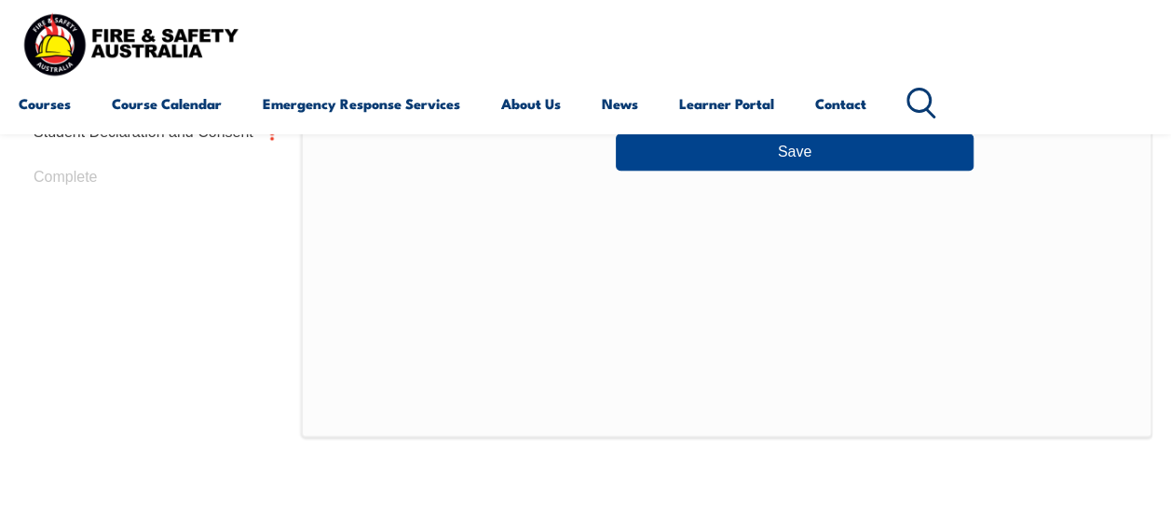
scroll to position [805, 0]
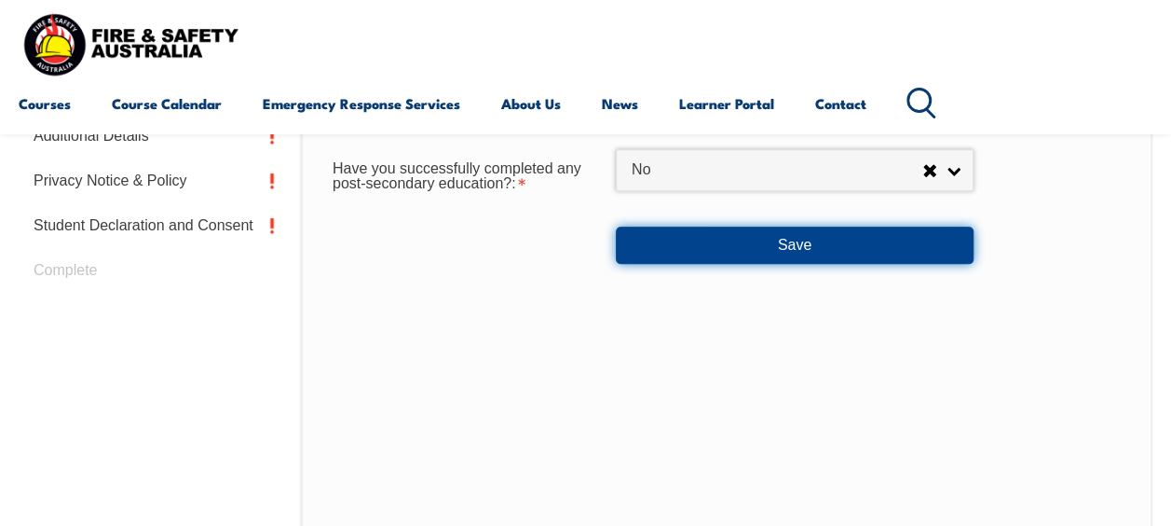
click at [761, 240] on button "Save" at bounding box center [795, 244] width 358 height 37
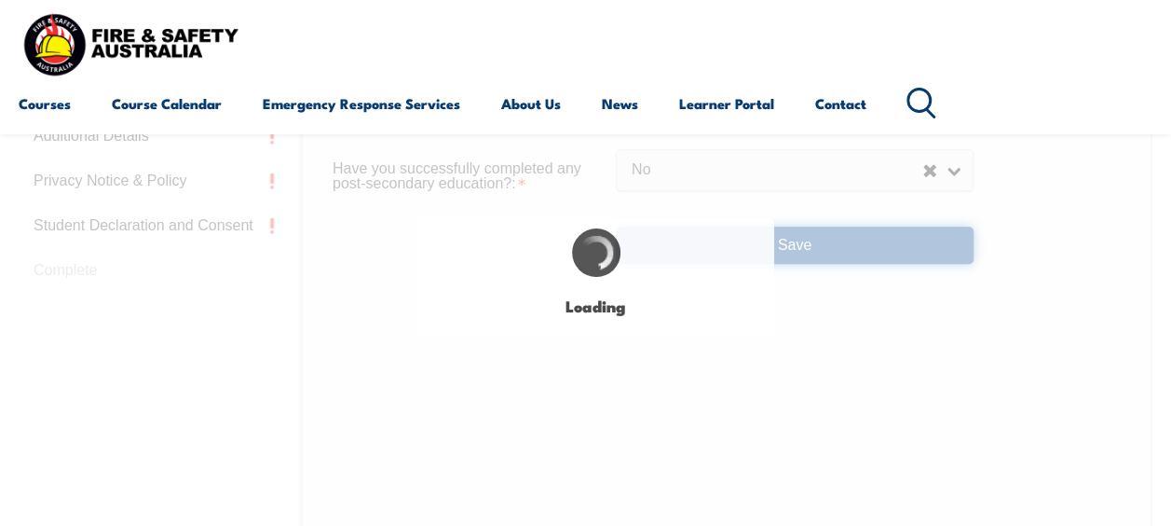
select select "false"
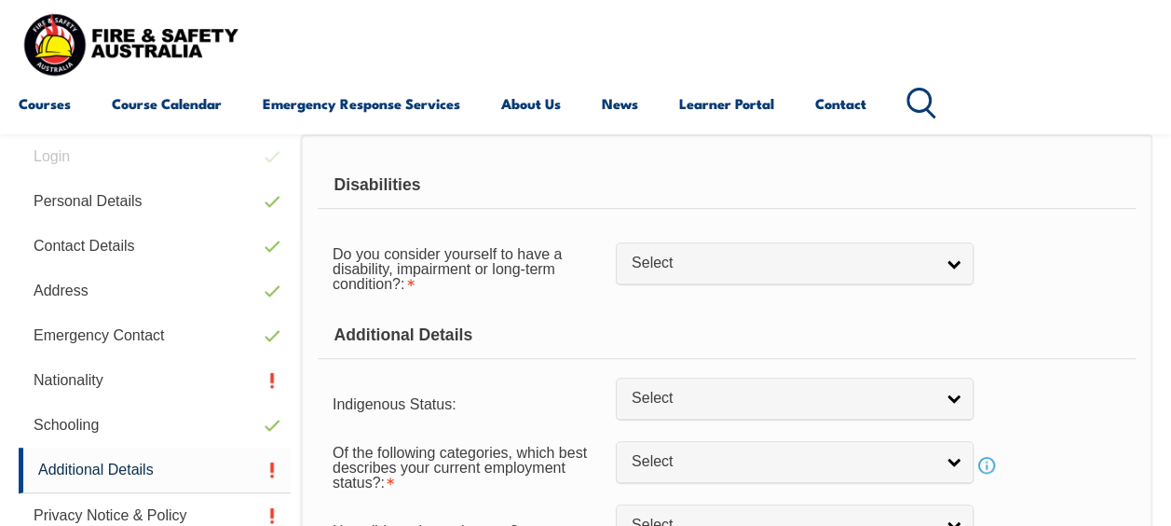
scroll to position [452, 0]
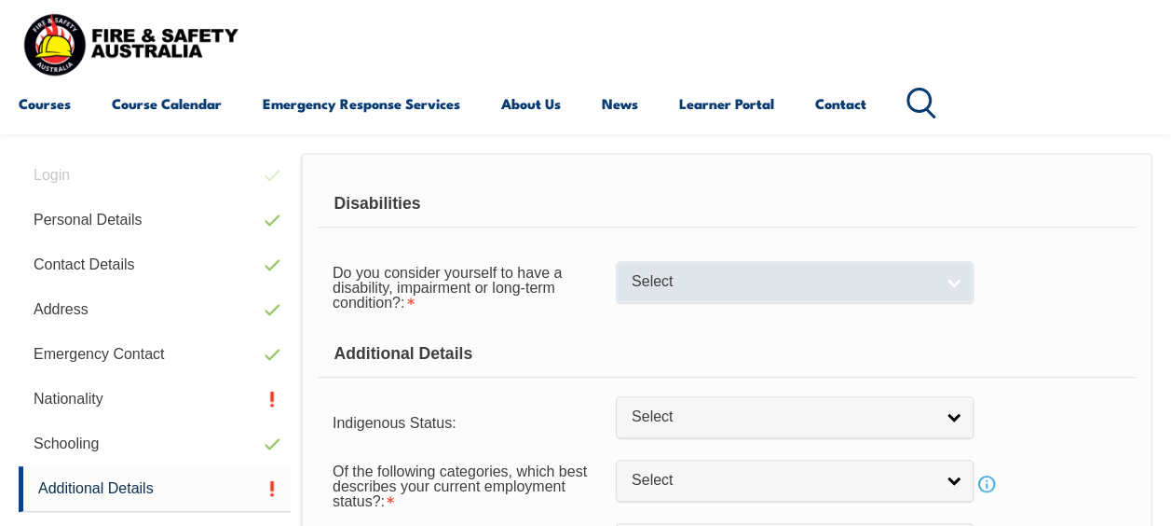
click at [963, 287] on link "Select" at bounding box center [795, 282] width 358 height 42
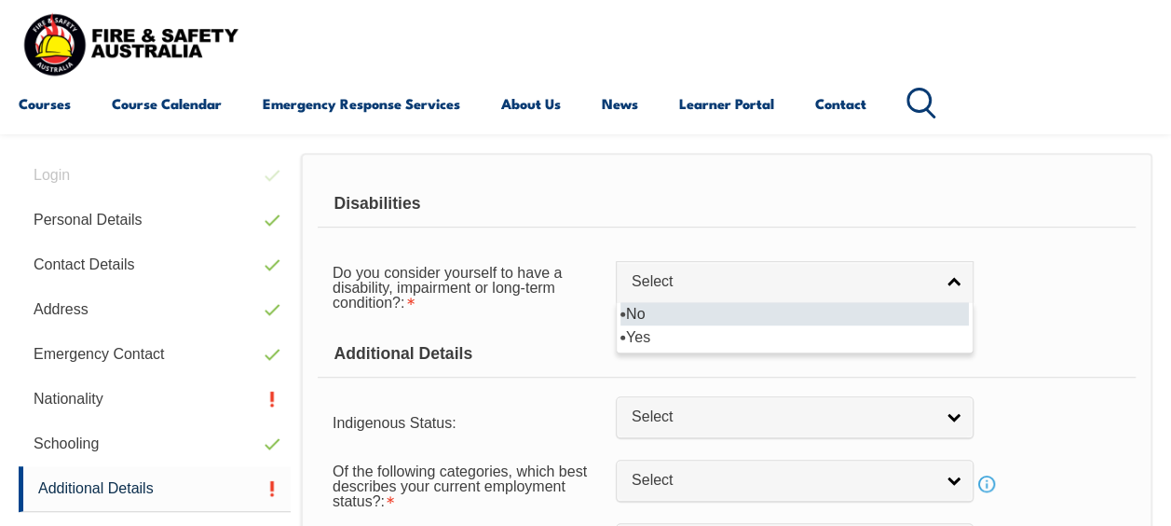
click at [675, 316] on li "No" at bounding box center [795, 313] width 348 height 23
select select "false"
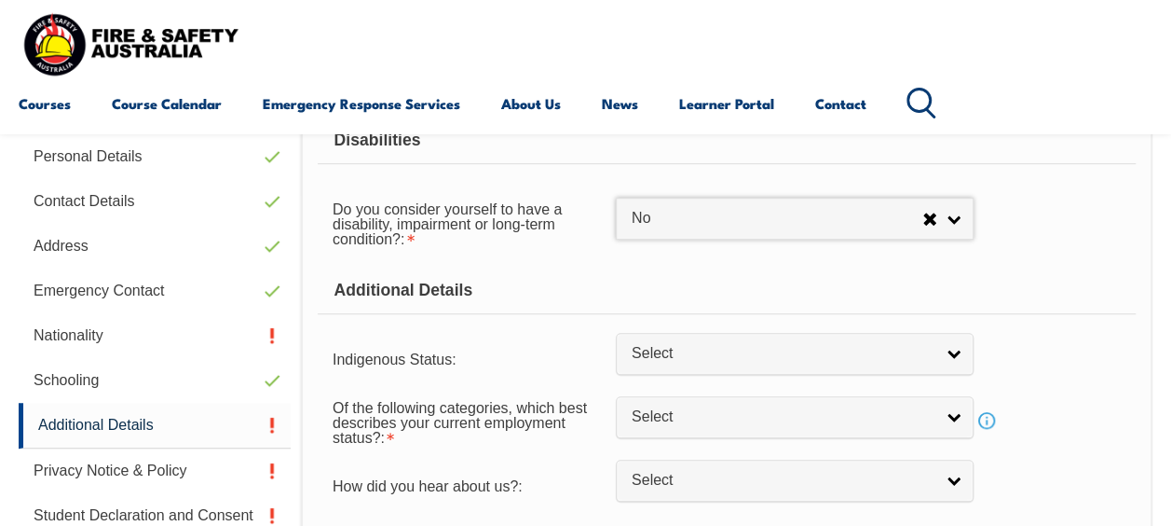
scroll to position [545, 0]
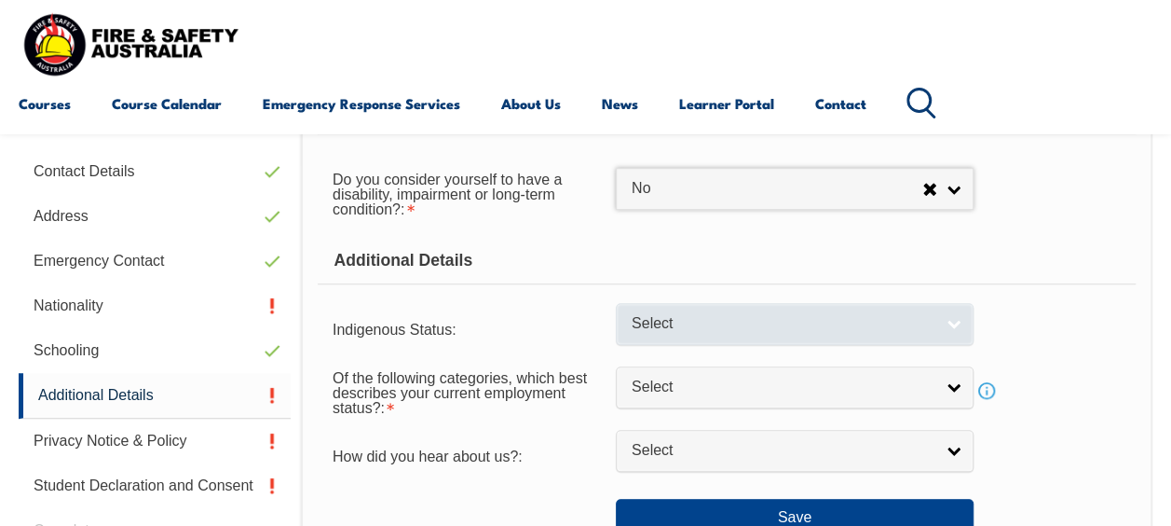
click at [962, 325] on link "Select" at bounding box center [795, 324] width 358 height 42
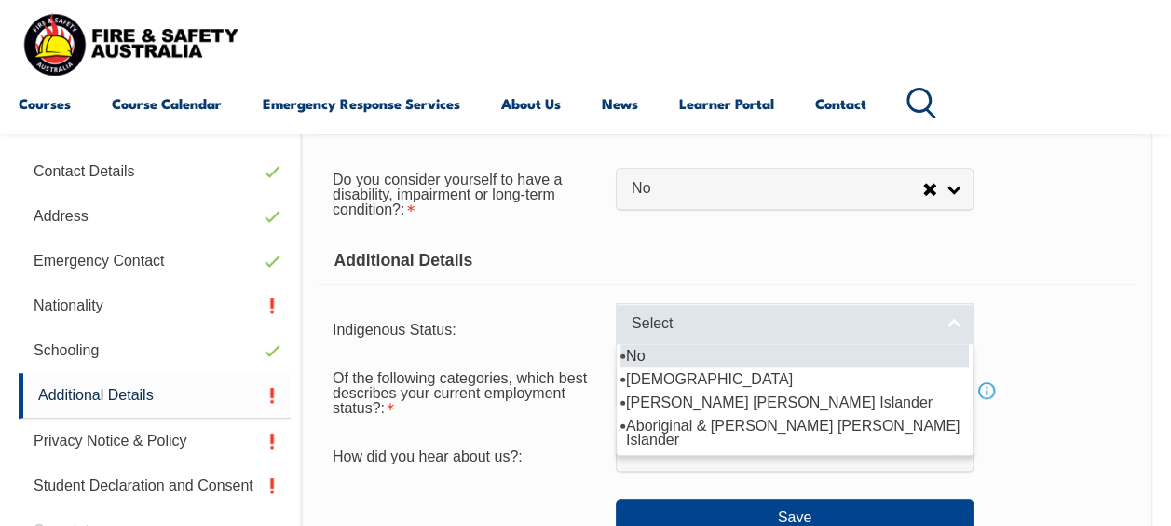
click at [962, 325] on link "Select" at bounding box center [795, 324] width 358 height 42
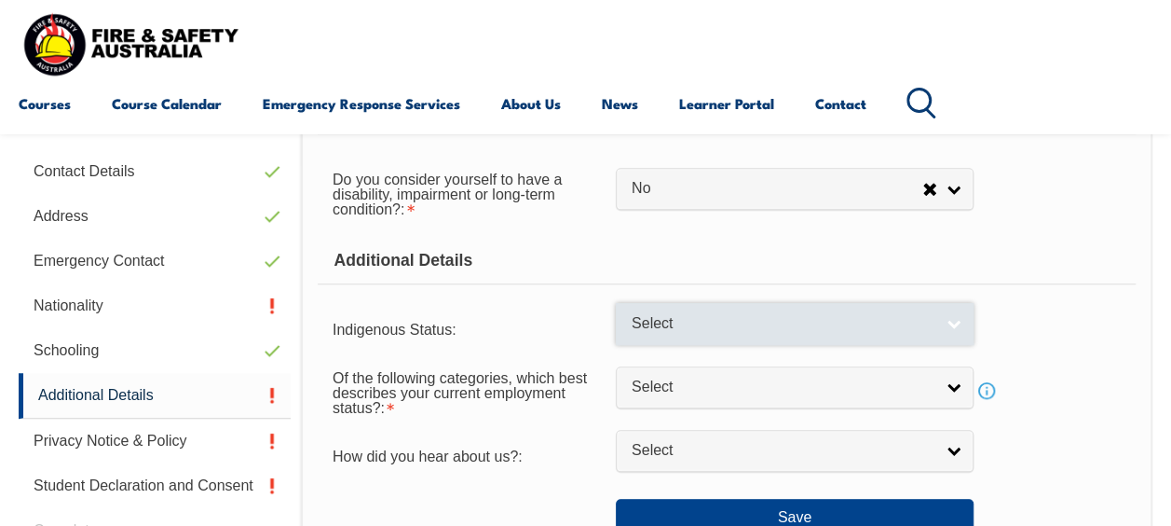
click at [962, 325] on link "Select" at bounding box center [795, 324] width 358 height 42
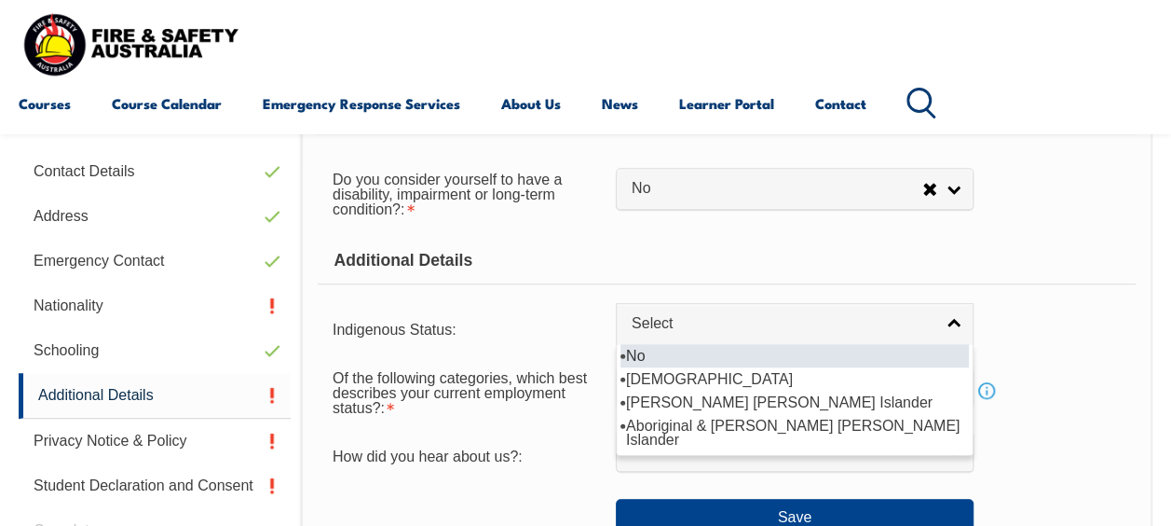
click at [813, 352] on li "No" at bounding box center [795, 355] width 348 height 23
select select "4"
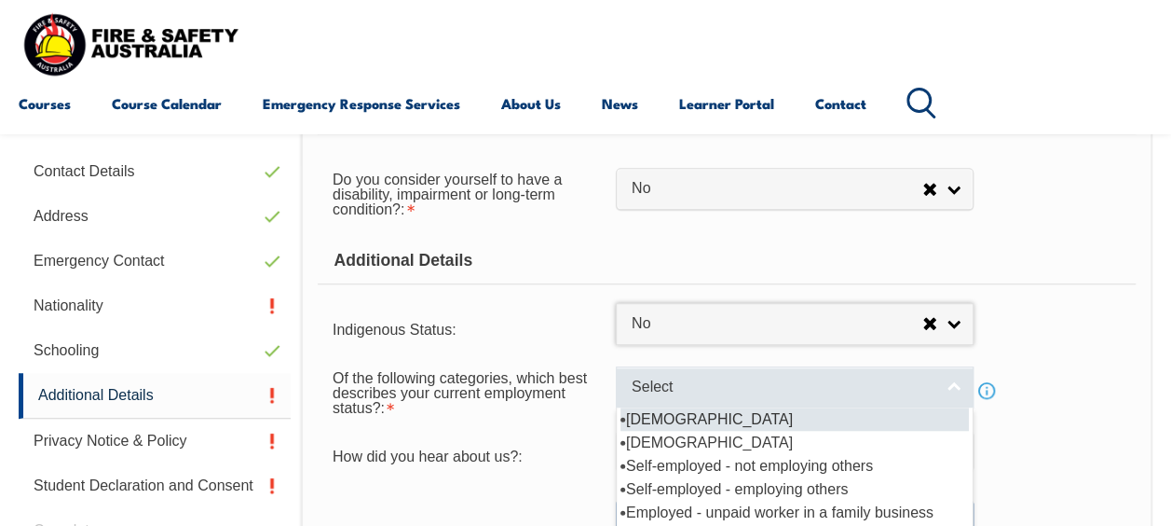
click at [951, 392] on link "Select" at bounding box center [795, 387] width 358 height 42
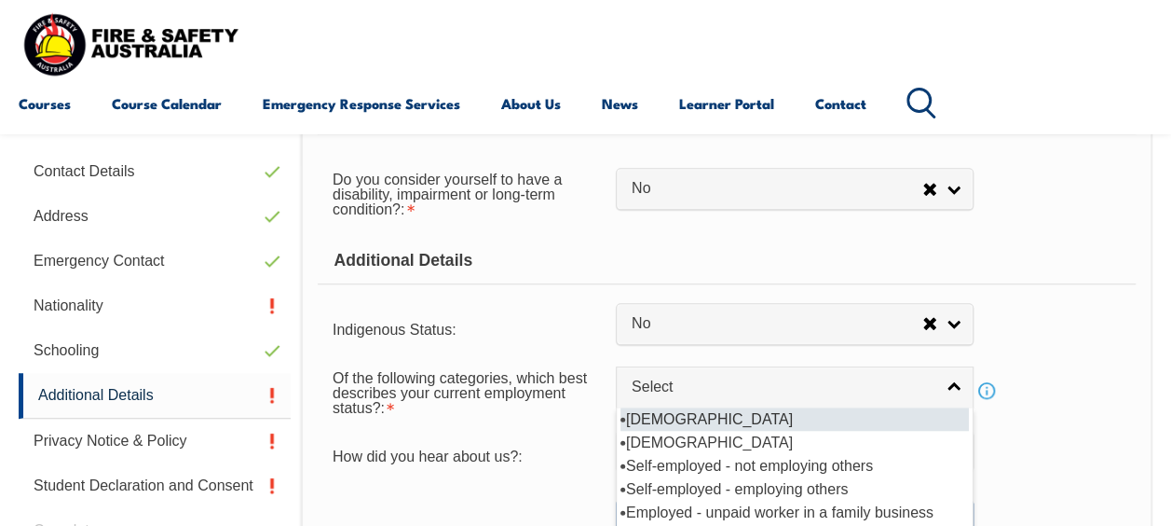
click at [807, 426] on li "Full-time employee" at bounding box center [795, 418] width 348 height 23
select select "1"
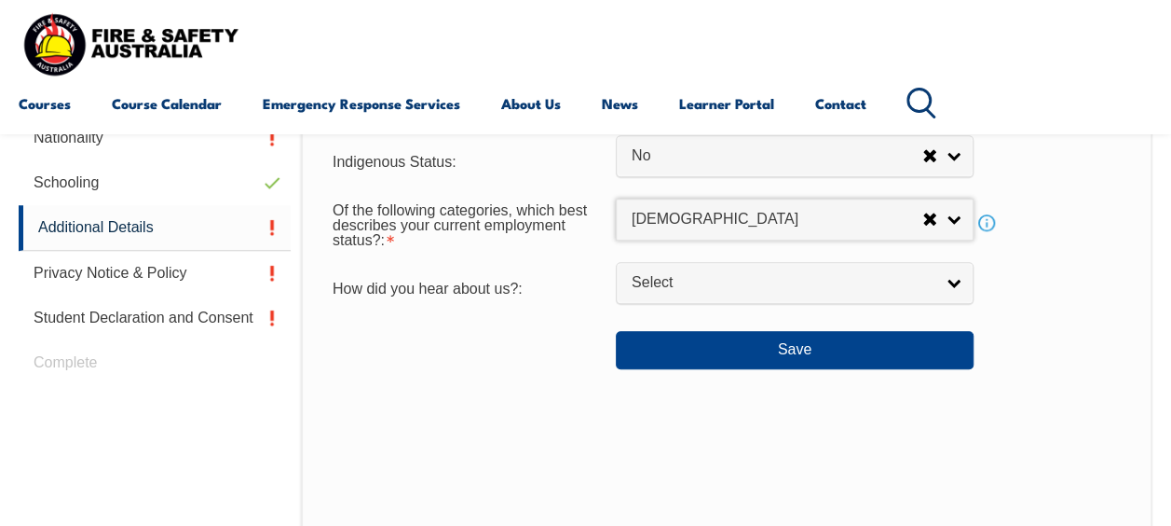
scroll to position [731, 0]
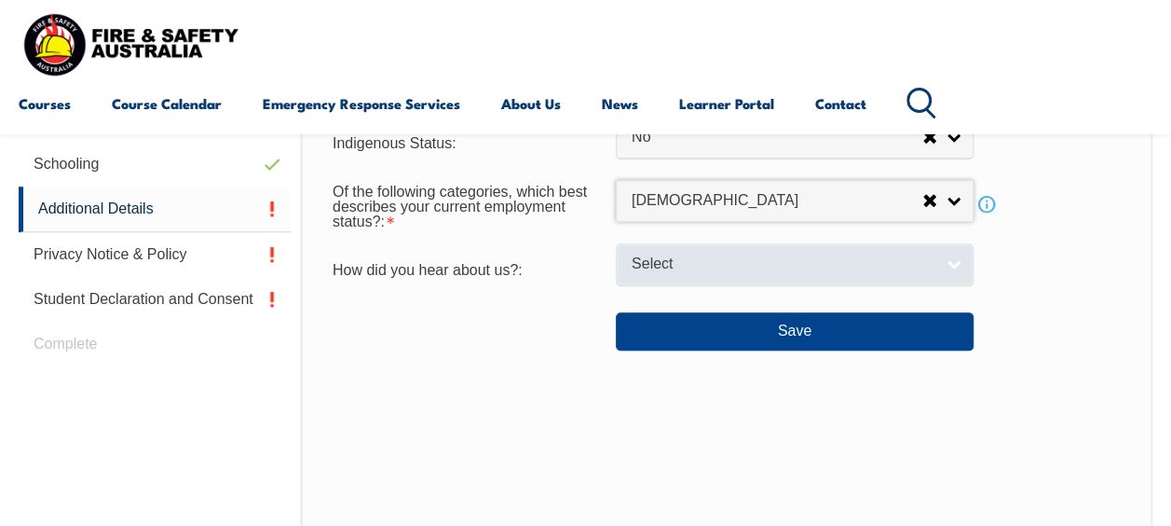
click at [947, 265] on link "Select" at bounding box center [795, 264] width 358 height 42
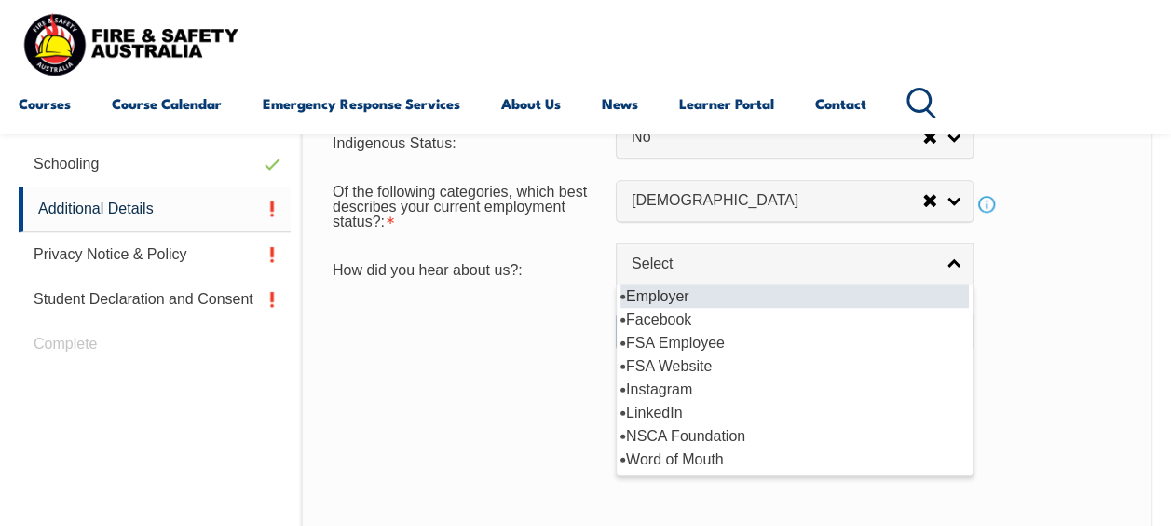
click at [714, 294] on li "Employer" at bounding box center [795, 295] width 348 height 23
select select "8019"
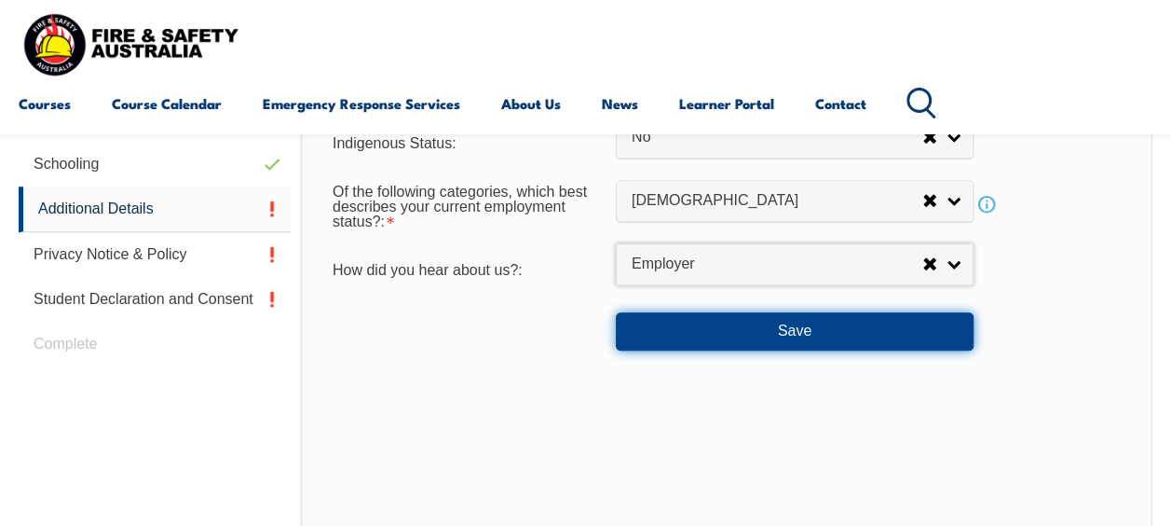
click at [784, 334] on button "Save" at bounding box center [795, 330] width 358 height 37
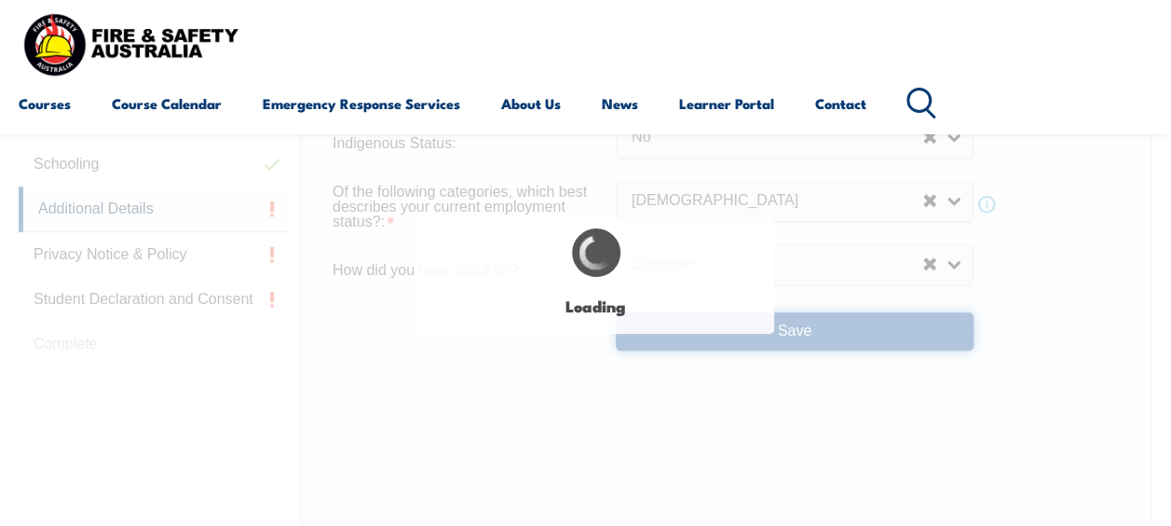
select select "false"
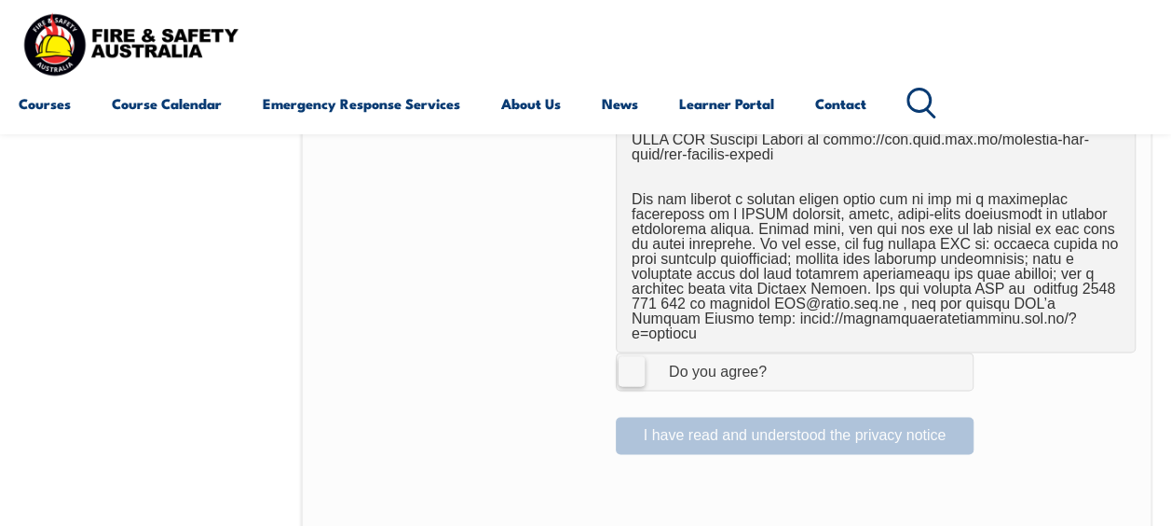
scroll to position [1290, 0]
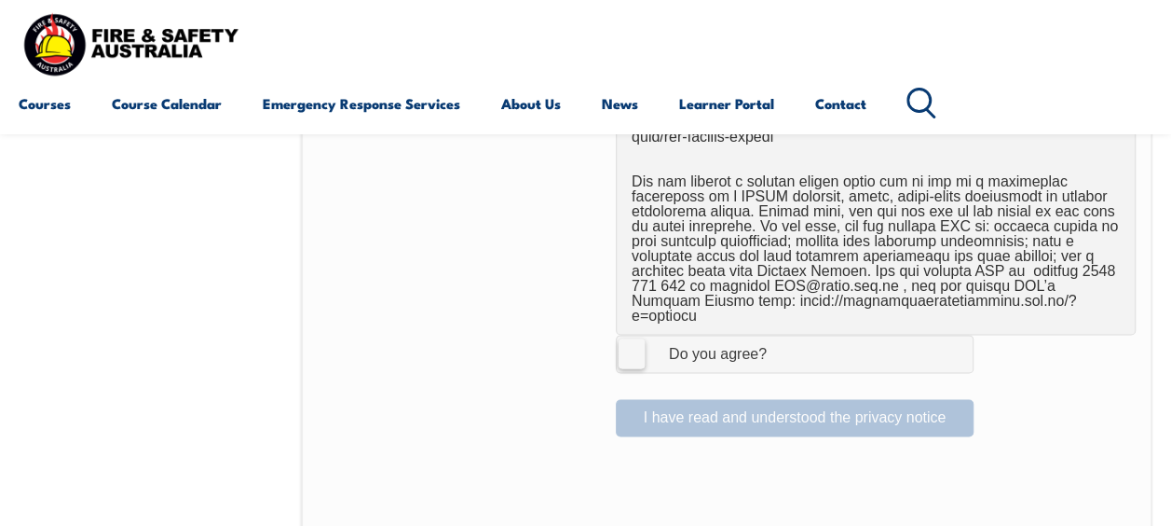
click at [640, 335] on label "I Agree Do you agree?" at bounding box center [795, 353] width 358 height 37
click at [782, 335] on input "I Agree Do you agree?" at bounding box center [798, 352] width 32 height 35
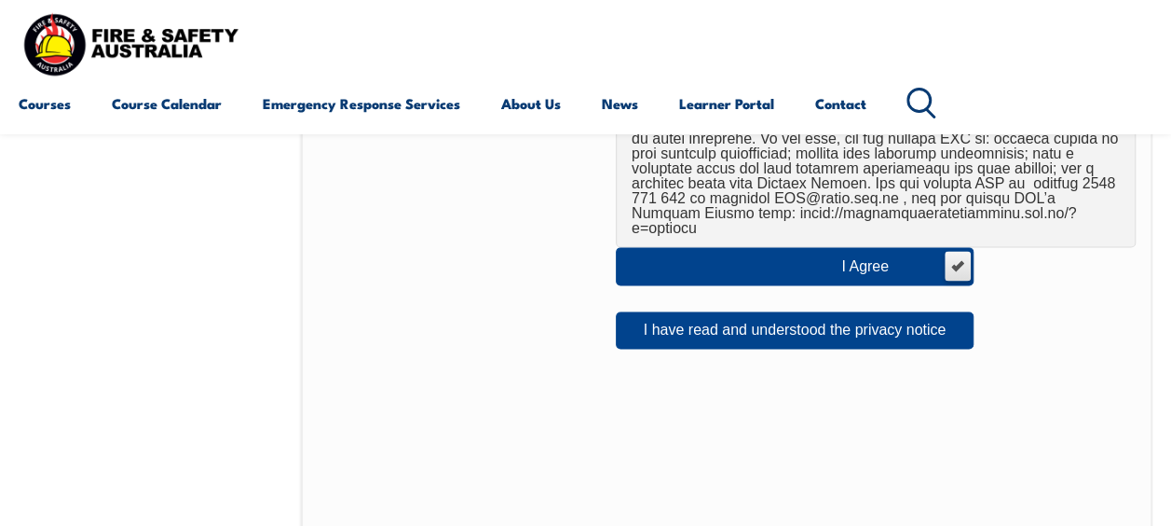
scroll to position [1383, 0]
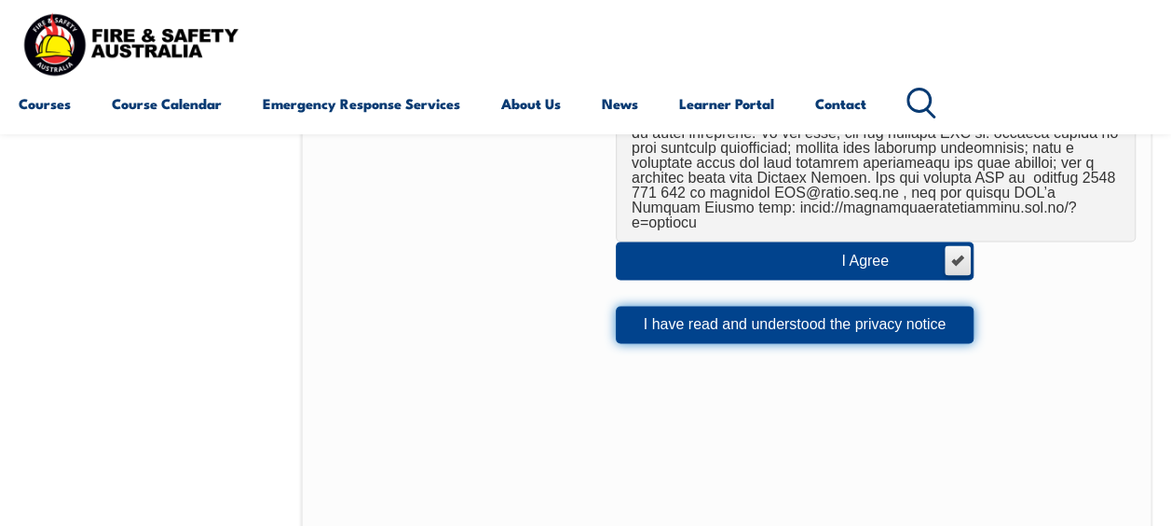
click at [679, 306] on button "I have read and understood the privacy notice" at bounding box center [795, 324] width 358 height 37
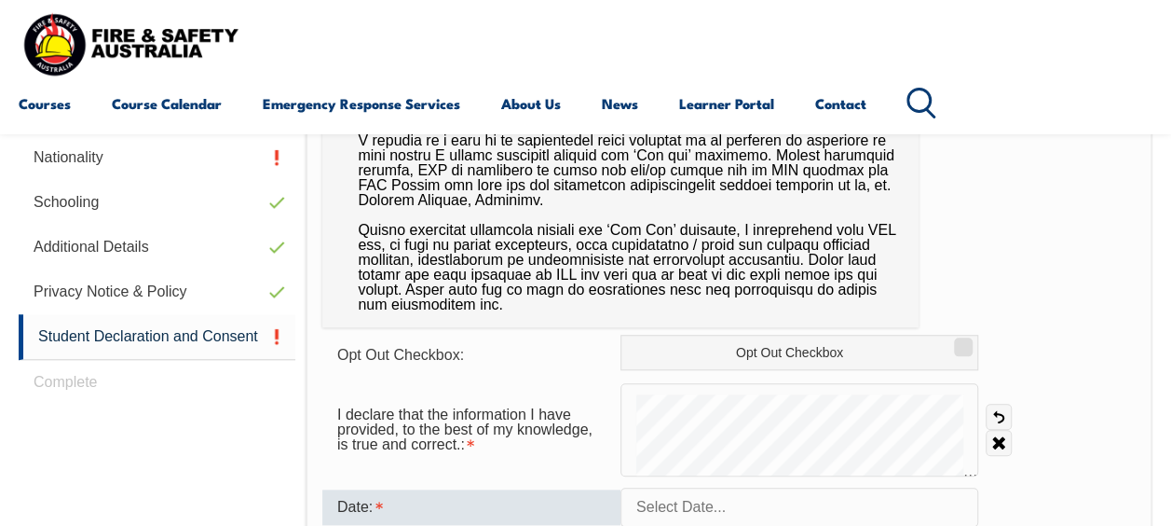
scroll to position [731, 0]
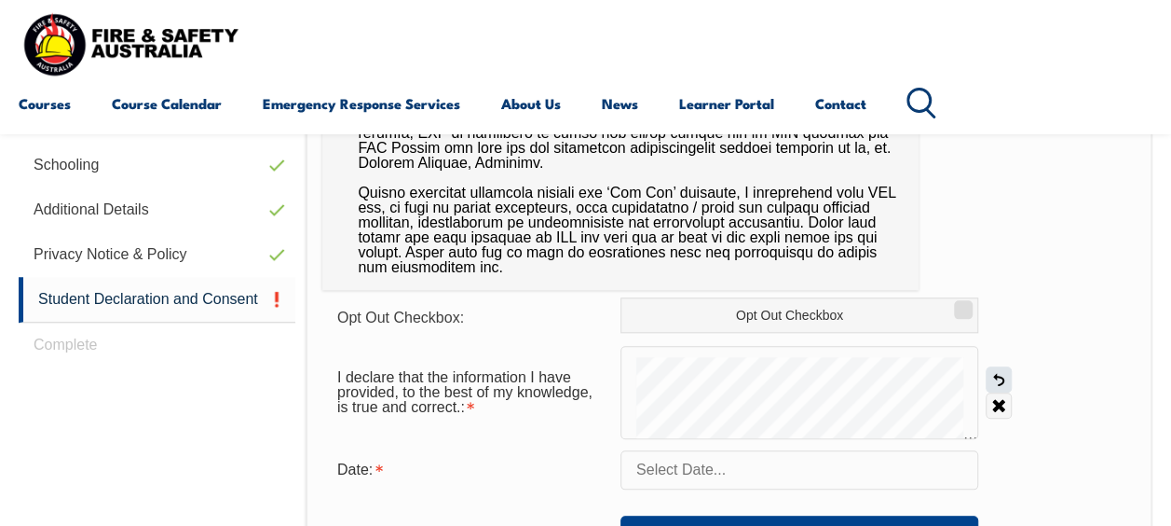
click at [1003, 375] on link "Undo" at bounding box center [999, 379] width 26 height 26
click at [1003, 376] on link "Undo" at bounding box center [999, 379] width 26 height 26
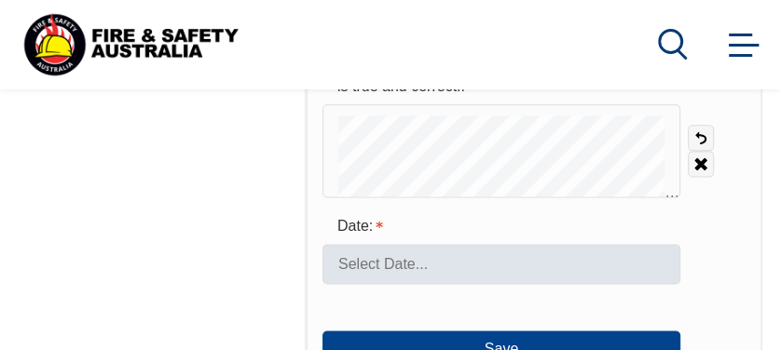
scroll to position [1103, 0]
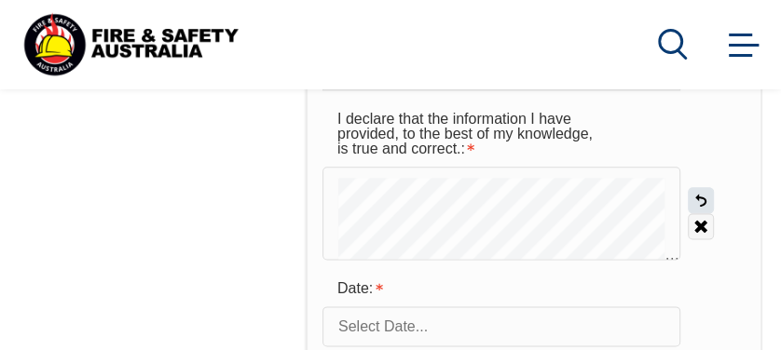
click at [699, 198] on link "Undo" at bounding box center [701, 200] width 26 height 26
click at [690, 198] on div "I declare that the information I have provided, to the best of my knowledge, is…" at bounding box center [533, 181] width 423 height 158
click at [703, 200] on link "Undo" at bounding box center [701, 200] width 26 height 26
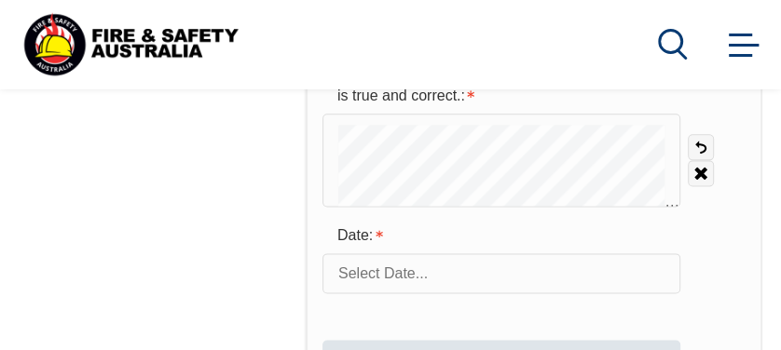
scroll to position [1228, 0]
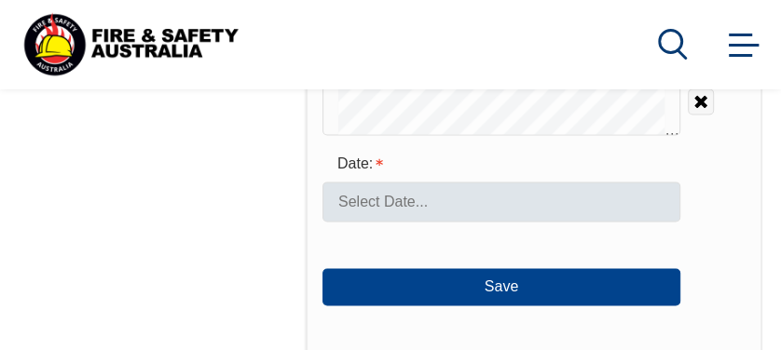
click at [406, 207] on form "Opt Out Checkbox: Opt Out Checkbox I declare that the information I have provid…" at bounding box center [533, 99] width 423 height 413
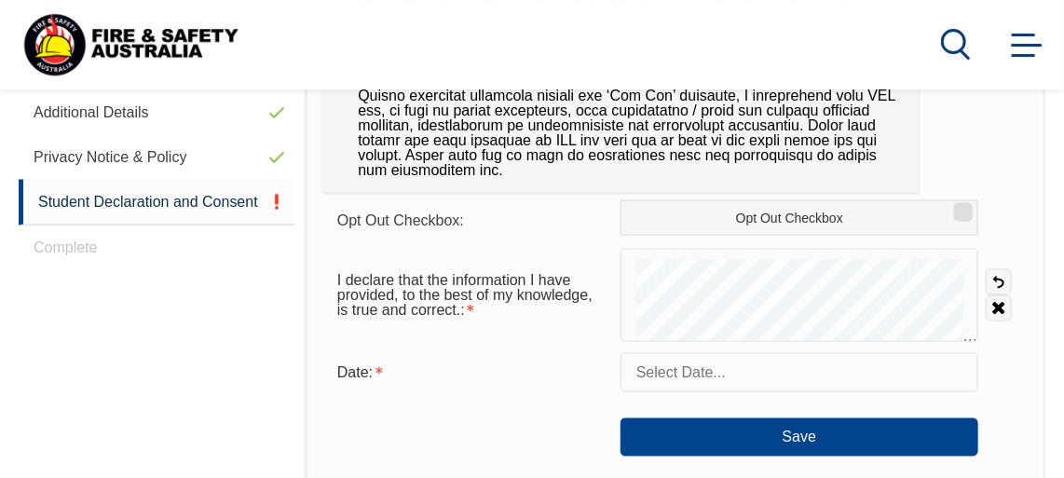
scroll to position [826, 0]
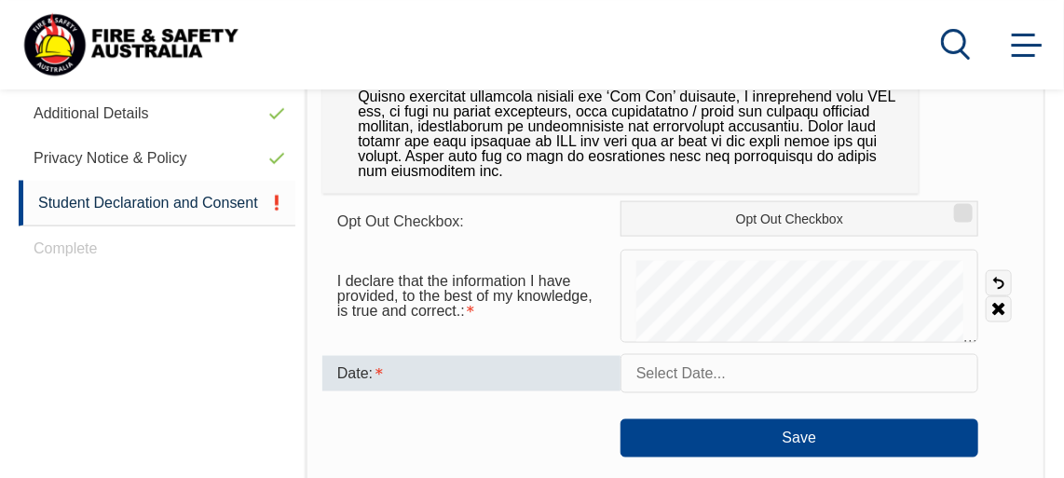
click at [421, 376] on div "Date:" at bounding box center [471, 373] width 298 height 35
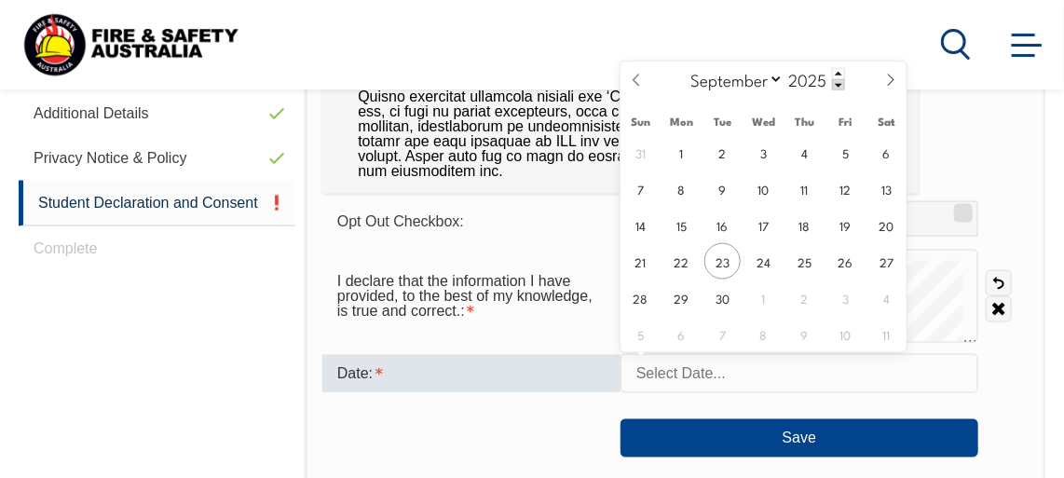
click at [693, 364] on input "text" at bounding box center [800, 373] width 358 height 39
click at [726, 266] on span "23" at bounding box center [722, 261] width 36 height 36
type input "September 23, 2025"
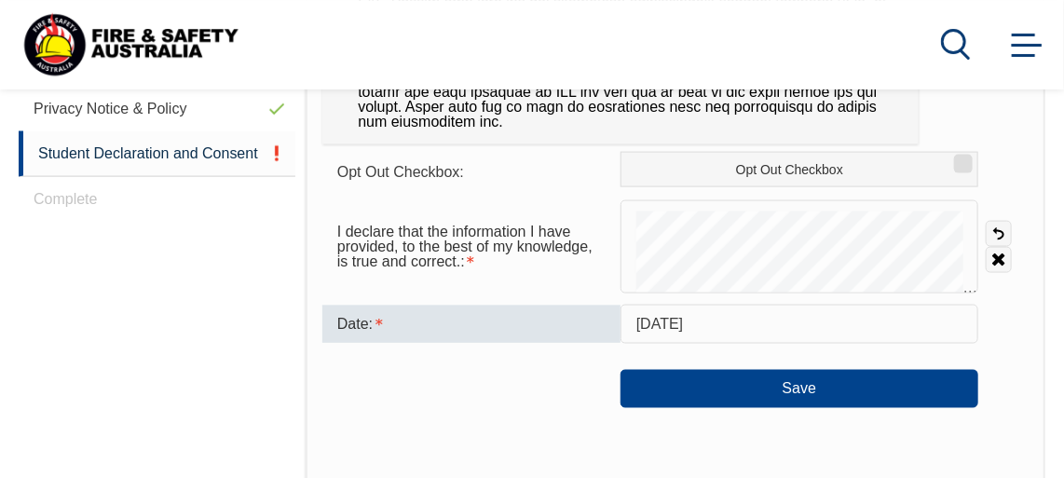
scroll to position [911, 0]
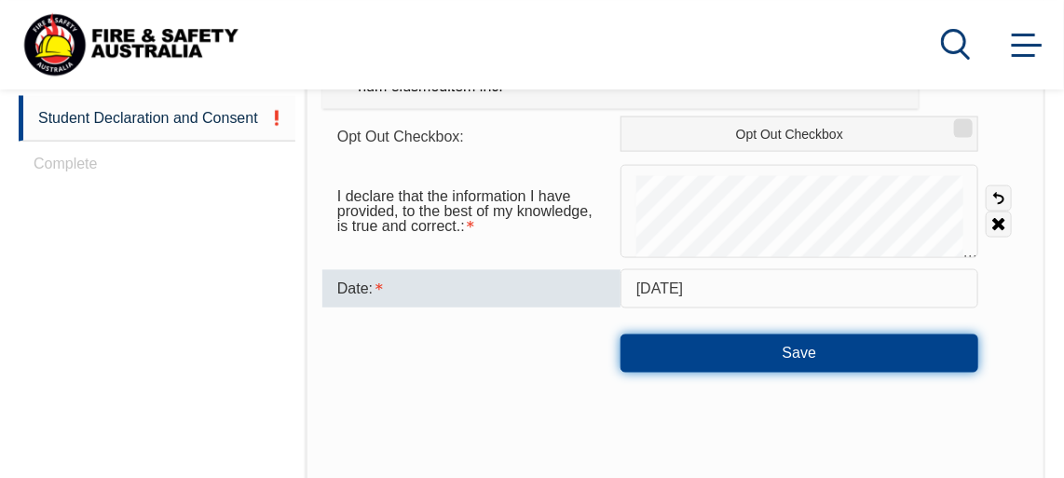
click at [799, 355] on button "Save" at bounding box center [800, 353] width 358 height 37
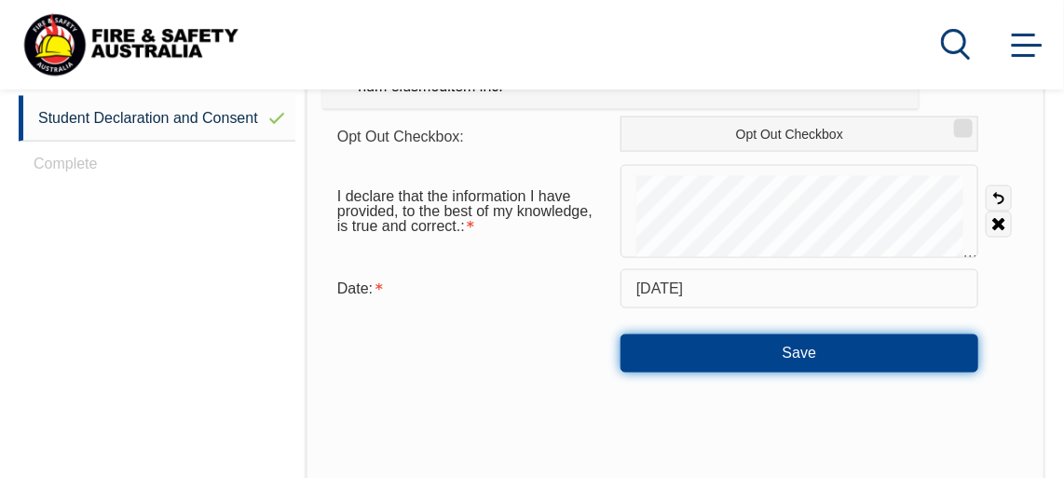
click at [812, 354] on button "Save" at bounding box center [800, 353] width 358 height 37
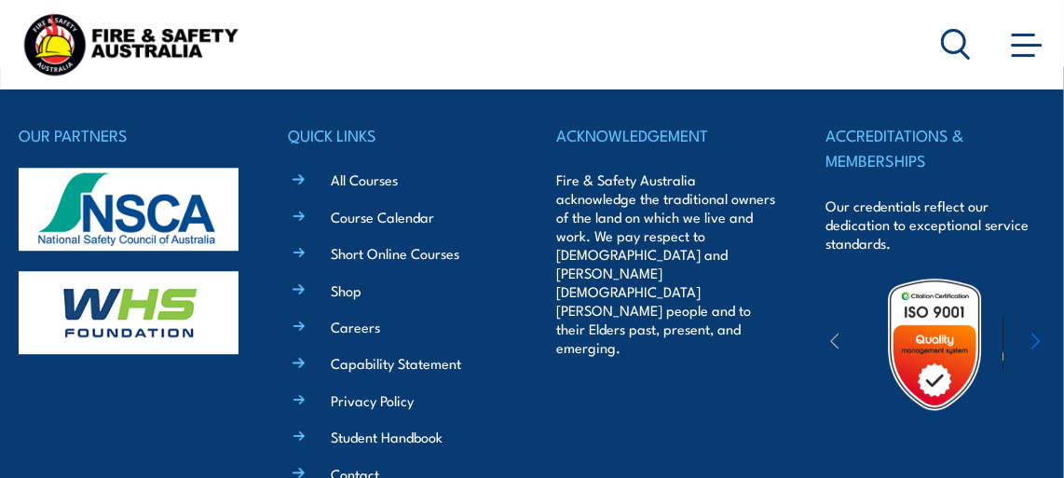
scroll to position [1652, 0]
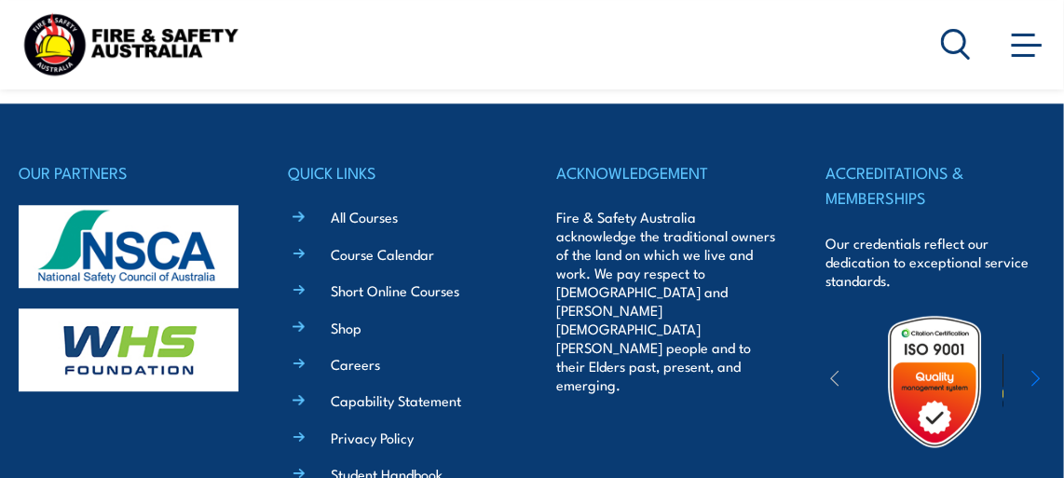
drag, startPoint x: 987, startPoint y: 4, endPoint x: 648, endPoint y: 31, distance: 340.2
click at [620, 43] on div "Courses Course Calendar Emergency Response Services Services Overview Emergency…" at bounding box center [532, 44] width 1027 height 74
click at [702, 374] on div "ACKNOWLEDGEMENT Fire & Safety Australia acknowledge the traditional owners of t…" at bounding box center [667, 418] width 220 height 519
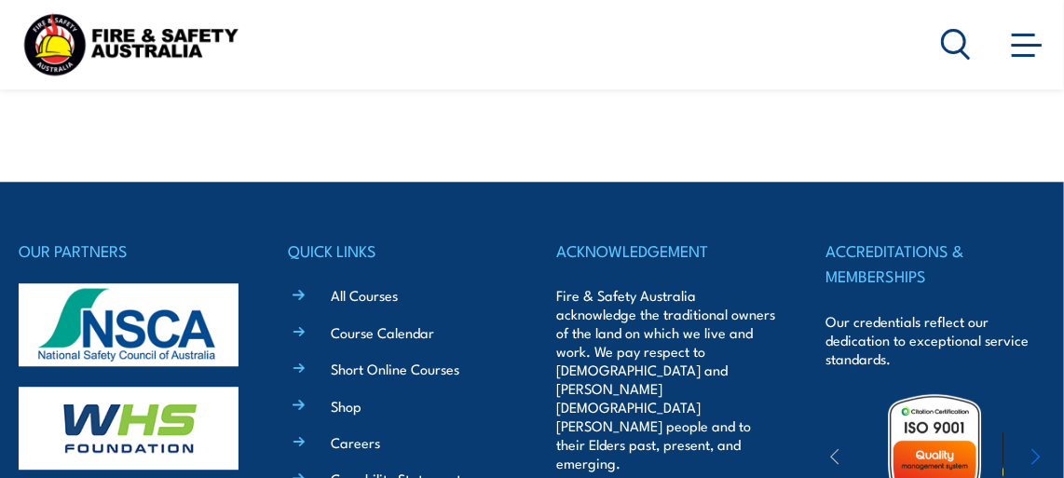
scroll to position [1483, 0]
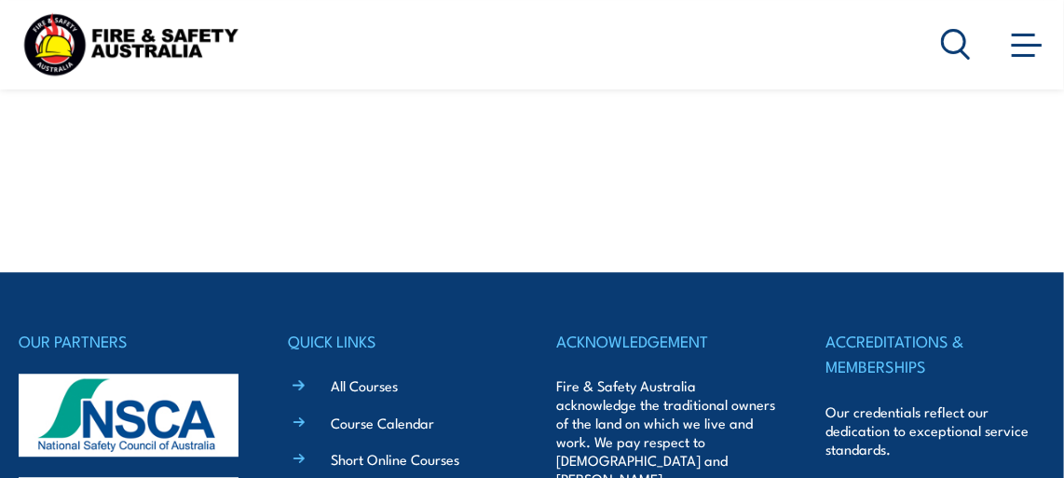
click at [953, 51] on circle at bounding box center [954, 41] width 22 height 22
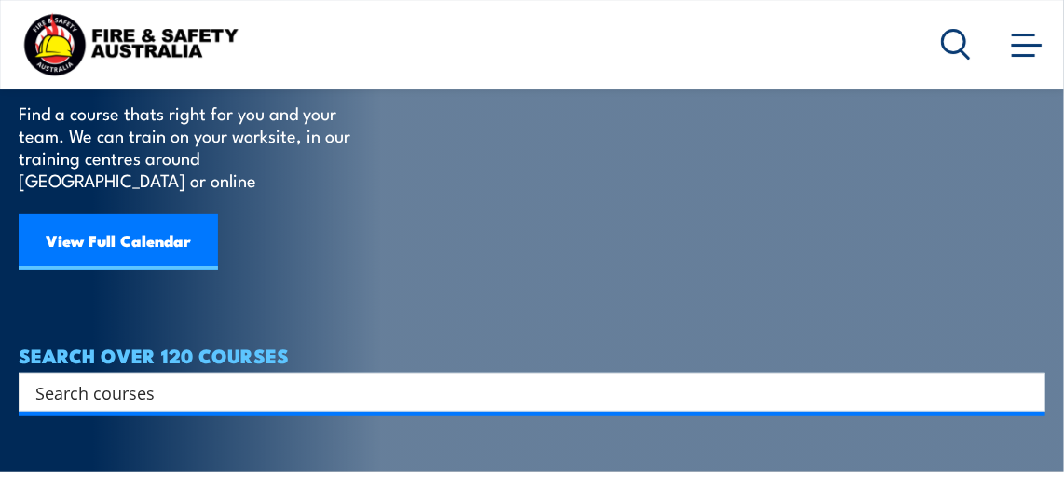
scroll to position [169, 0]
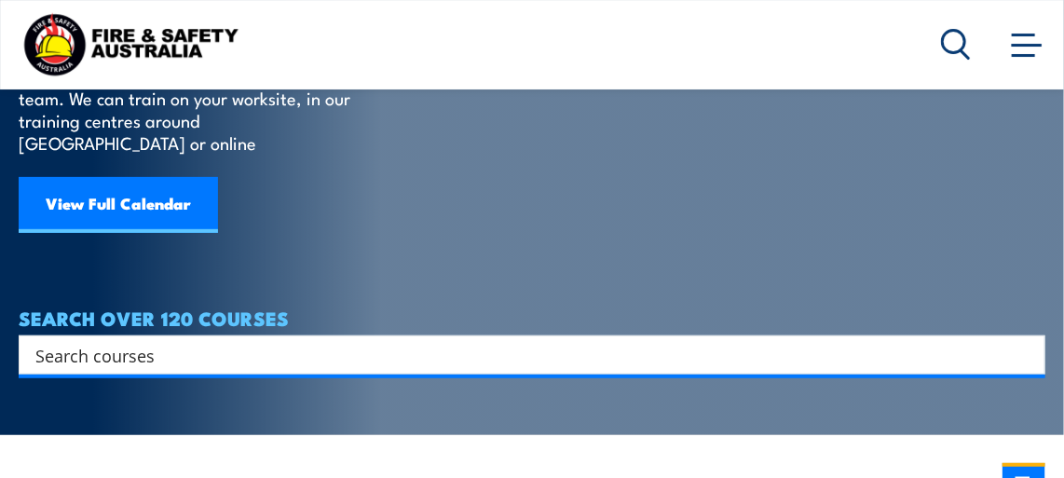
click at [177, 341] on input "Search input" at bounding box center [519, 355] width 969 height 28
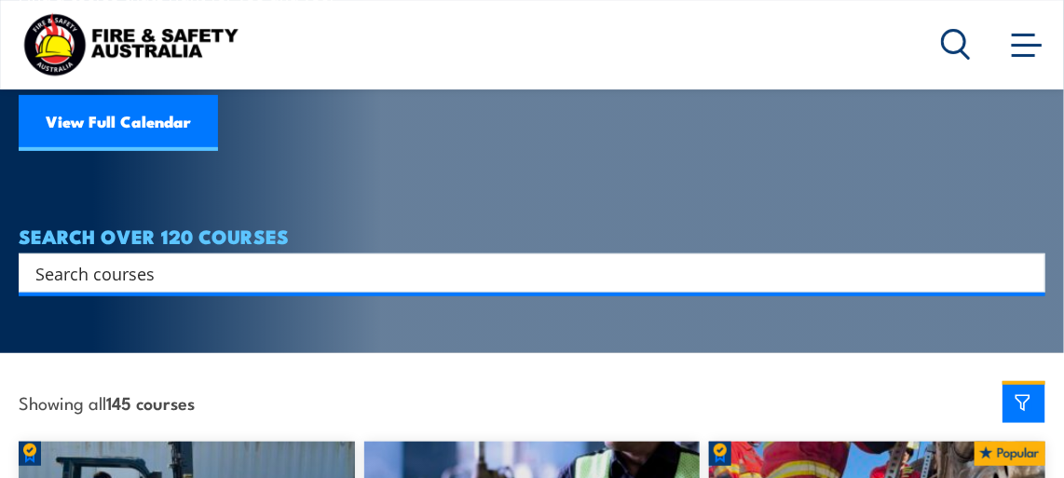
scroll to position [253, 0]
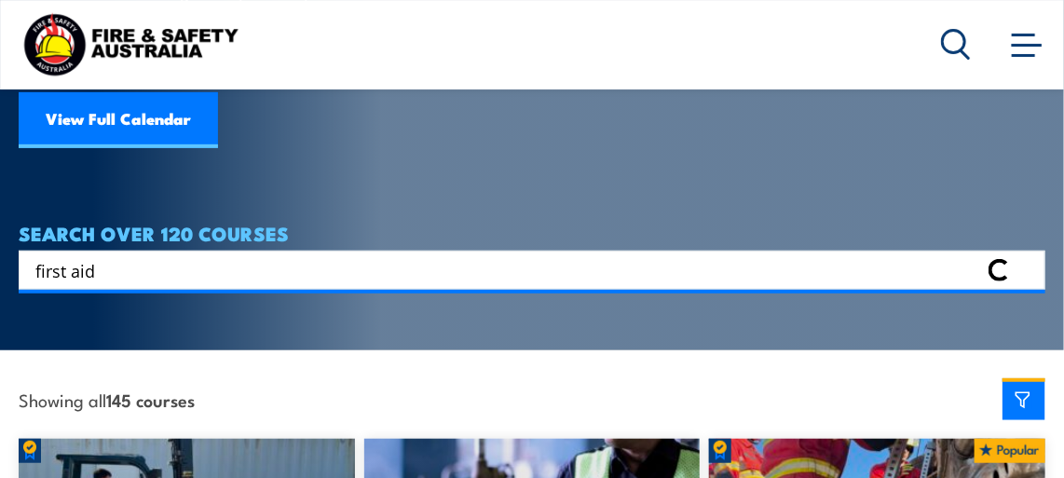
type input "first aid"
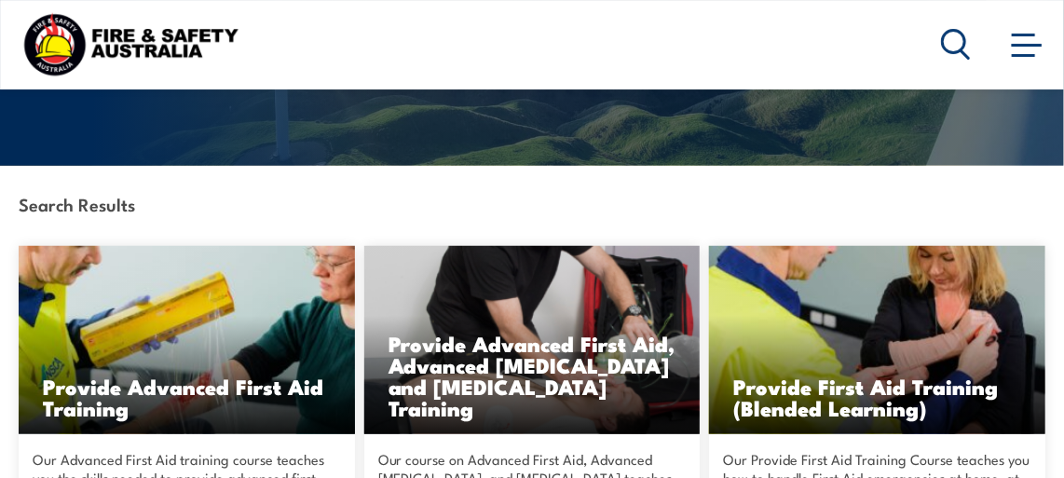
scroll to position [338, 0]
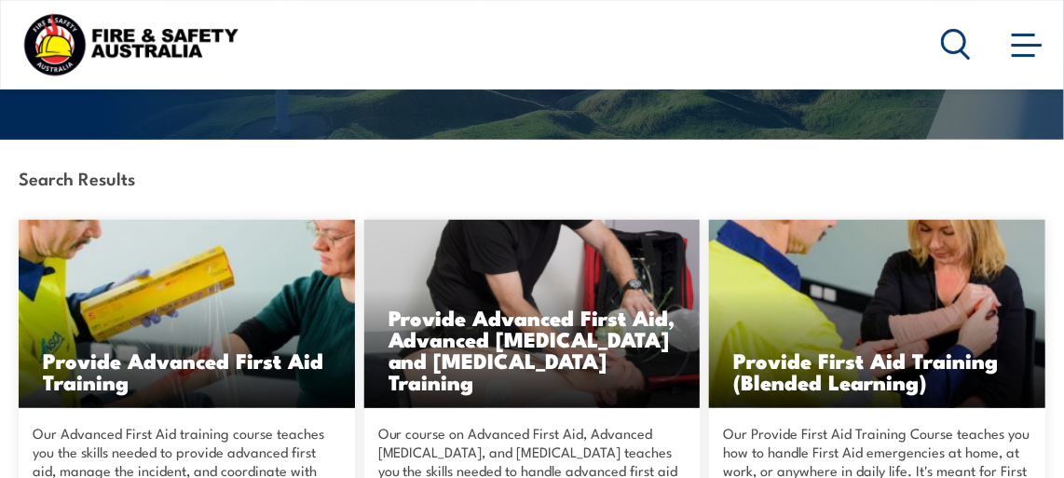
click at [850, 376] on h3 "Provide First Aid Training (Blended Learning)" at bounding box center [877, 370] width 288 height 43
